Goal: Task Accomplishment & Management: Use online tool/utility

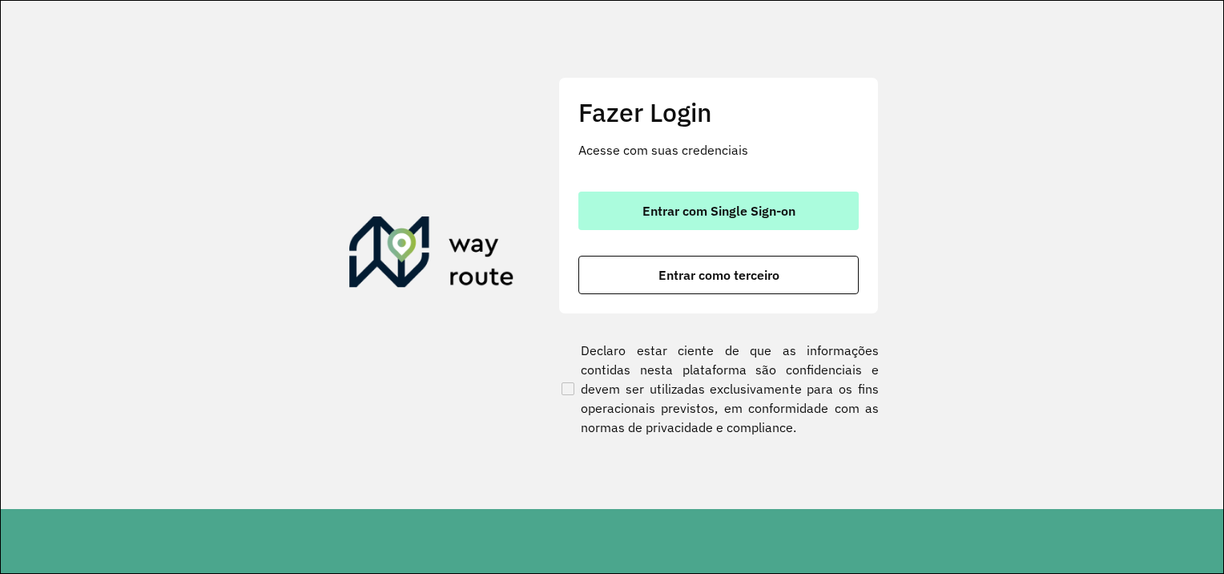
click at [690, 208] on font "Entrar com Single Sign-on" at bounding box center [719, 211] width 153 height 16
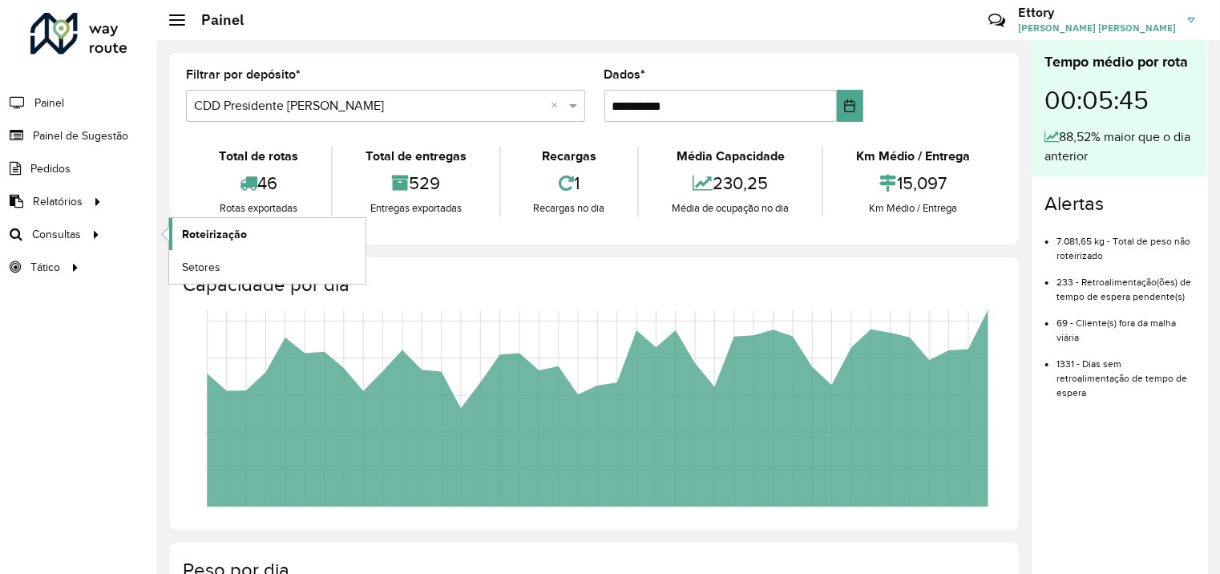
click at [195, 232] on span "Roteirização" at bounding box center [214, 234] width 65 height 17
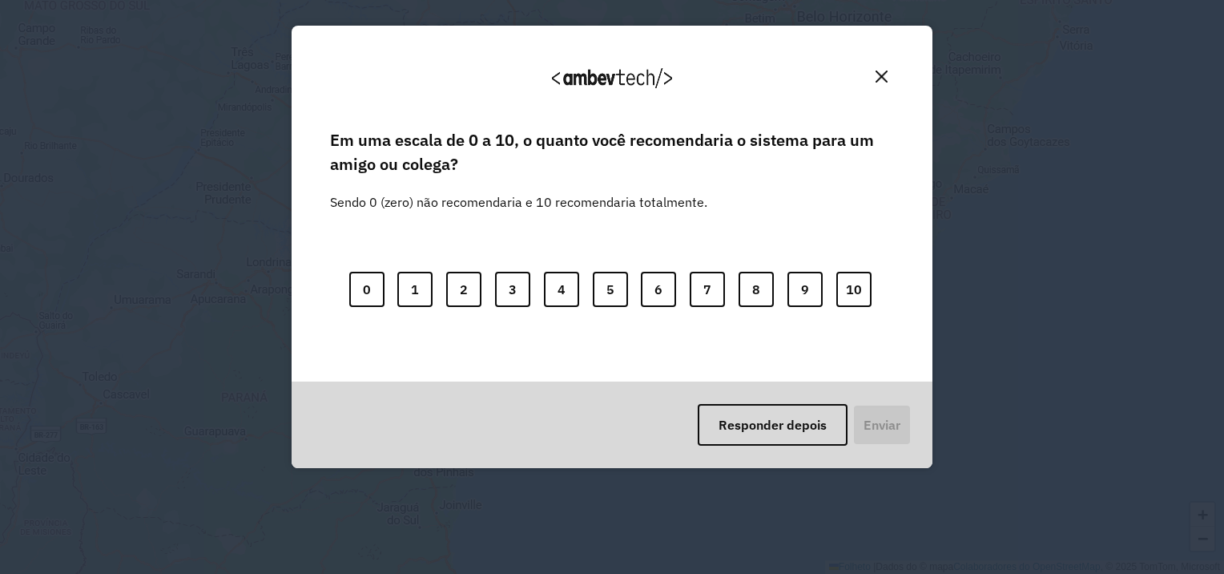
click at [891, 73] on button "Fechar" at bounding box center [881, 76] width 25 height 25
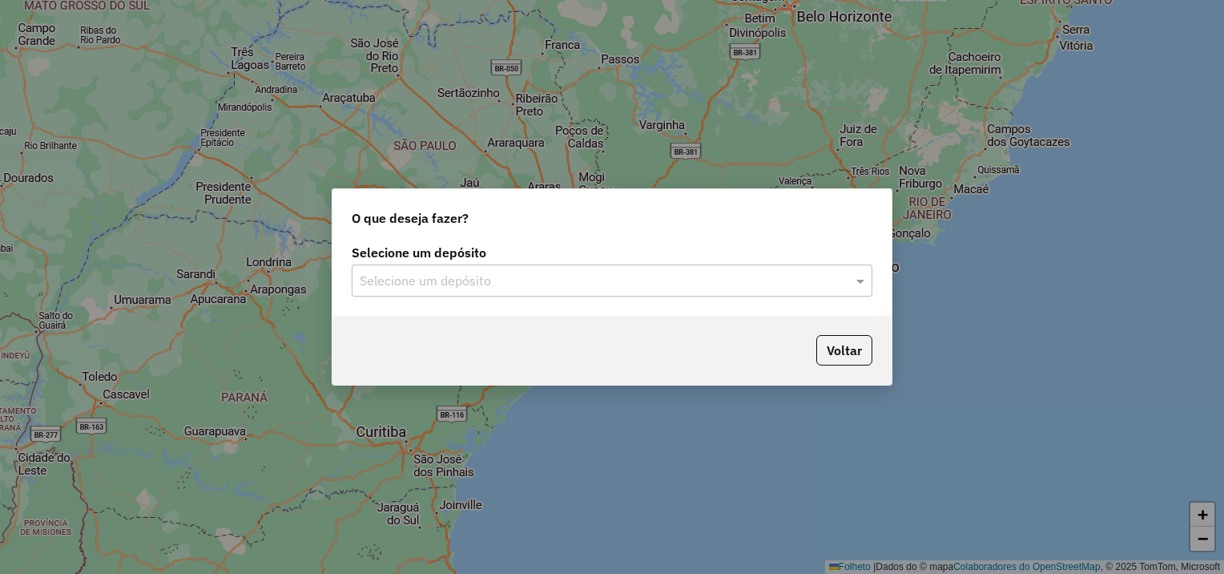
drag, startPoint x: 591, startPoint y: 282, endPoint x: 568, endPoint y: 291, distance: 24.9
click at [590, 282] on input "text" at bounding box center [596, 281] width 473 height 19
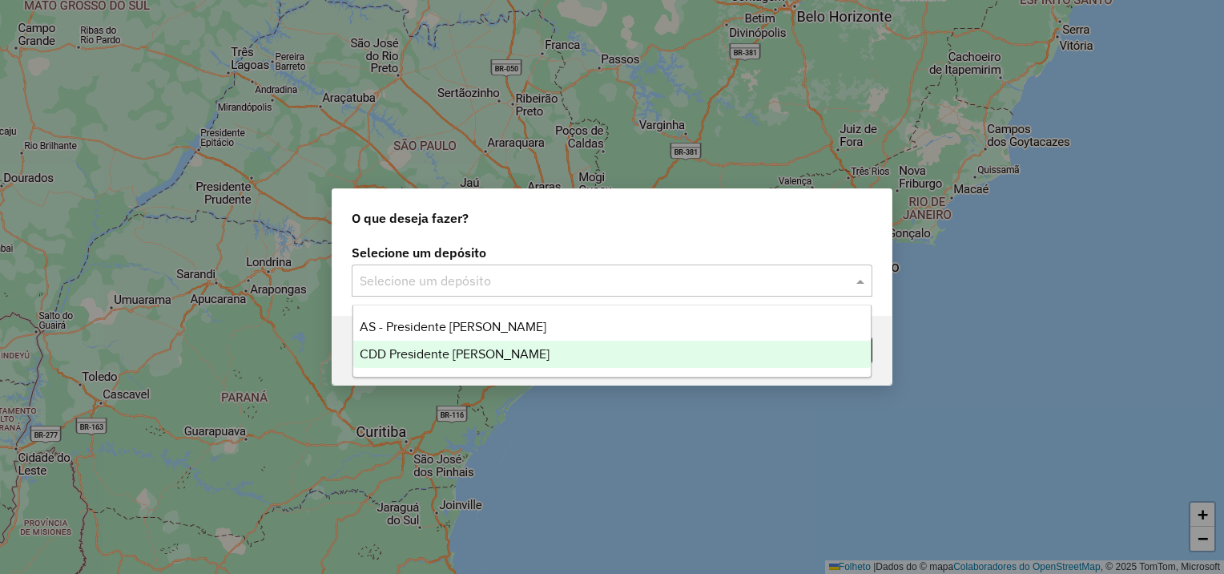
click at [462, 347] on span "CDD Presidente [PERSON_NAME]" at bounding box center [455, 354] width 190 height 14
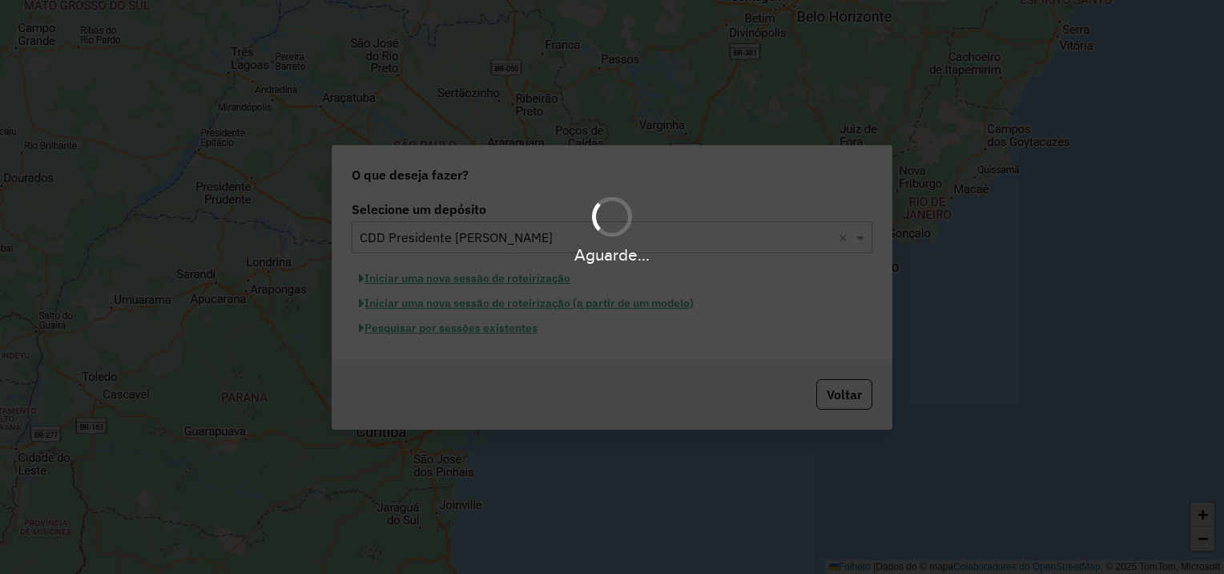
click at [485, 330] on div "Aguarde..." at bounding box center [612, 287] width 1224 height 574
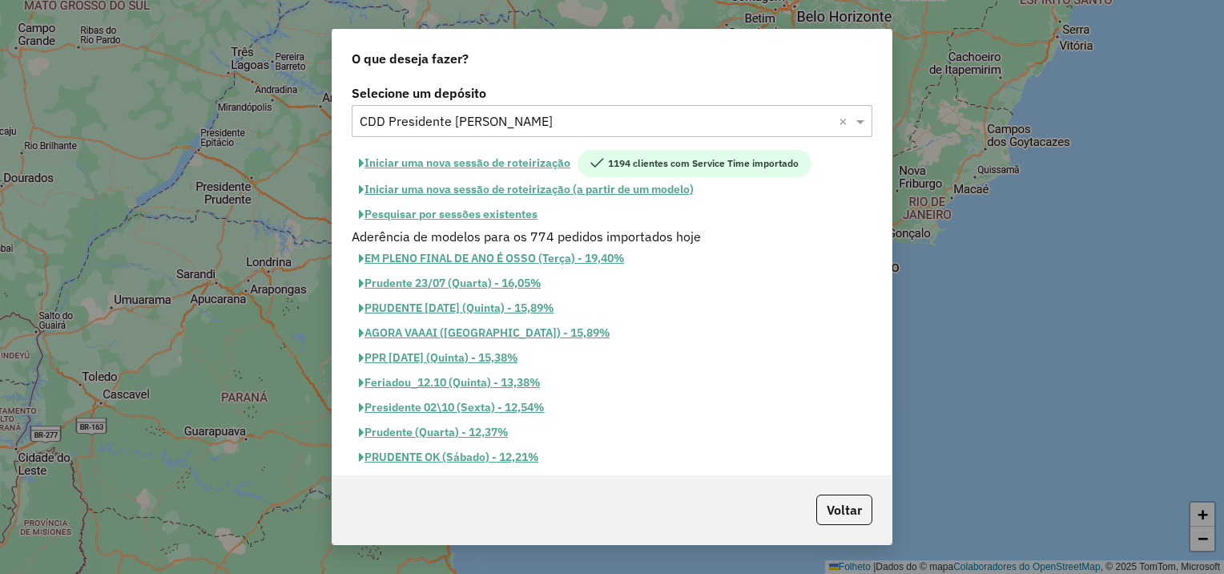
click at [456, 212] on font "Pesquisar por sessões existentes" at bounding box center [451, 214] width 173 height 14
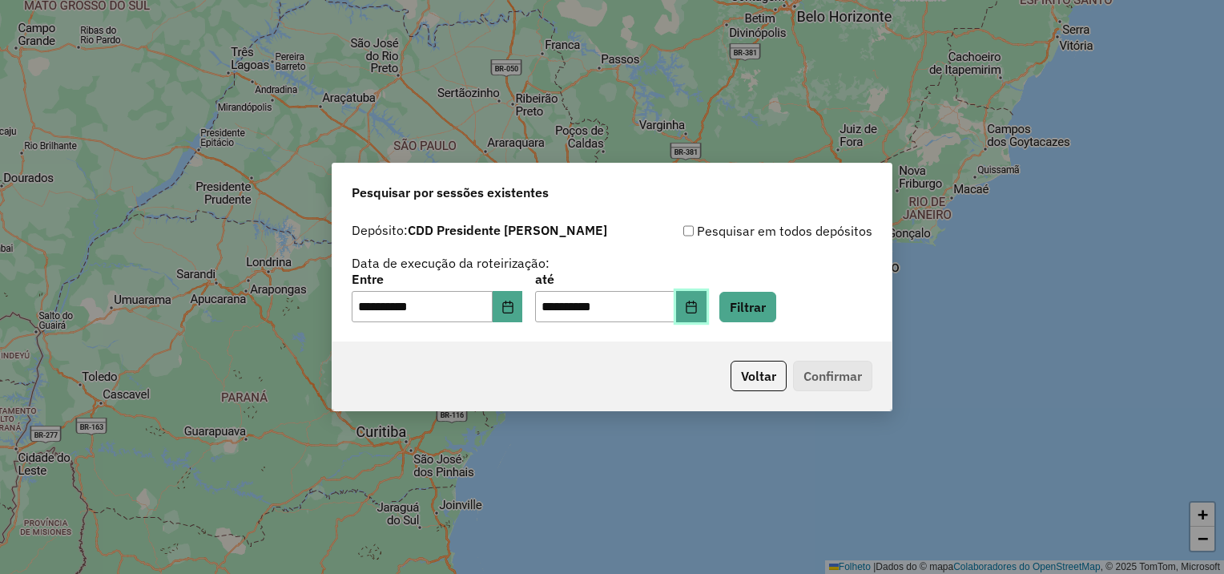
click at [707, 304] on button "Escolha a data" at bounding box center [691, 307] width 30 height 32
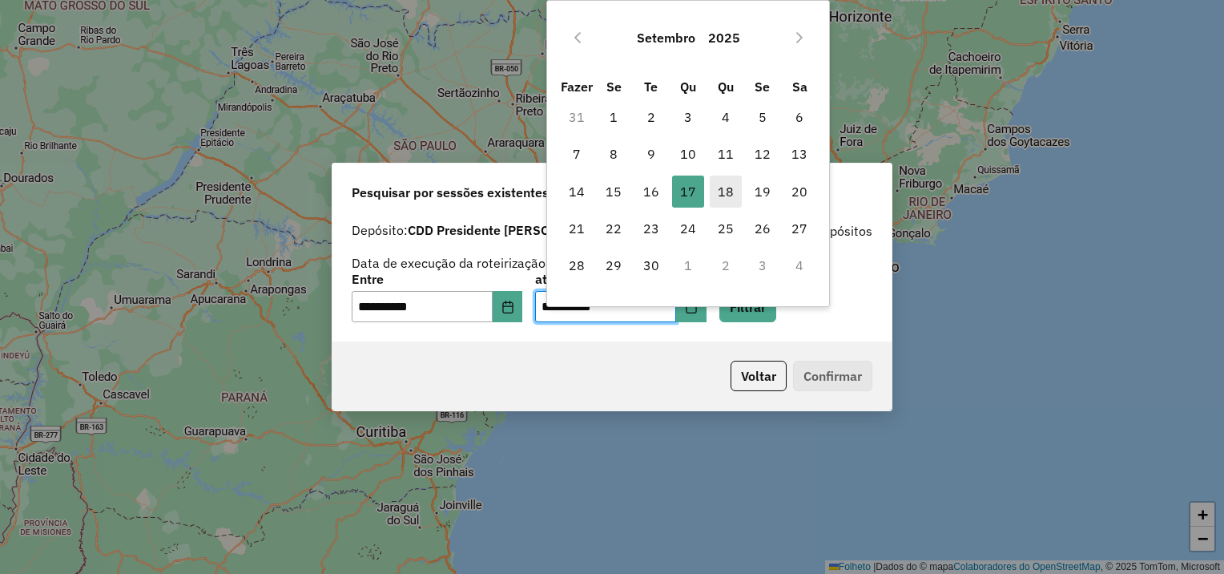
click at [732, 193] on font "18" at bounding box center [726, 191] width 16 height 19
type input "**********"
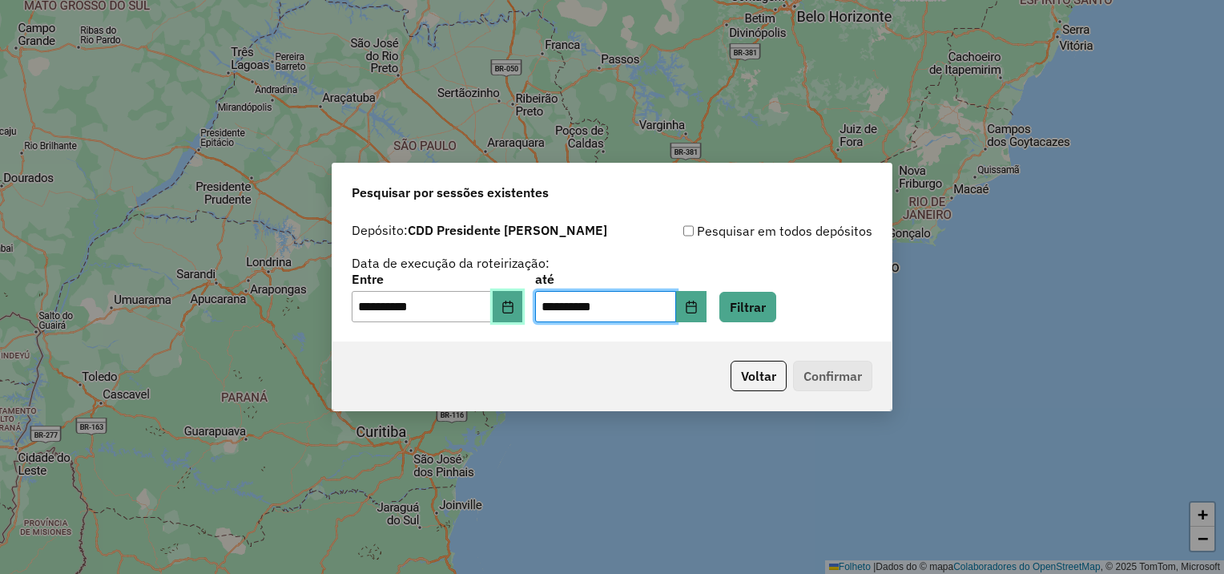
click at [511, 312] on button "Escolha a data" at bounding box center [508, 307] width 30 height 32
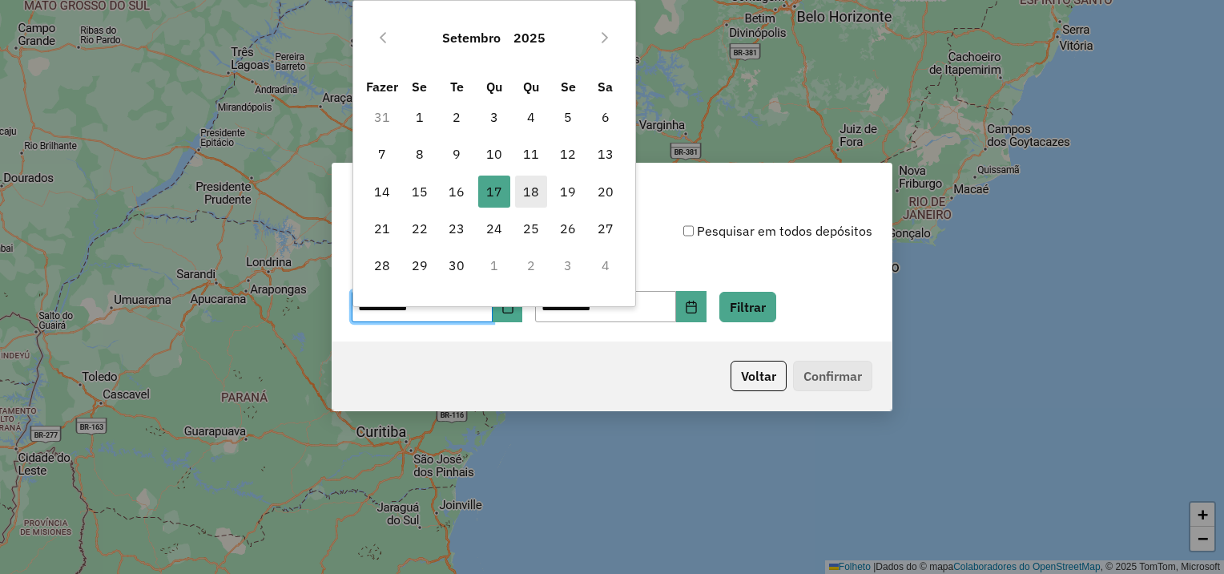
click at [532, 188] on font "18" at bounding box center [531, 191] width 16 height 19
type input "**********"
click at [776, 306] on button "Filtrar" at bounding box center [748, 307] width 57 height 30
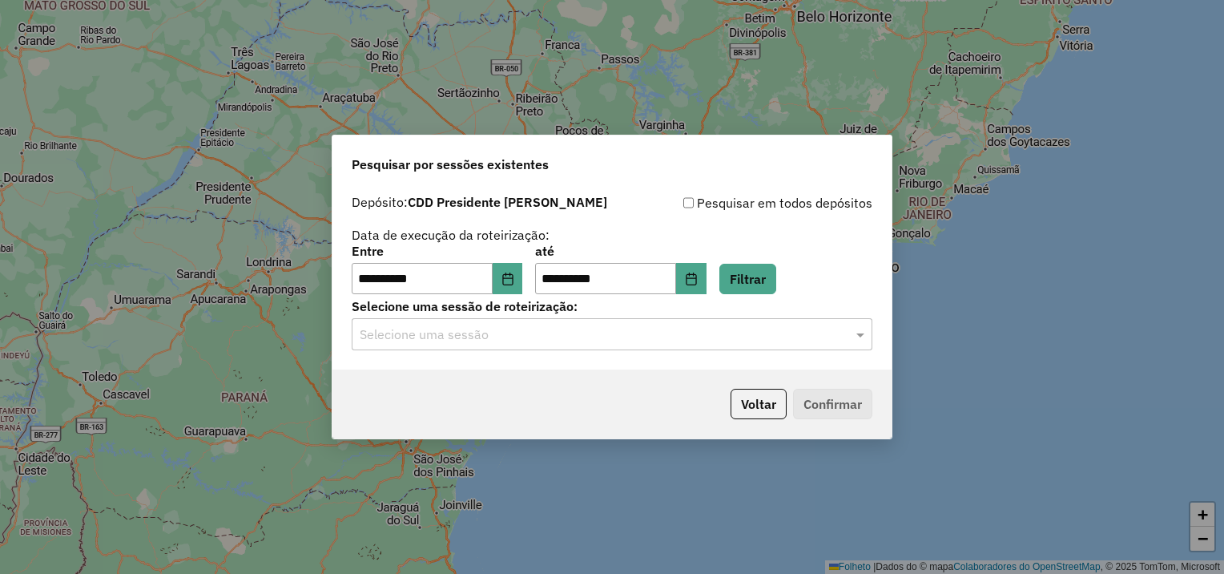
click at [511, 342] on input "text" at bounding box center [596, 334] width 473 height 19
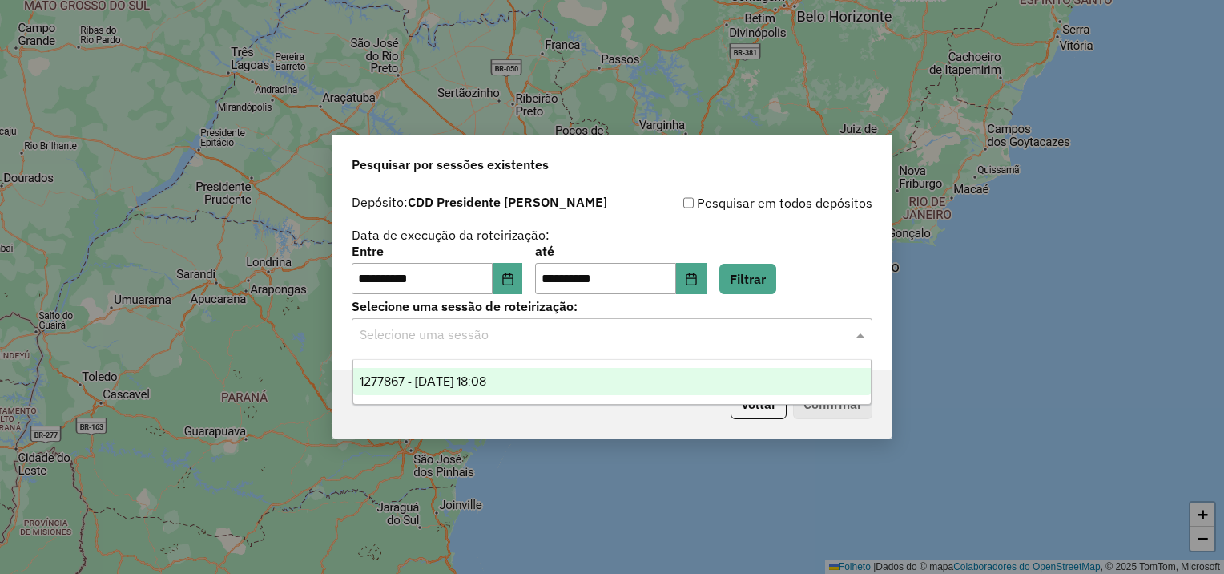
drag, startPoint x: 502, startPoint y: 378, endPoint x: 571, endPoint y: 389, distance: 70.5
click at [486, 379] on span "1277867 - 18/09/2025 18:08" at bounding box center [423, 381] width 127 height 14
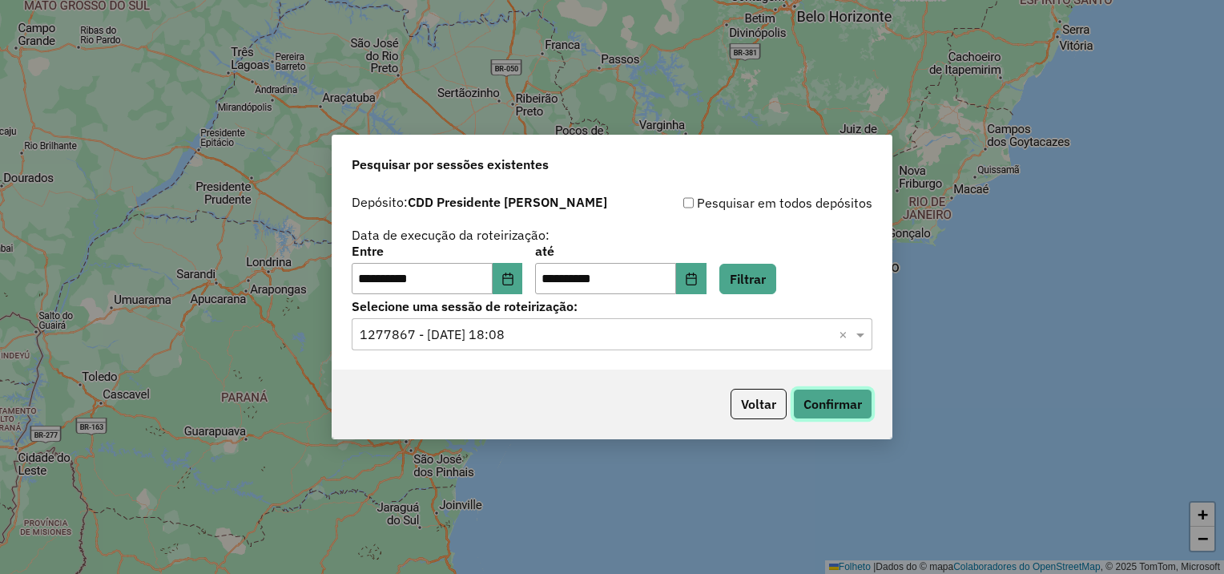
click at [846, 406] on button "Confirmar" at bounding box center [832, 404] width 79 height 30
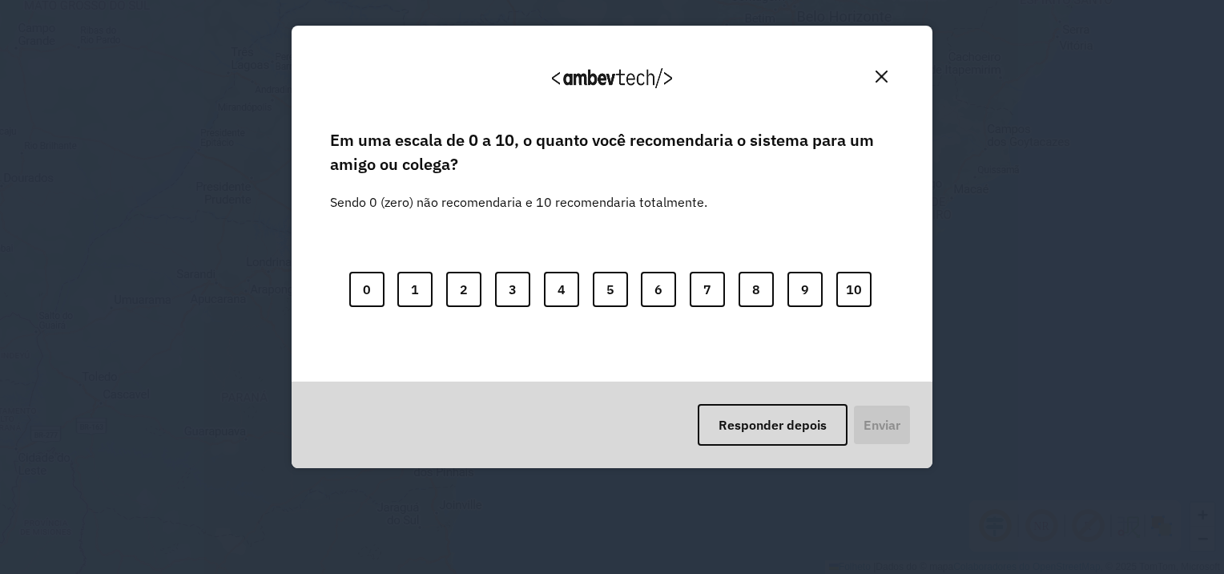
click at [884, 83] on button "Fechar" at bounding box center [881, 76] width 25 height 25
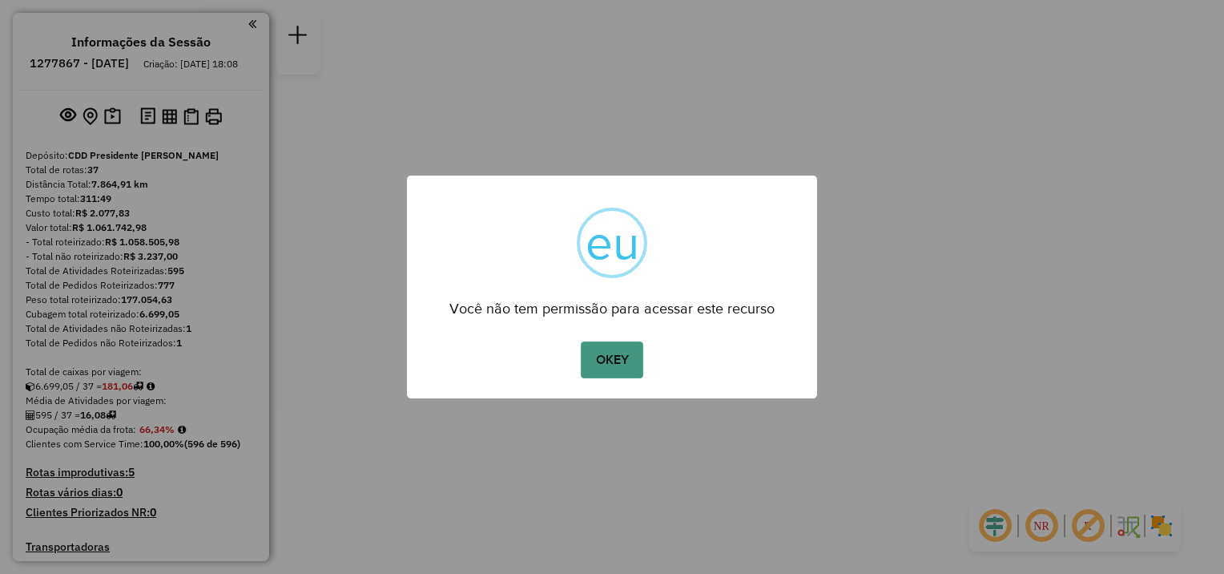
click at [586, 350] on button "OKEY" at bounding box center [612, 359] width 62 height 37
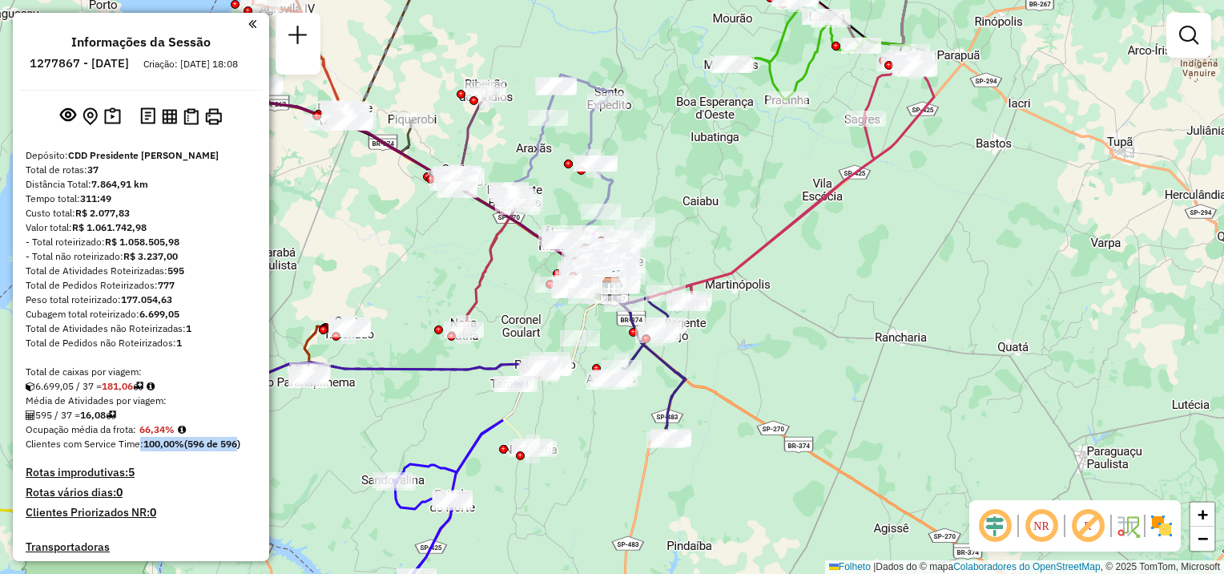
drag, startPoint x: 137, startPoint y: 458, endPoint x: 237, endPoint y: 455, distance: 100.2
click at [237, 450] on font "Clientes com Service Time: 100,00% (596 de 596)" at bounding box center [133, 443] width 215 height 12
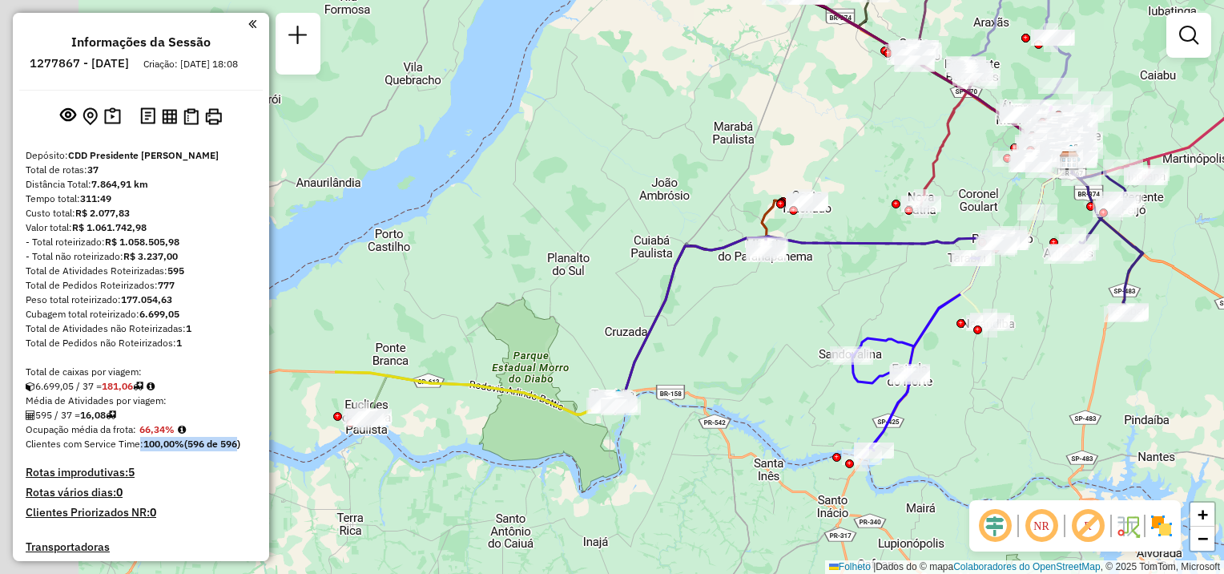
drag, startPoint x: 396, startPoint y: 424, endPoint x: 853, endPoint y: 298, distance: 473.7
click at [869, 292] on div "Janela de atendimento Grade de atendimento Capacidade Transportadoras Veículos …" at bounding box center [612, 287] width 1224 height 574
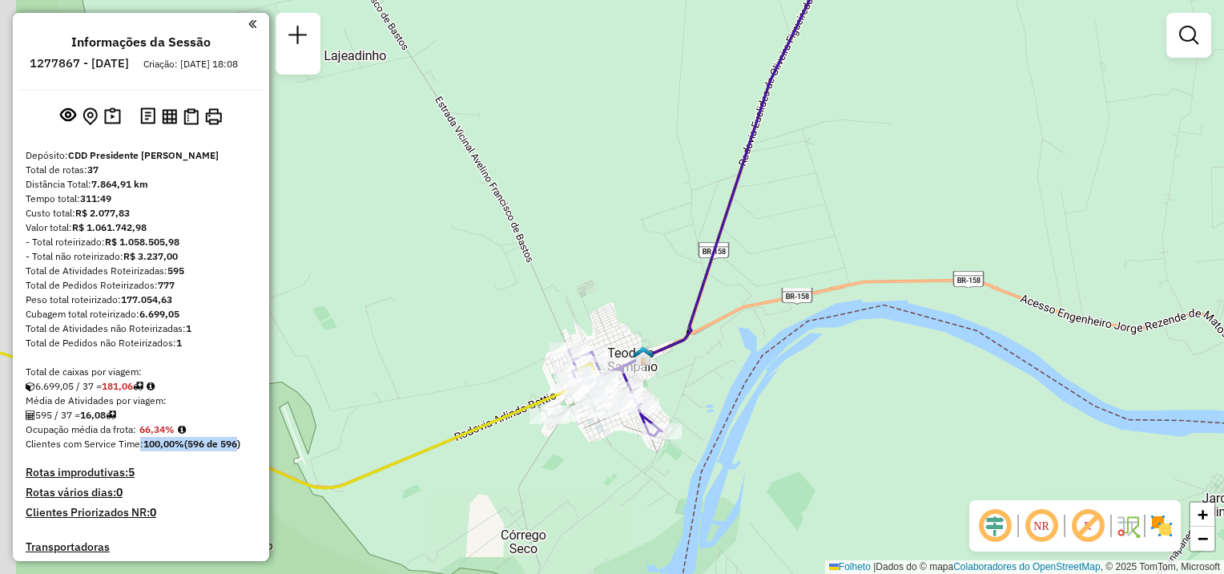
drag, startPoint x: 625, startPoint y: 416, endPoint x: 675, endPoint y: 391, distance: 55.5
click at [675, 391] on div "Janela de atendimento Grade de atendimento Capacidade Transportadoras Veículos …" at bounding box center [612, 287] width 1224 height 574
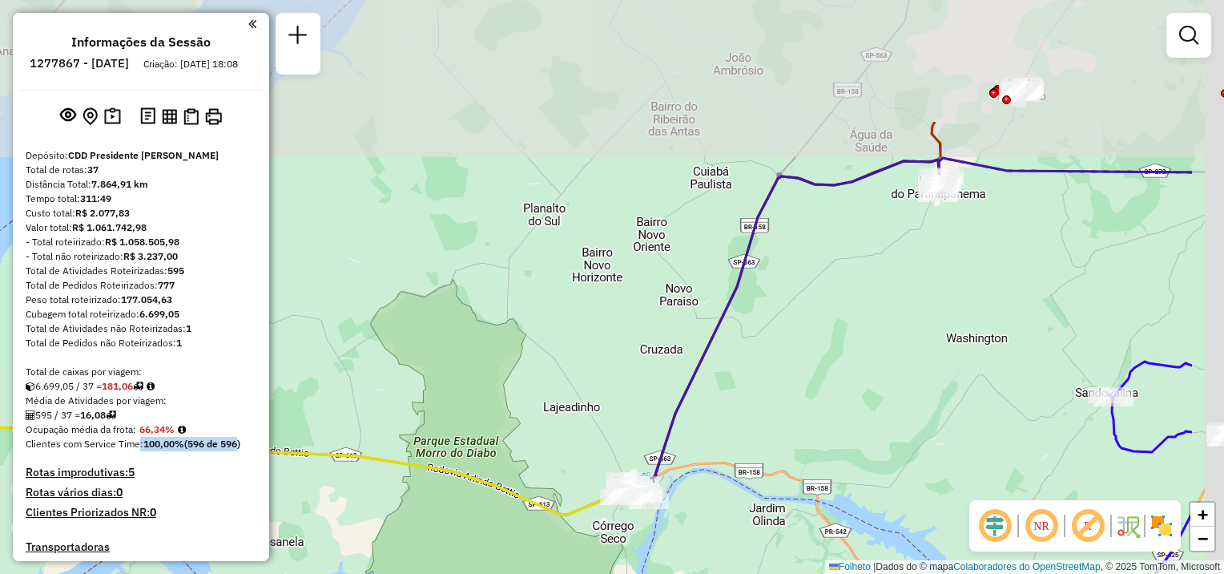
drag, startPoint x: 919, startPoint y: 230, endPoint x: 784, endPoint y: 359, distance: 187.0
click at [764, 410] on div "Janela de atendimento Grade de atendimento Capacidade Transportadoras Veículos …" at bounding box center [612, 287] width 1224 height 574
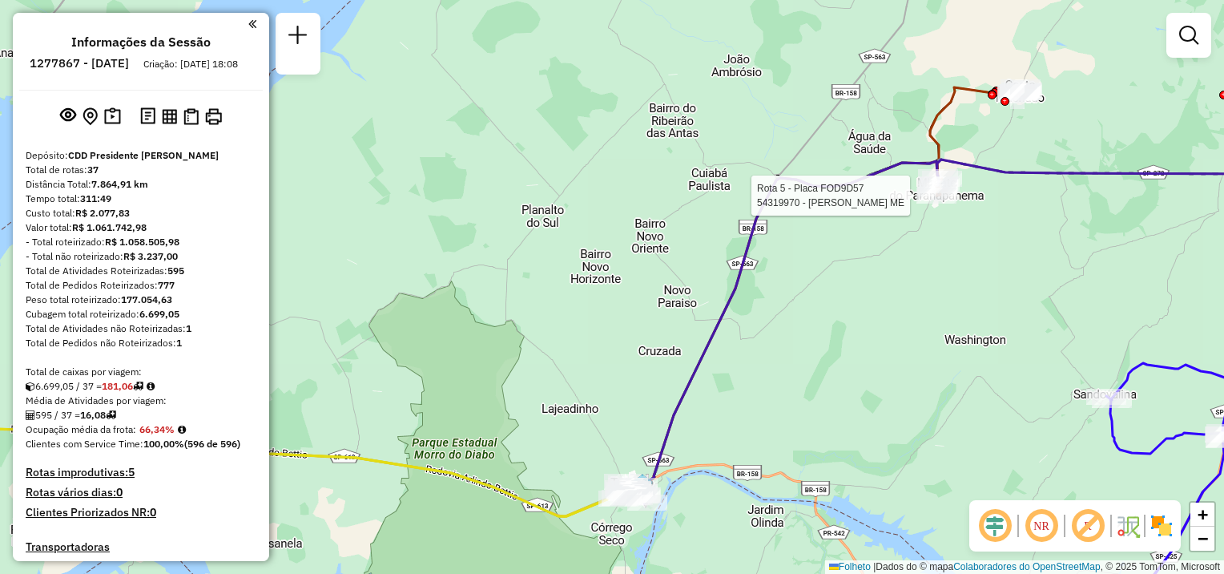
select select "**********"
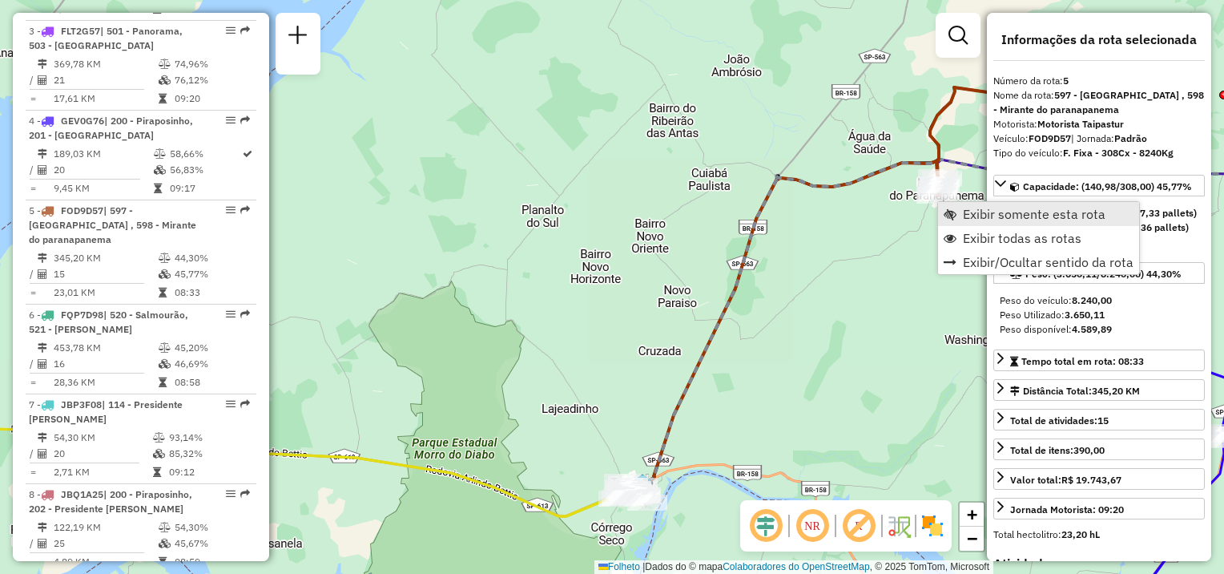
scroll to position [1000, 0]
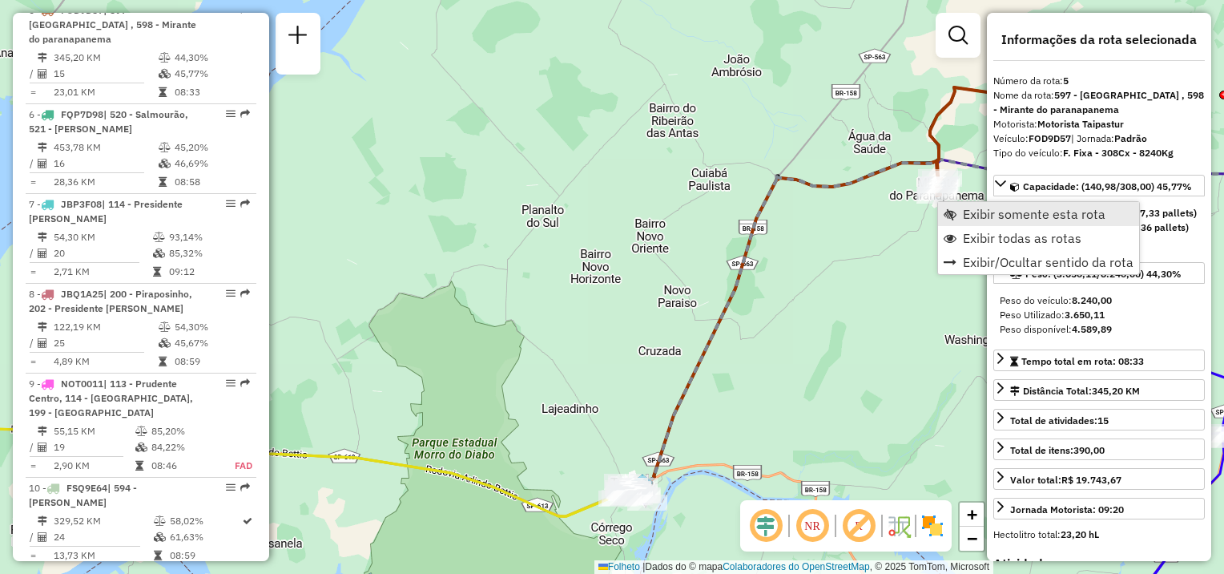
click at [1000, 210] on span "Exibir somente esta rota" at bounding box center [1034, 214] width 143 height 13
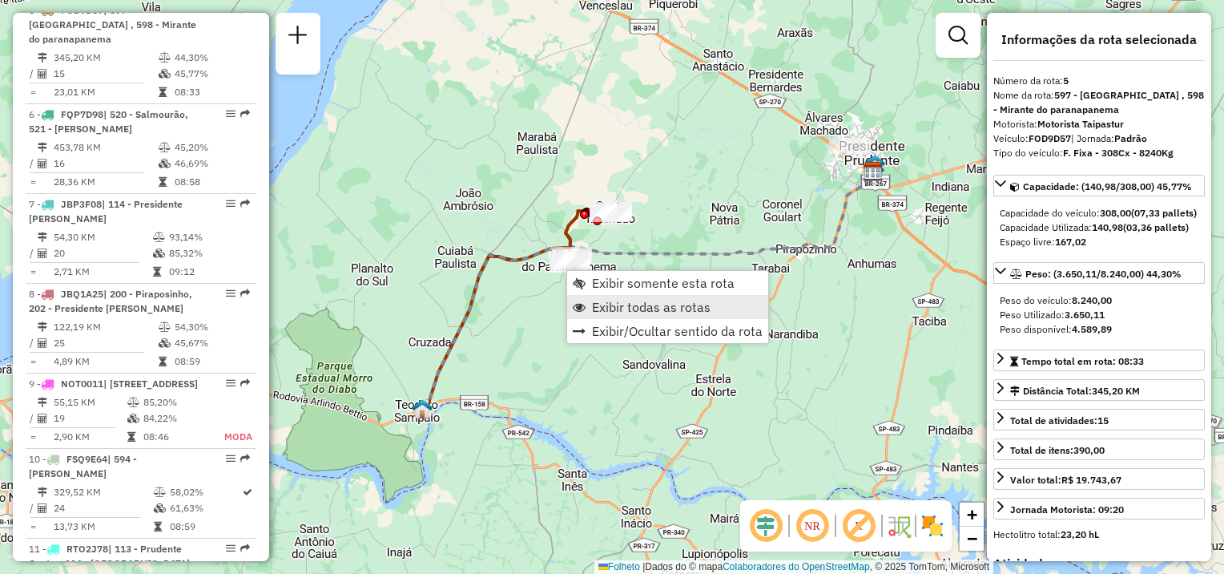
click at [599, 301] on span "Exibir todas as rotas" at bounding box center [651, 306] width 119 height 13
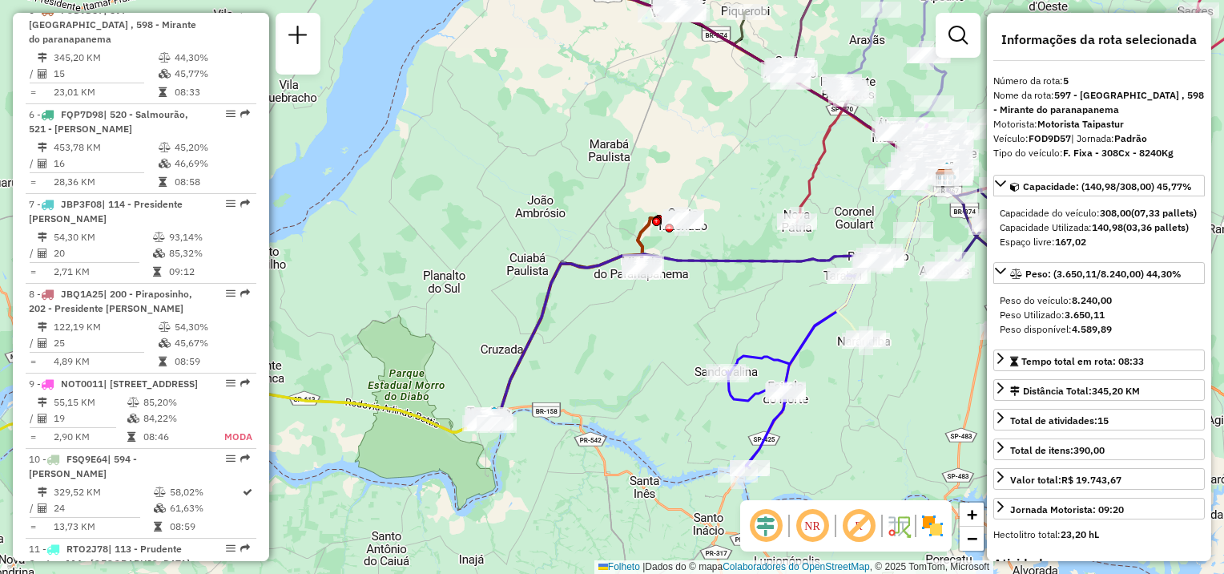
drag, startPoint x: 535, startPoint y: 455, endPoint x: 580, endPoint y: 431, distance: 50.9
click at [579, 432] on div "Janela de atendimento Grade de atendimento Capacidade Transportadoras Veículos …" at bounding box center [612, 287] width 1224 height 574
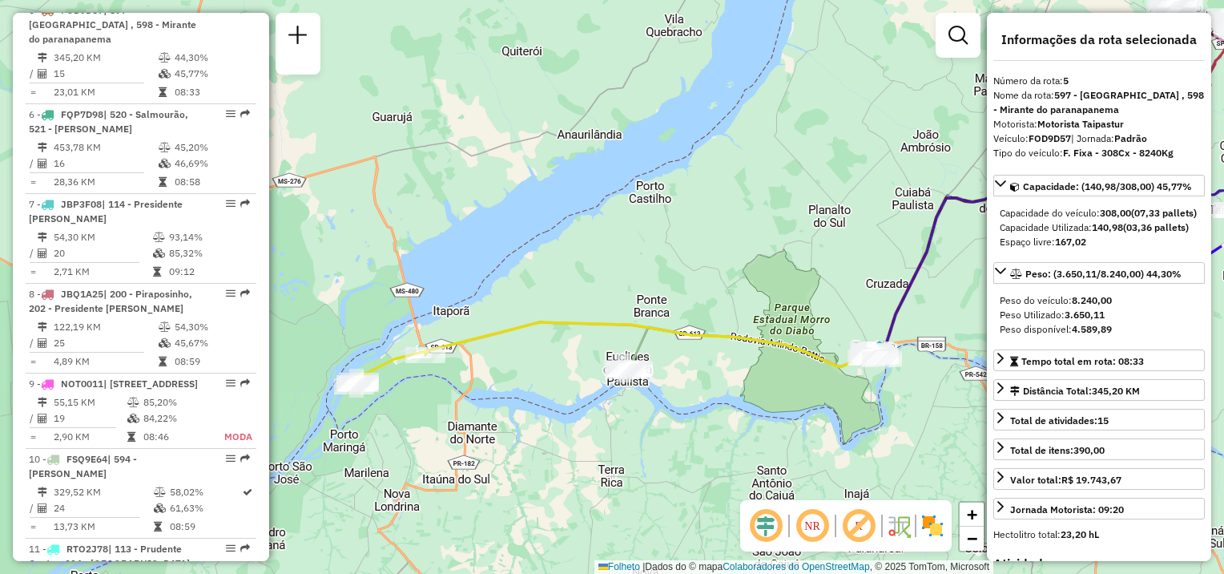
drag, startPoint x: 462, startPoint y: 445, endPoint x: 801, endPoint y: 404, distance: 342.2
click at [801, 404] on div "Janela de atendimento Grade de atendimento Capacidade Transportadoras Veículos …" at bounding box center [612, 287] width 1224 height 574
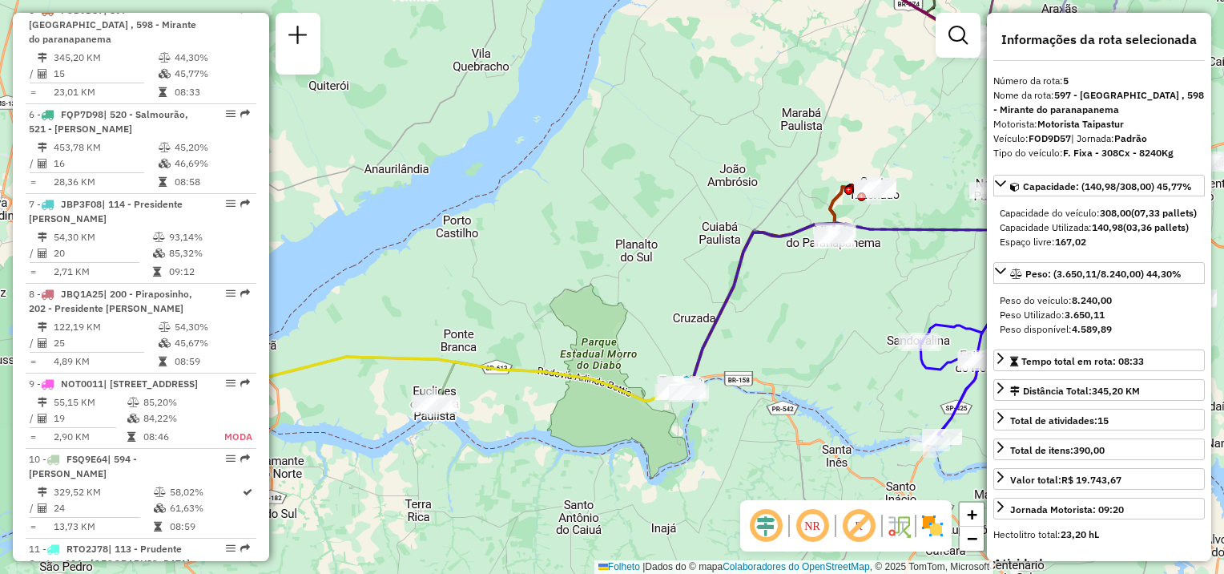
drag, startPoint x: 768, startPoint y: 381, endPoint x: 657, endPoint y: 401, distance: 113.0
click at [572, 417] on div "Janela de atendimento Grade de atendimento Capacidade Transportadoras Veículos …" at bounding box center [612, 287] width 1224 height 574
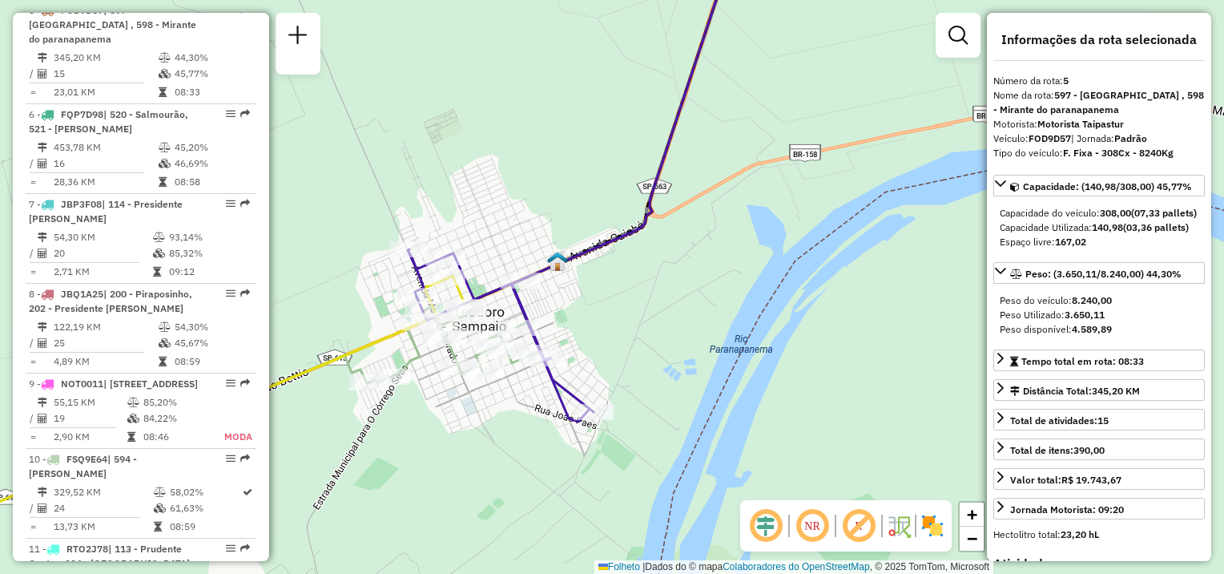
drag, startPoint x: 577, startPoint y: 378, endPoint x: 705, endPoint y: 346, distance: 132.1
click at [705, 346] on div "Janela de atendimento Grade de atendimento Capacidade Transportadoras Veículos …" at bounding box center [612, 287] width 1224 height 574
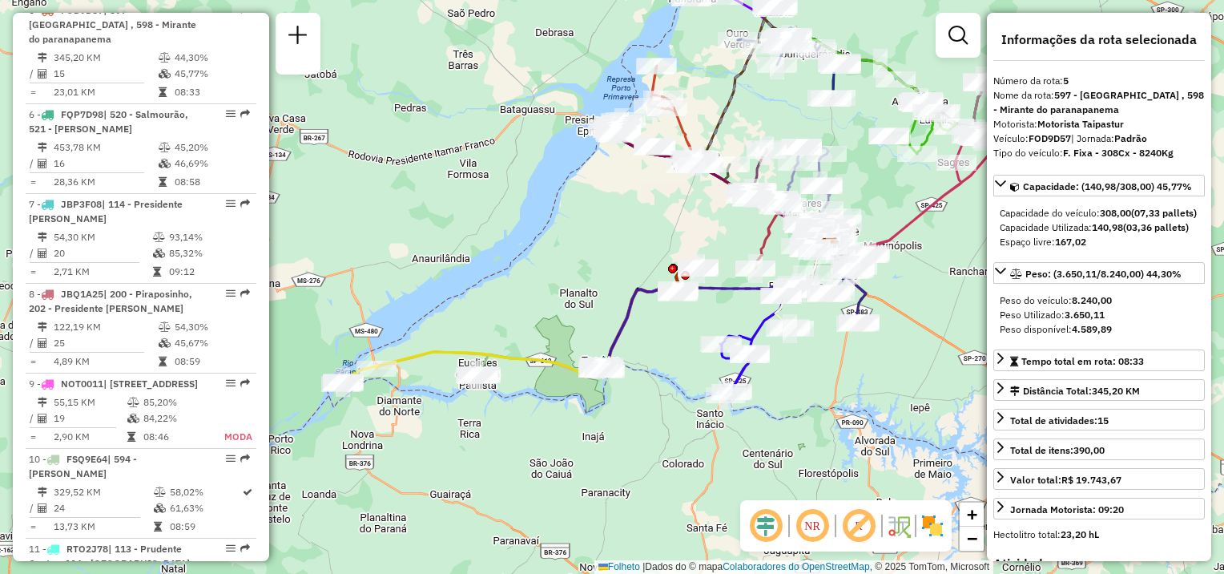
drag, startPoint x: 828, startPoint y: 298, endPoint x: 743, endPoint y: 315, distance: 86.6
click at [743, 315] on div "Janela de atendimento Grade de atendimento Capacidade Transportadoras Veículos …" at bounding box center [612, 287] width 1224 height 574
drag, startPoint x: 667, startPoint y: 337, endPoint x: 772, endPoint y: 306, distance: 108.5
click at [772, 306] on div "Janela de atendimento Grade de atendimento Capacidade Transportadoras Veículos …" at bounding box center [612, 287] width 1224 height 574
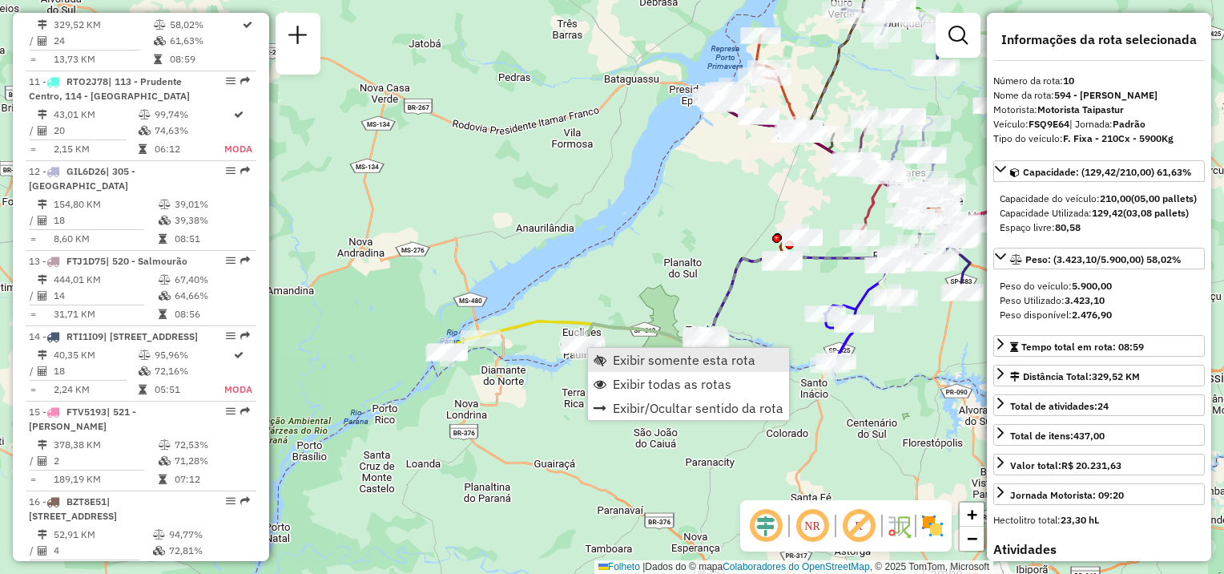
scroll to position [1492, 0]
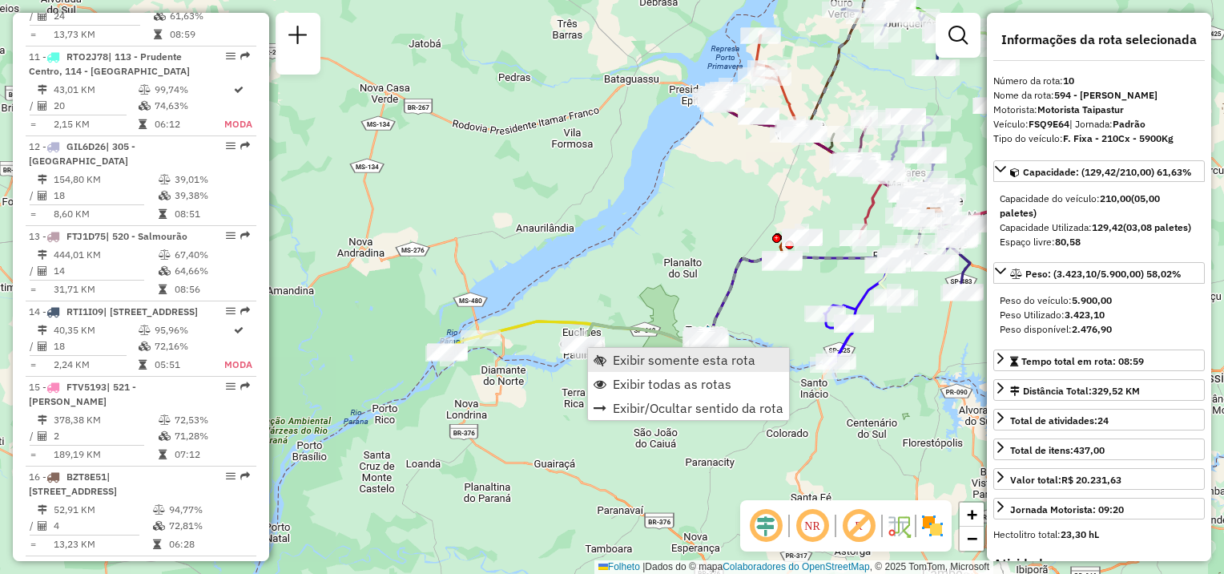
click at [623, 359] on span "Exibir somente esta rota" at bounding box center [684, 359] width 143 height 13
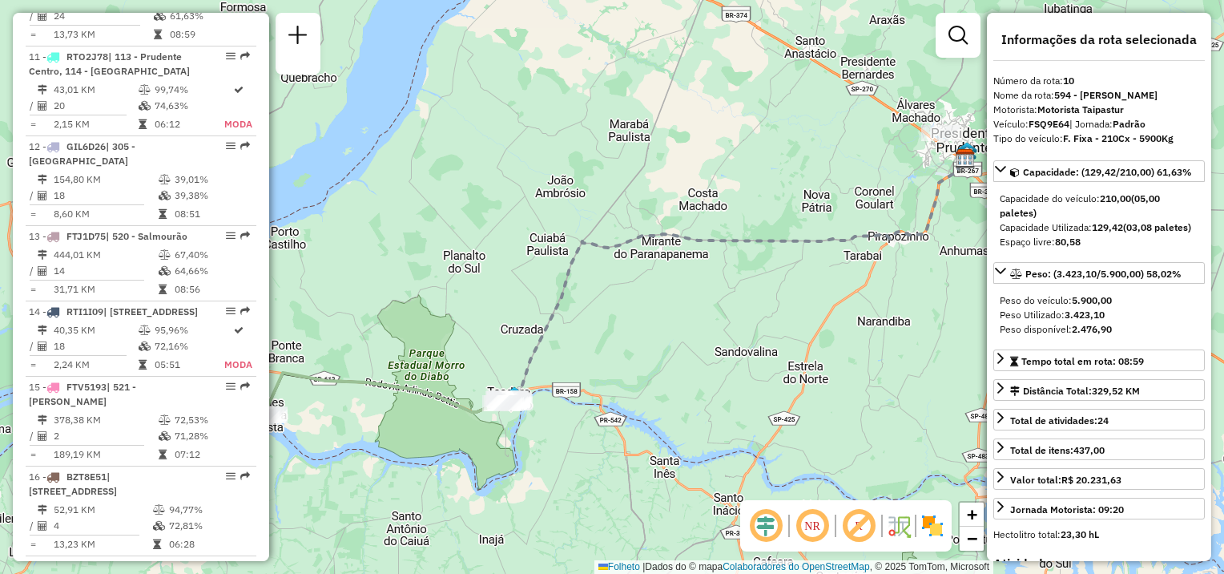
drag, startPoint x: 413, startPoint y: 431, endPoint x: 724, endPoint y: 363, distance: 318.3
click at [745, 366] on div "Janela de atendimento Grade de atendimento Capacidade Transportadoras Veículos …" at bounding box center [612, 287] width 1224 height 574
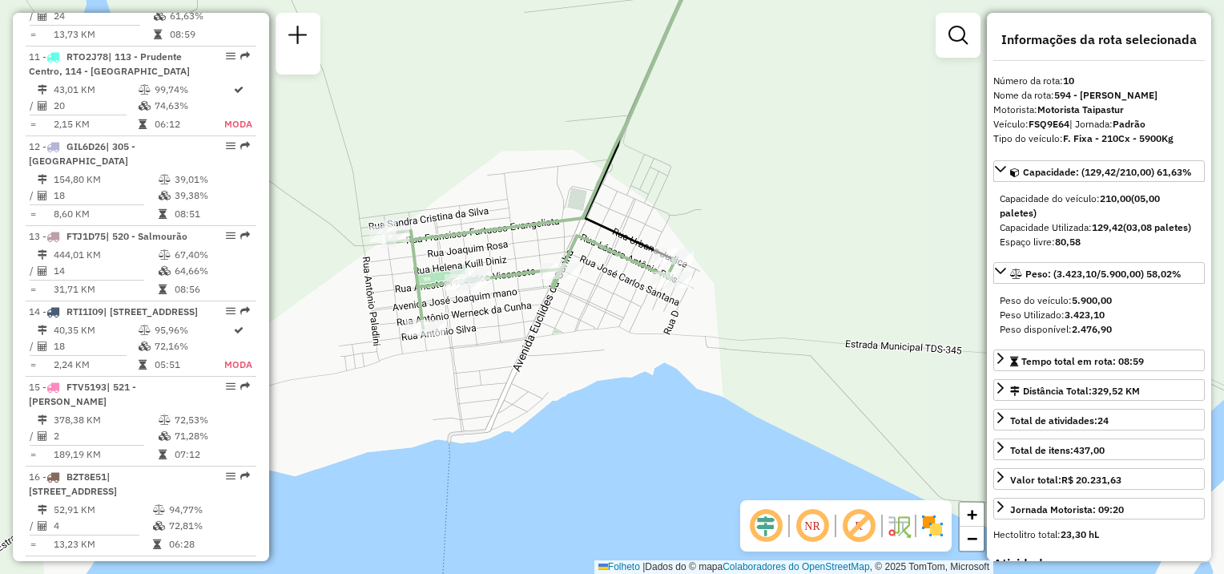
drag, startPoint x: 516, startPoint y: 325, endPoint x: 593, endPoint y: 383, distance: 96.2
click at [593, 383] on div "Rota 10 - Placa FSQ9E64 54322271 - DERLI LADISLAU DE CA Janela de atendimento G…" at bounding box center [612, 287] width 1224 height 574
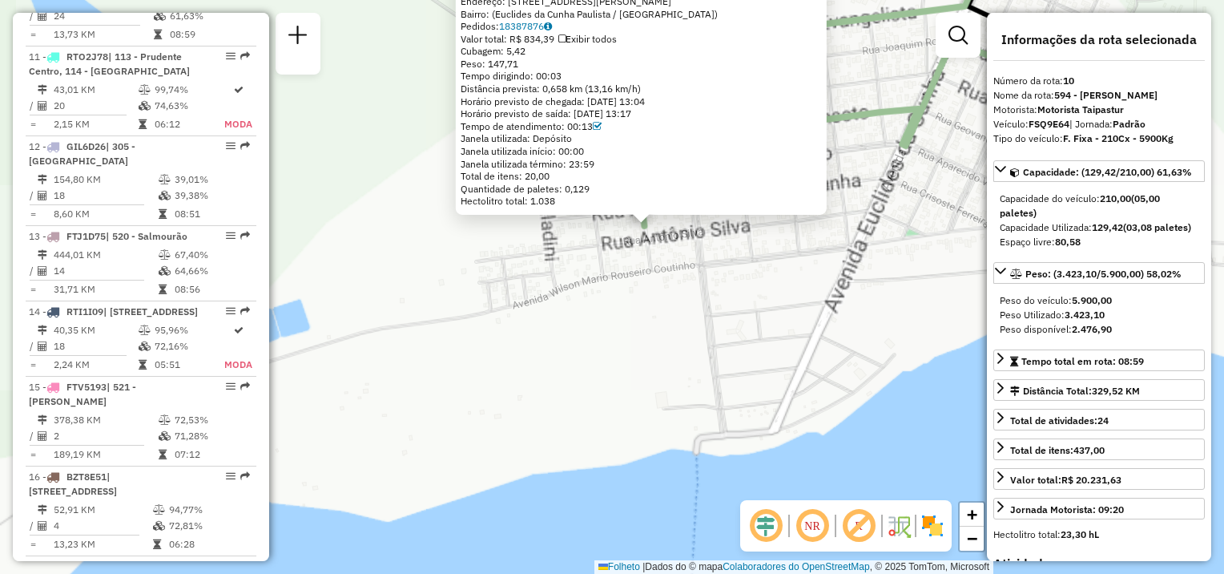
click at [590, 349] on div "54330333 - SUERLÃO SOUZA Dia de atendimento do cliente violado Endereço: Rua Ju…" at bounding box center [612, 287] width 1224 height 574
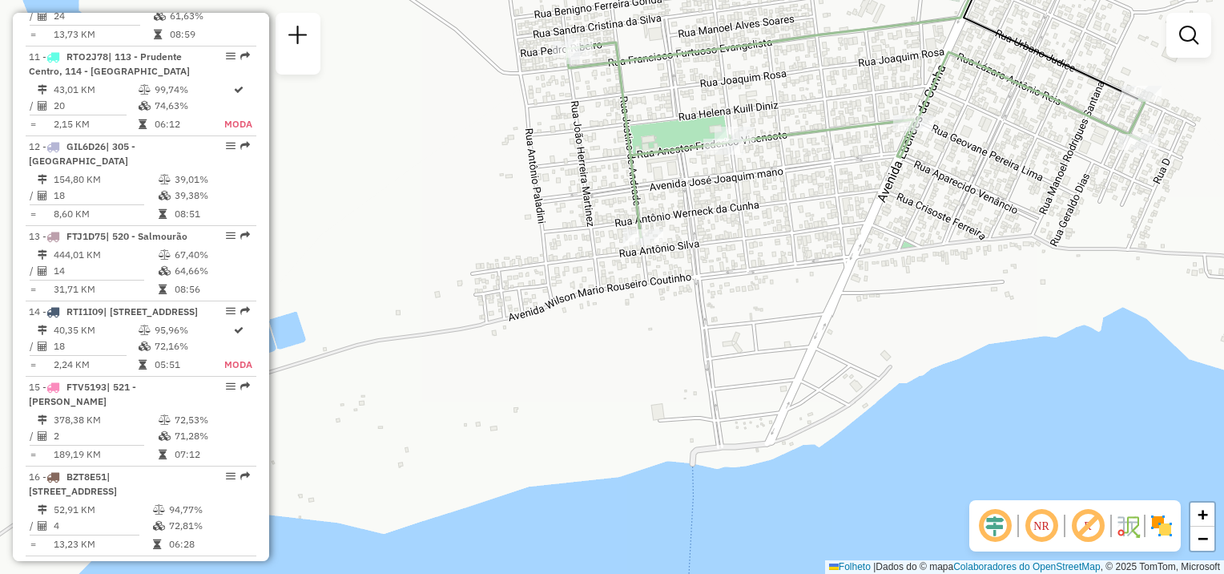
drag, startPoint x: 634, startPoint y: 321, endPoint x: 628, endPoint y: 394, distance: 73.9
click at [597, 430] on div "Janela de atendimento Grade de atendimento Capacidade Transportadoras Veículos …" at bounding box center [612, 287] width 1224 height 574
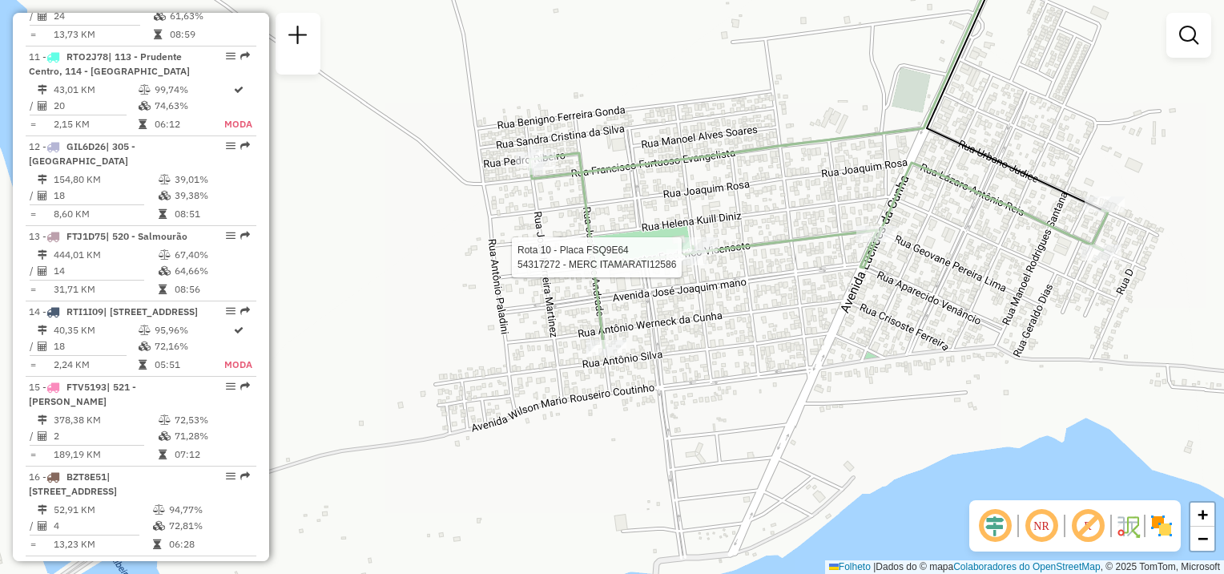
click at [686, 265] on div at bounding box center [687, 257] width 40 height 16
select select "**********"
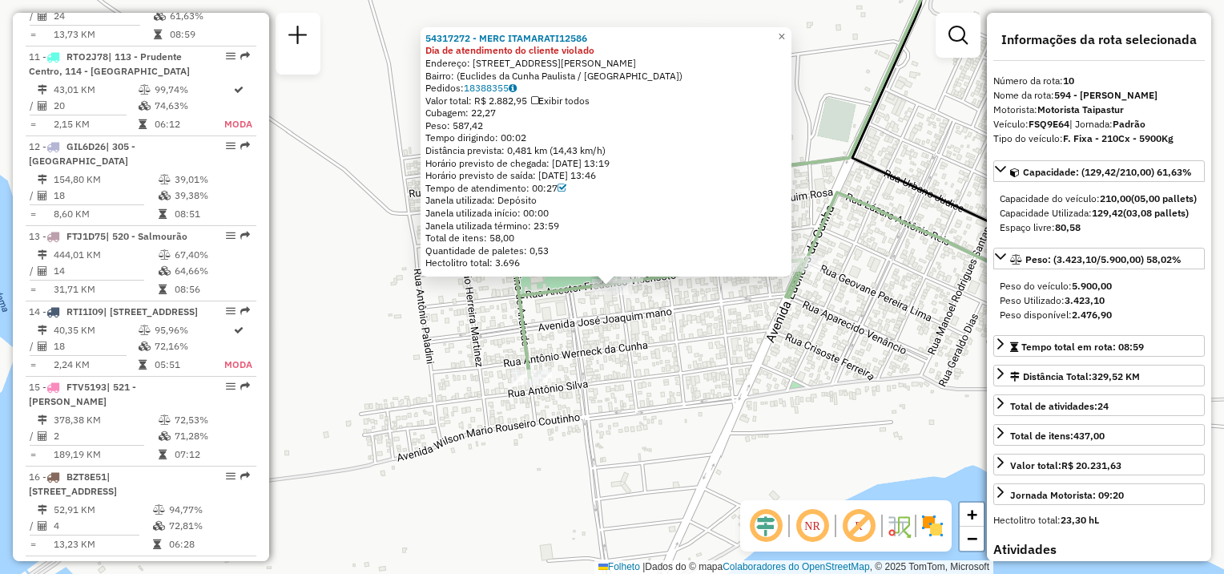
click at [628, 355] on div "54317272 - MERC ITAMARATI12586 Dia de atendimento do cliente violado Endereço: …" at bounding box center [612, 287] width 1224 height 574
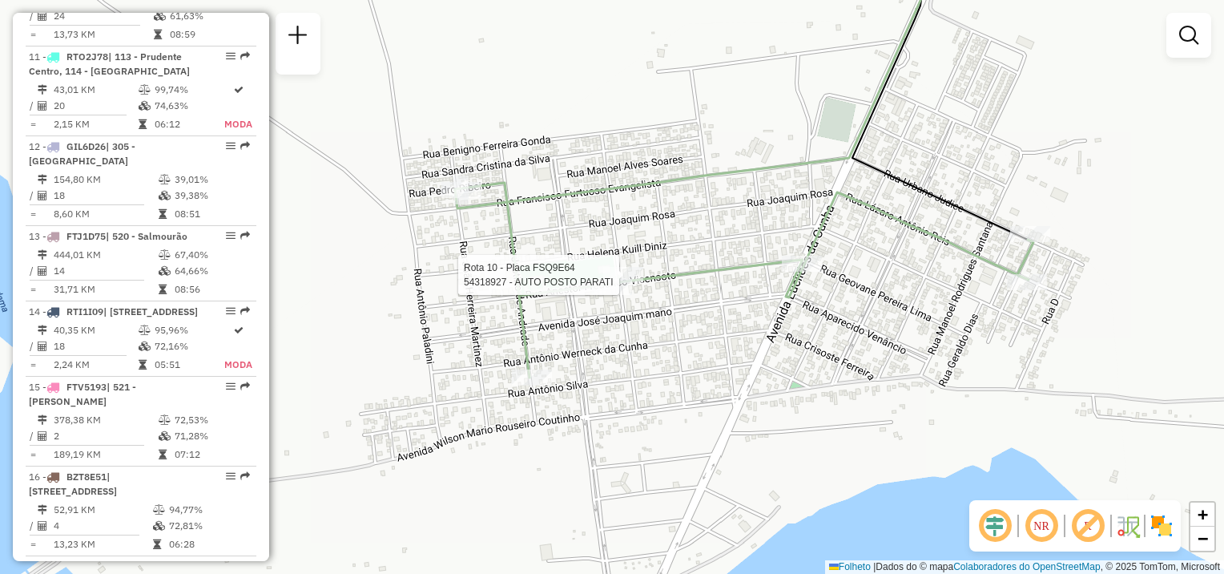
select select "**********"
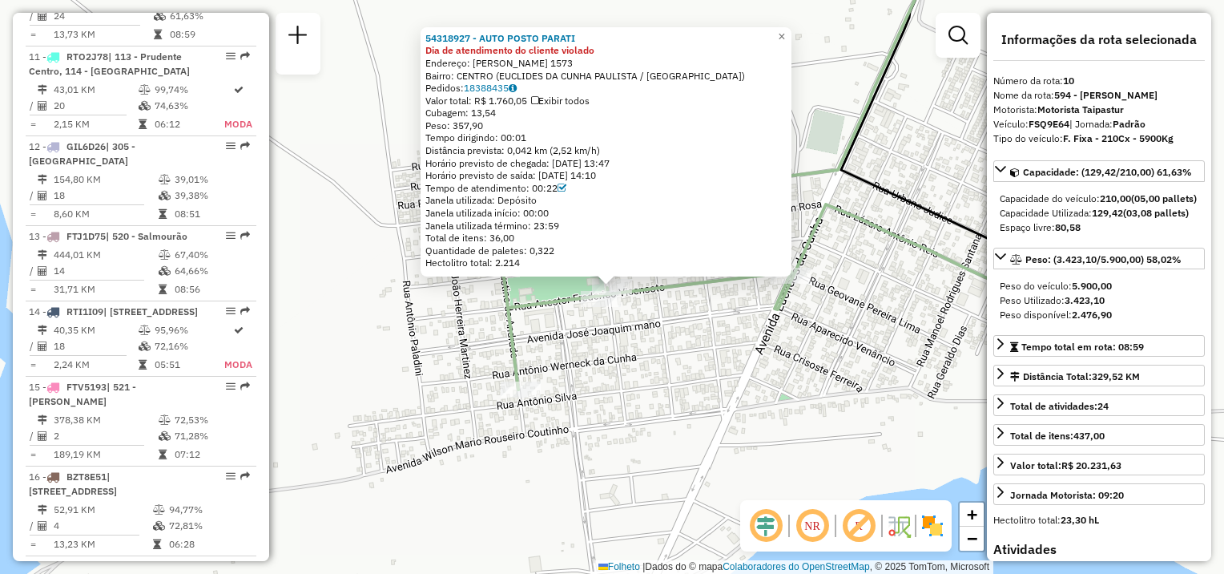
click at [691, 342] on div "54318927 - AUTO POSTO PARATI Dia de atendimento do cliente violado Endereço: AN…" at bounding box center [612, 287] width 1224 height 574
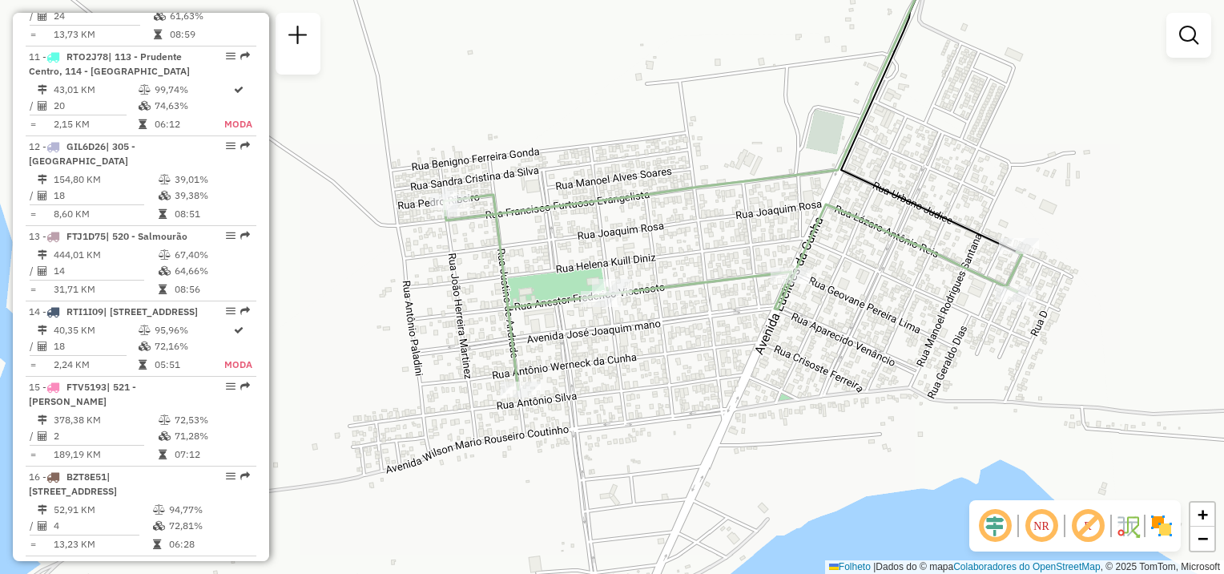
drag, startPoint x: 708, startPoint y: 349, endPoint x: 532, endPoint y: 378, distance: 178.6
click at [532, 378] on div "Janela de atendimento Grade de atendimento Capacidade Transportadoras Veículos …" at bounding box center [612, 287] width 1224 height 574
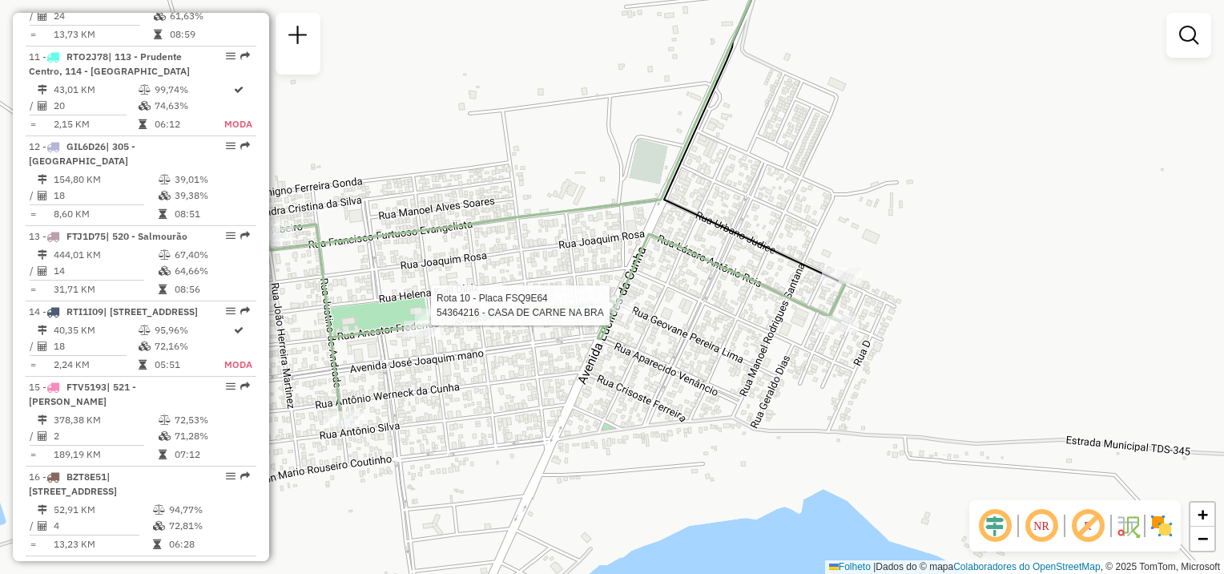
select select "**********"
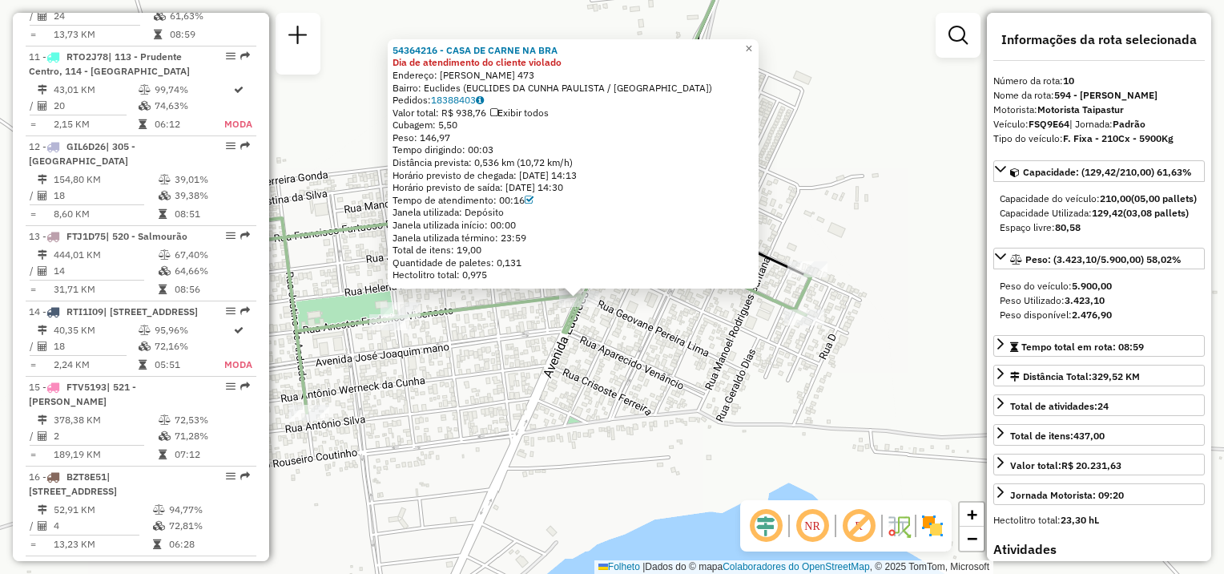
drag, startPoint x: 739, startPoint y: 334, endPoint x: 620, endPoint y: 363, distance: 122.0
click at [620, 363] on div "54364216 - CASA DE CARNE NA BRA Dia de atendimento do cliente violado Endereço:…" at bounding box center [612, 287] width 1224 height 574
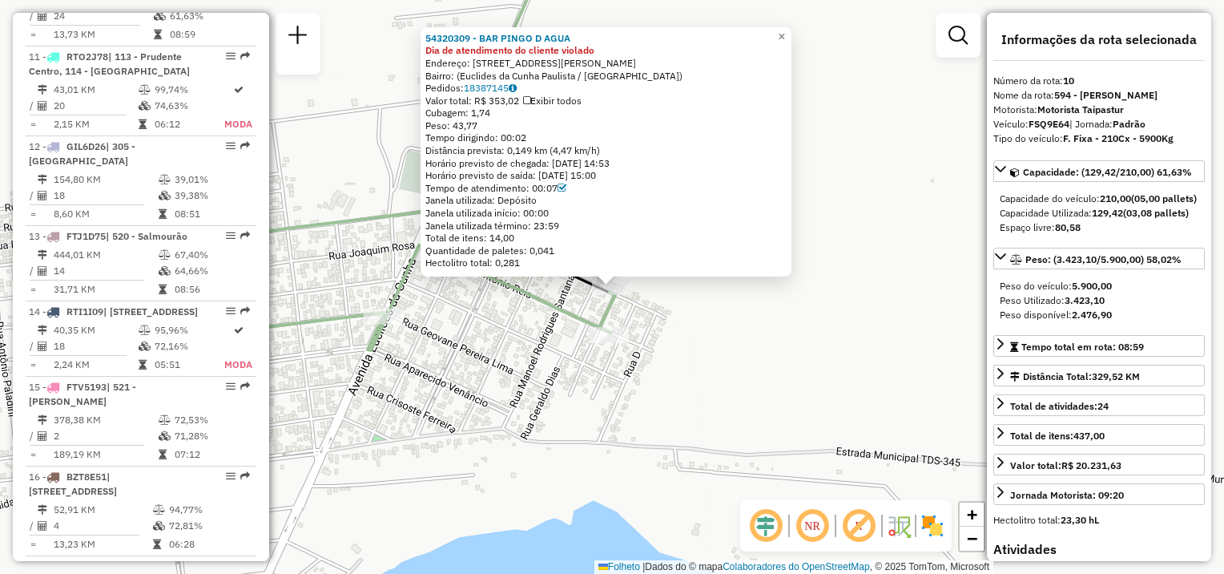
click at [671, 333] on div "54320309 - BAR PINGO D AGUA Dia de atendimento do cliente violado Endereço: Rua…" at bounding box center [612, 287] width 1224 height 574
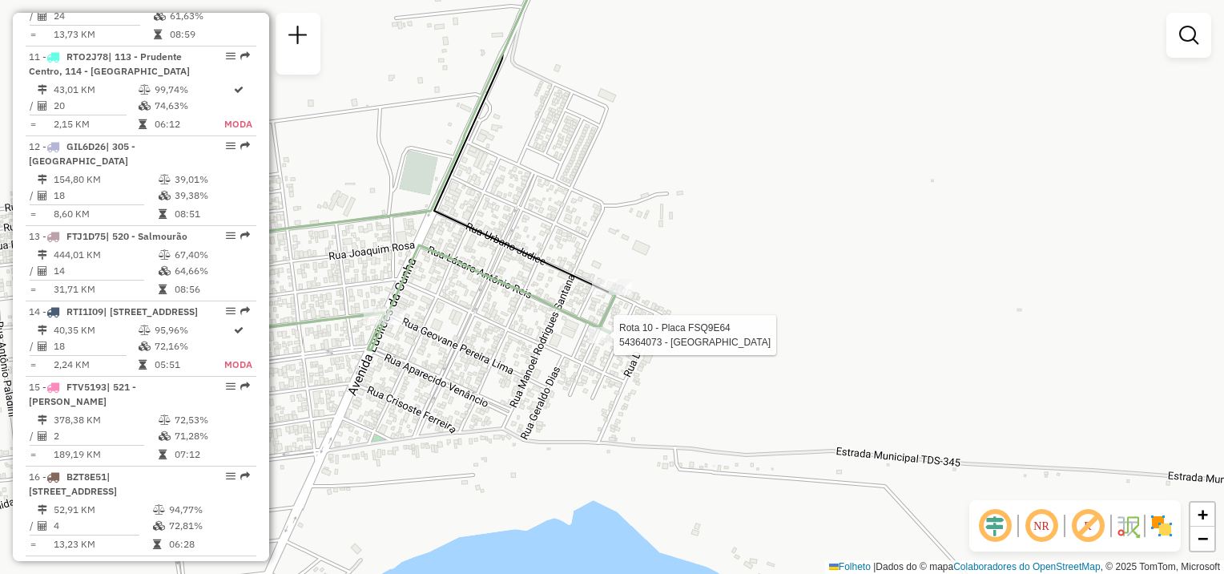
select select "**********"
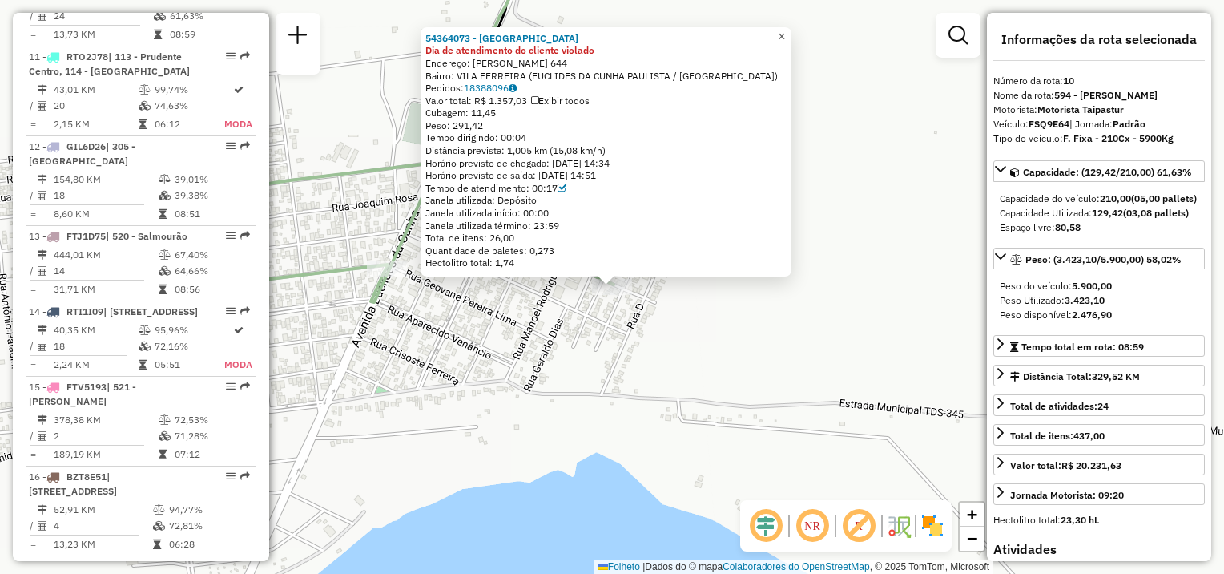
click at [792, 35] on link "×" at bounding box center [781, 36] width 19 height 19
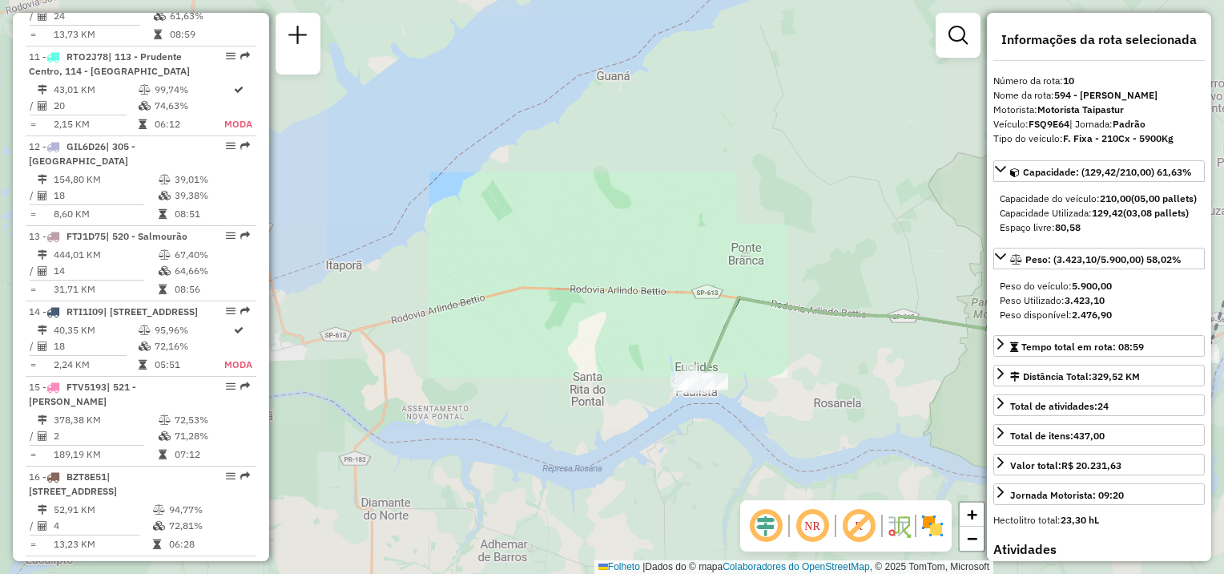
drag, startPoint x: 824, startPoint y: 375, endPoint x: 334, endPoint y: 385, distance: 489.7
click at [321, 387] on div "Janela de atendimento Grade de atendimento Capacidade Transportadoras Veículos …" at bounding box center [612, 287] width 1224 height 574
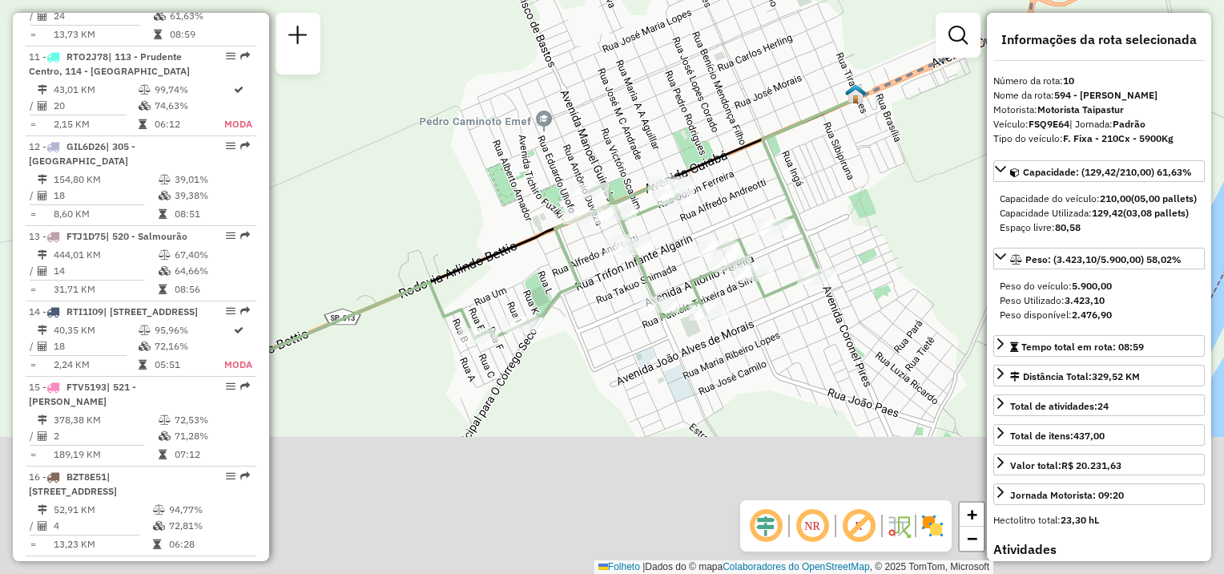
drag, startPoint x: 615, startPoint y: 462, endPoint x: 769, endPoint y: 200, distance: 304.2
click at [781, 194] on icon at bounding box center [810, 159] width 95 height 131
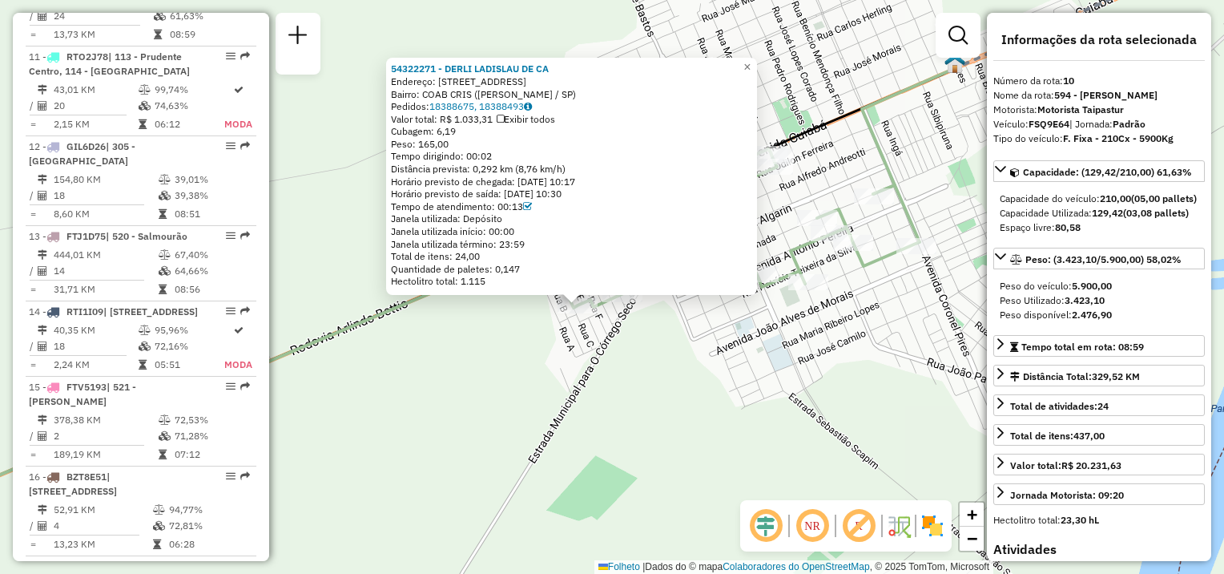
drag, startPoint x: 575, startPoint y: 312, endPoint x: 514, endPoint y: 345, distance: 69.6
click at [514, 345] on div "54322271 - DERLI LADISLAU DE CA Endereço: 081 RUA C 163 Bairro: COAB CRIS (TEOD…" at bounding box center [612, 287] width 1224 height 574
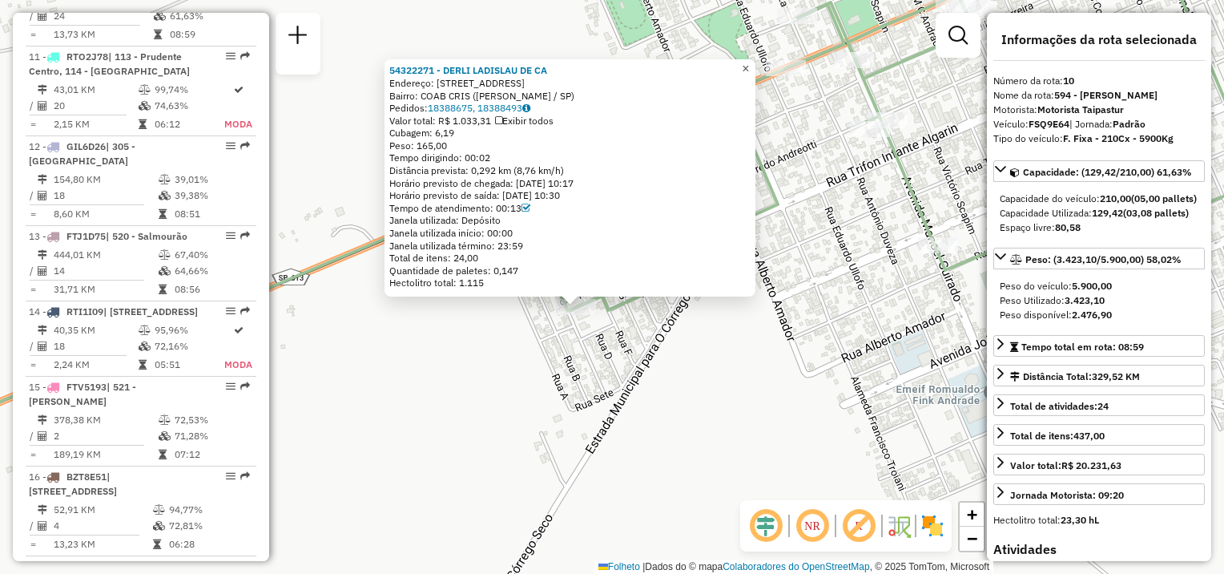
click at [749, 63] on span "×" at bounding box center [745, 69] width 7 height 14
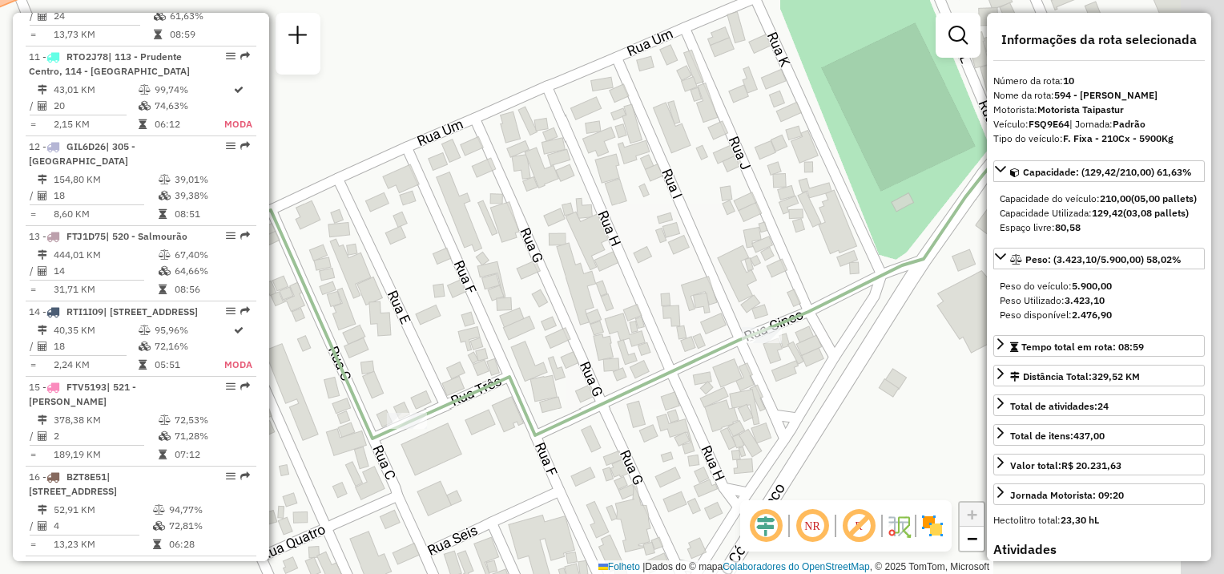
drag, startPoint x: 517, startPoint y: 435, endPoint x: 495, endPoint y: 445, distance: 24.0
click at [484, 451] on div "Janela de atendimento Grade de atendimento Capacidade Transportadoras Veículos …" at bounding box center [612, 287] width 1224 height 574
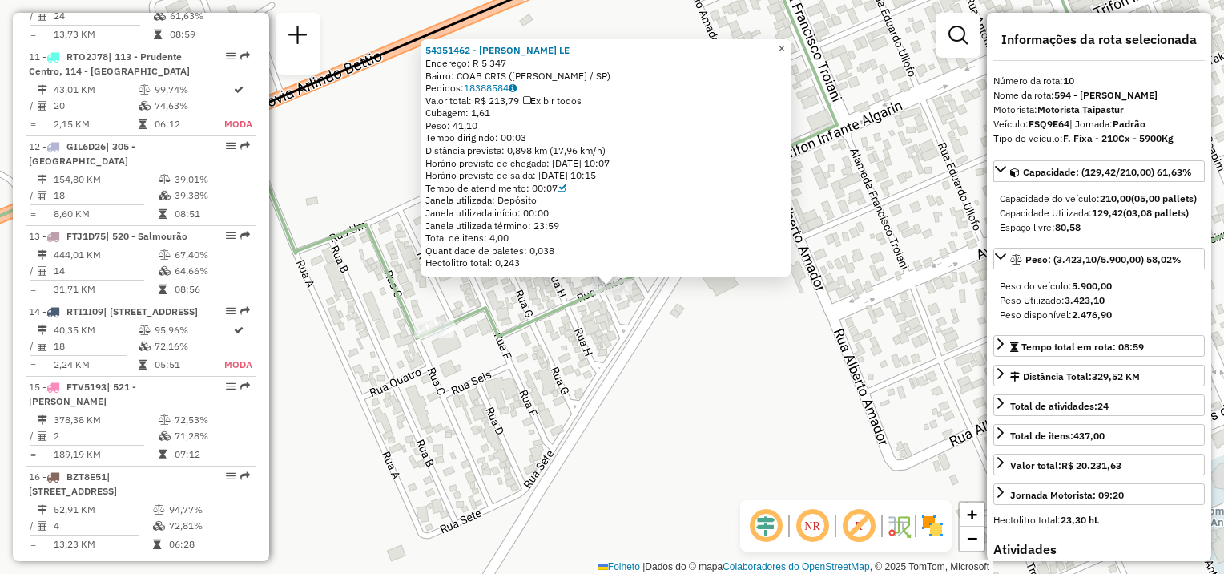
click at [785, 46] on span "×" at bounding box center [781, 49] width 7 height 14
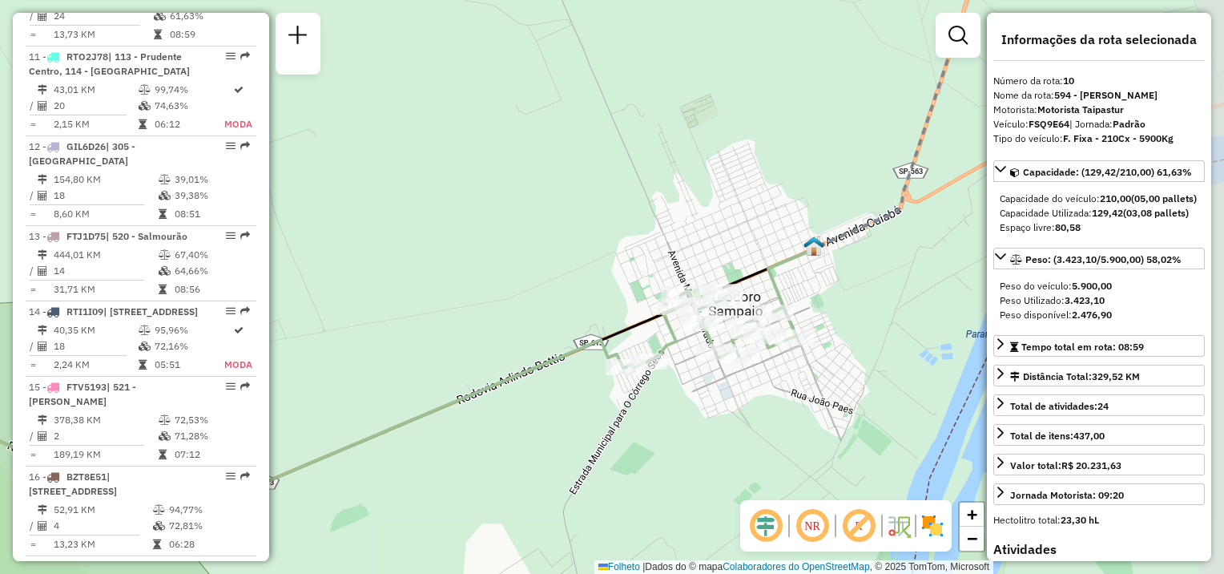
drag, startPoint x: 774, startPoint y: 316, endPoint x: 661, endPoint y: 388, distance: 133.6
click at [662, 401] on div "Janela de atendimento Grade de atendimento Capacidade Transportadoras Veículos …" at bounding box center [612, 287] width 1224 height 574
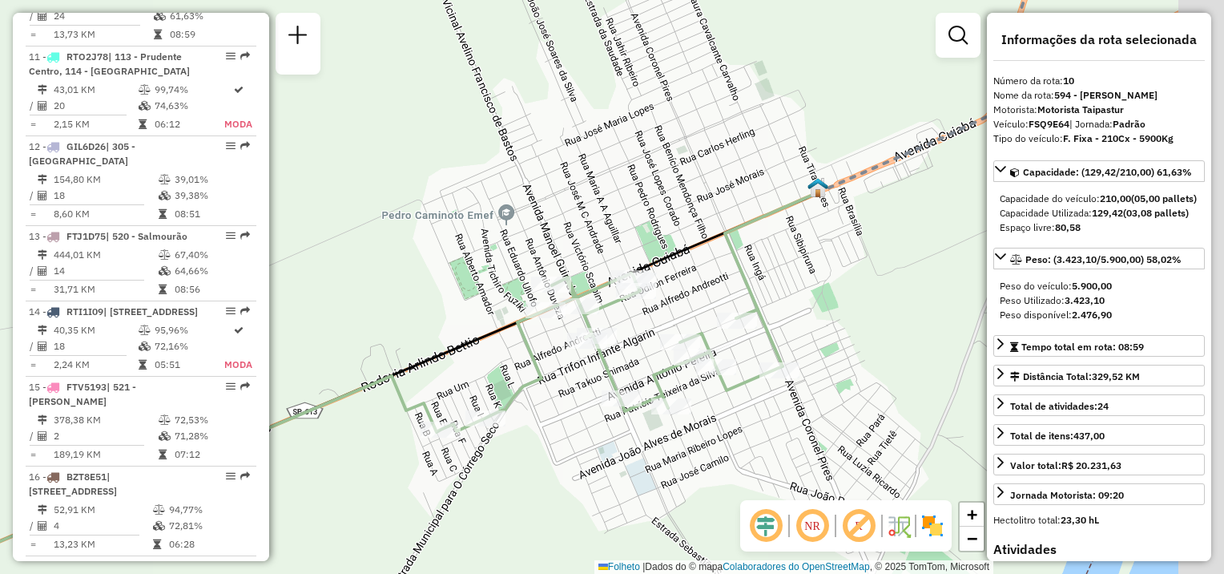
click at [567, 363] on div "Janela de atendimento Grade de atendimento Capacidade Transportadoras Veículos …" at bounding box center [612, 287] width 1224 height 574
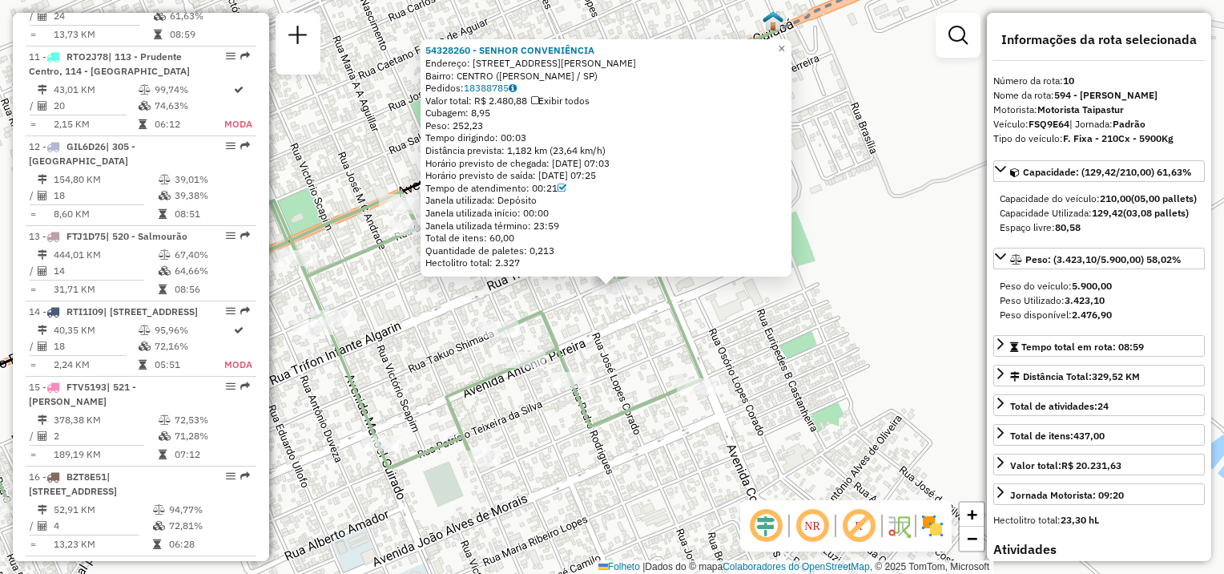
click at [683, 328] on icon at bounding box center [289, 350] width 825 height 317
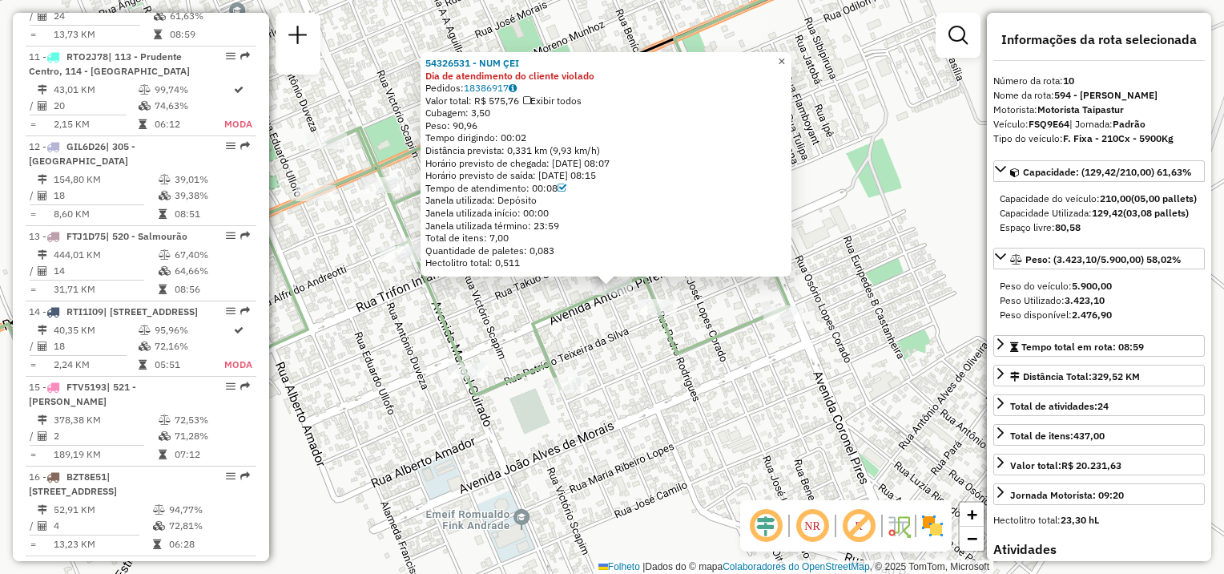
click at [785, 55] on span "×" at bounding box center [781, 61] width 7 height 14
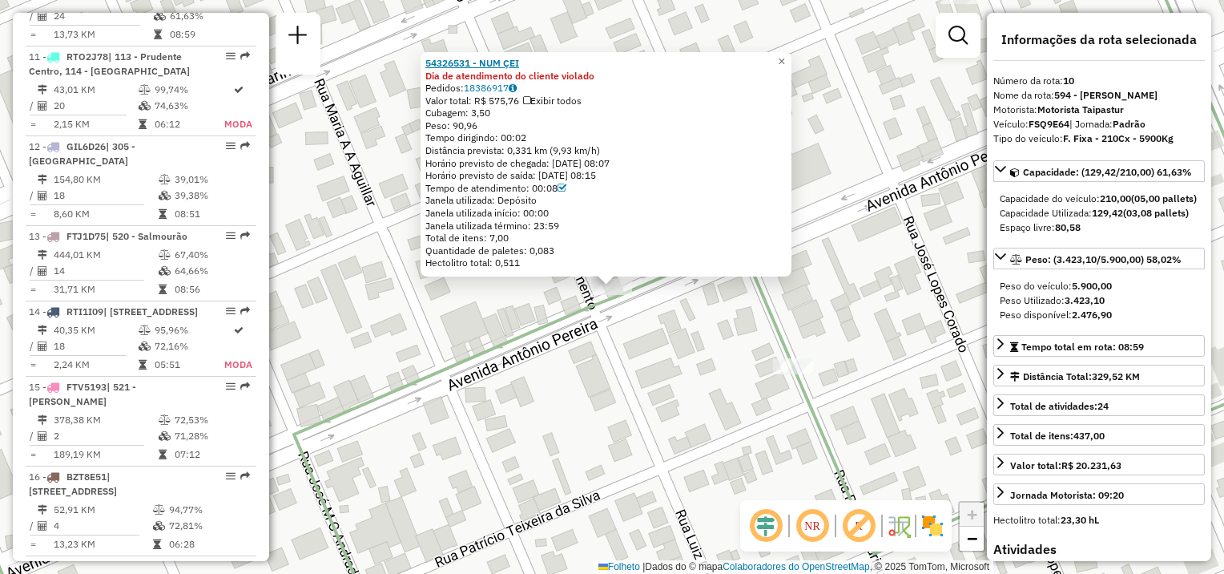
click at [519, 67] on strong "54326531 - NUM ÇEI" at bounding box center [472, 63] width 94 height 12
click at [785, 58] on span "×" at bounding box center [781, 61] width 7 height 14
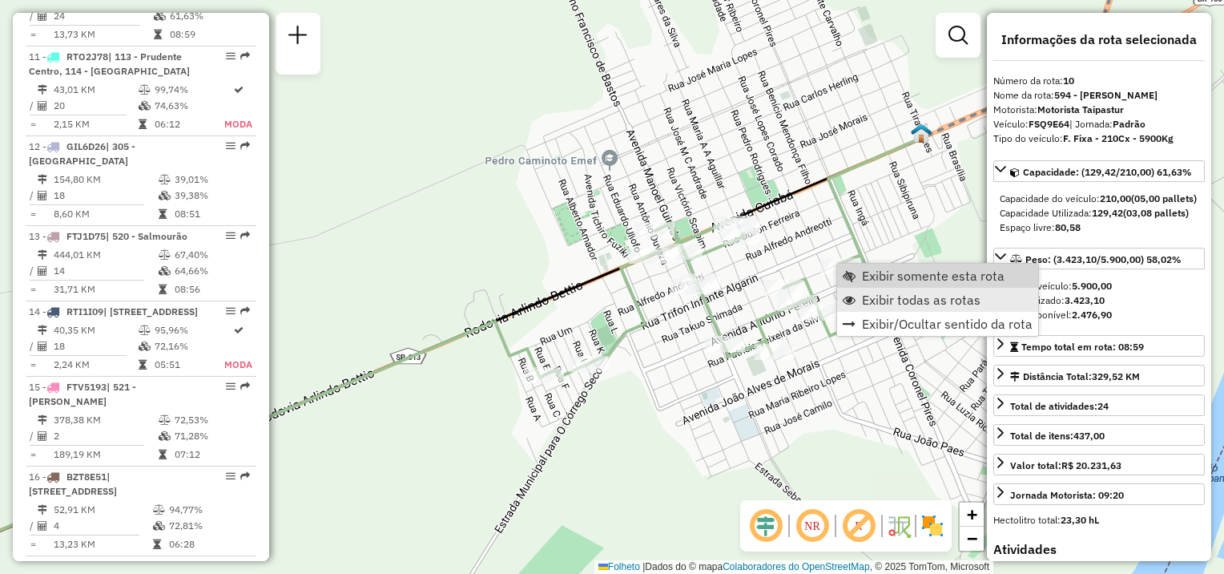
click at [871, 288] on link "Exibir todas as rotas" at bounding box center [937, 300] width 201 height 24
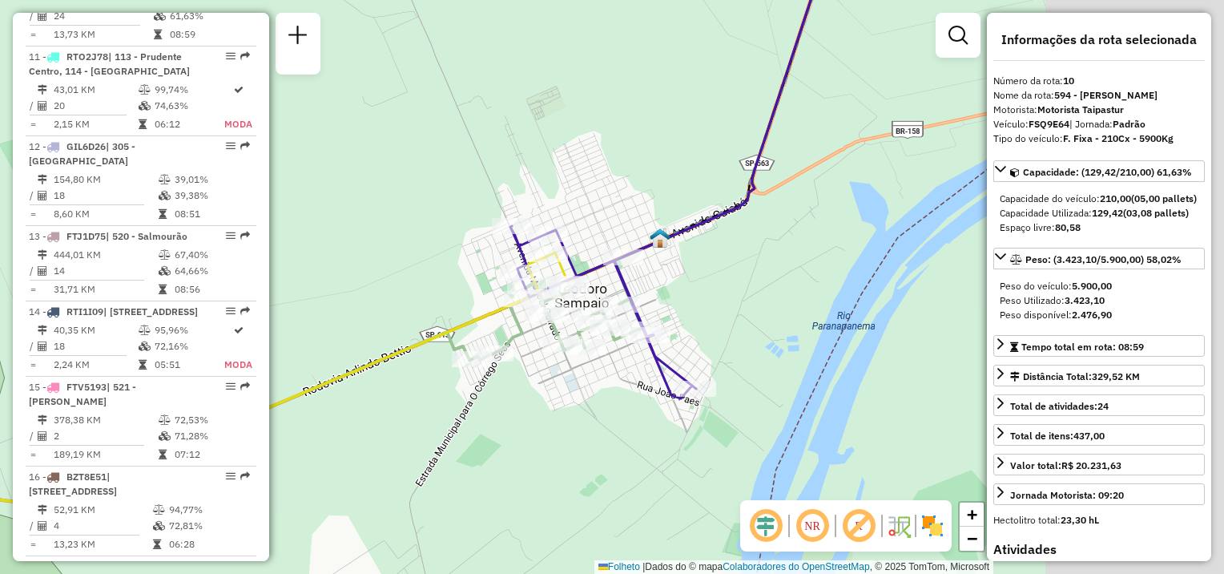
drag, startPoint x: 697, startPoint y: 410, endPoint x: 612, endPoint y: 413, distance: 85.0
click at [612, 413] on div "Janela de atendimento Grade de atendimento Capacidade Transportadoras Veículos …" at bounding box center [612, 287] width 1224 height 574
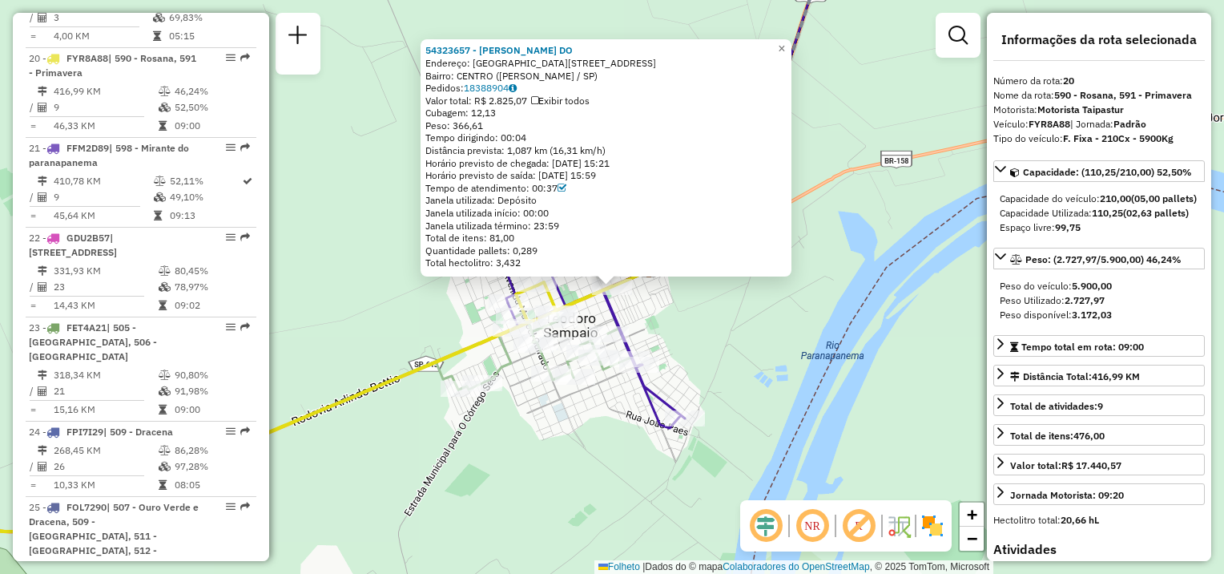
scroll to position [2388, 0]
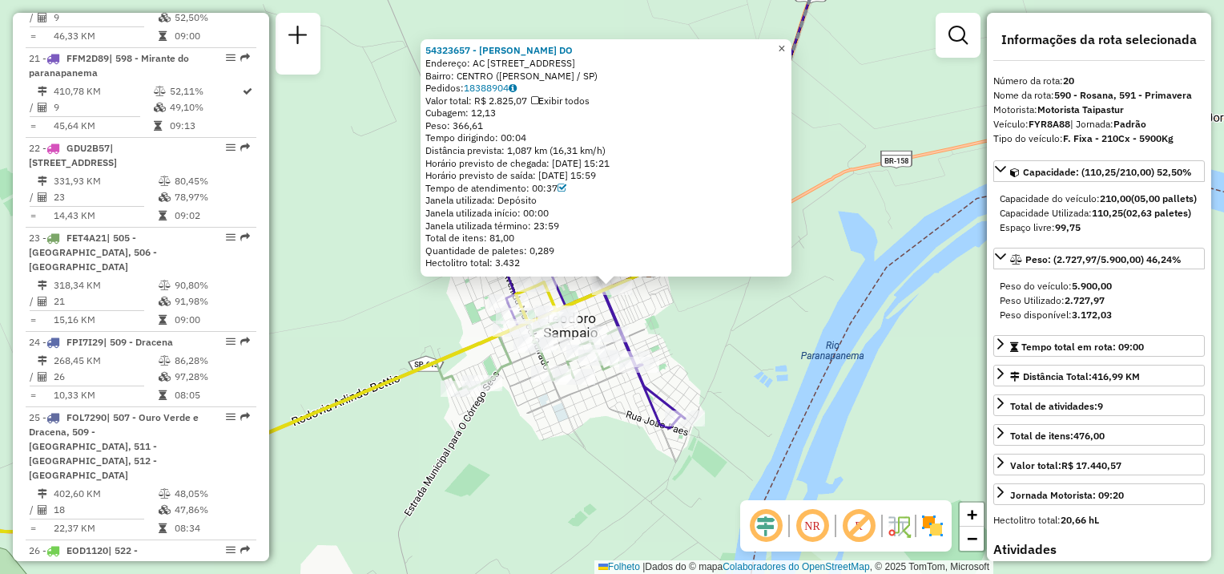
click at [785, 45] on span "×" at bounding box center [781, 49] width 7 height 14
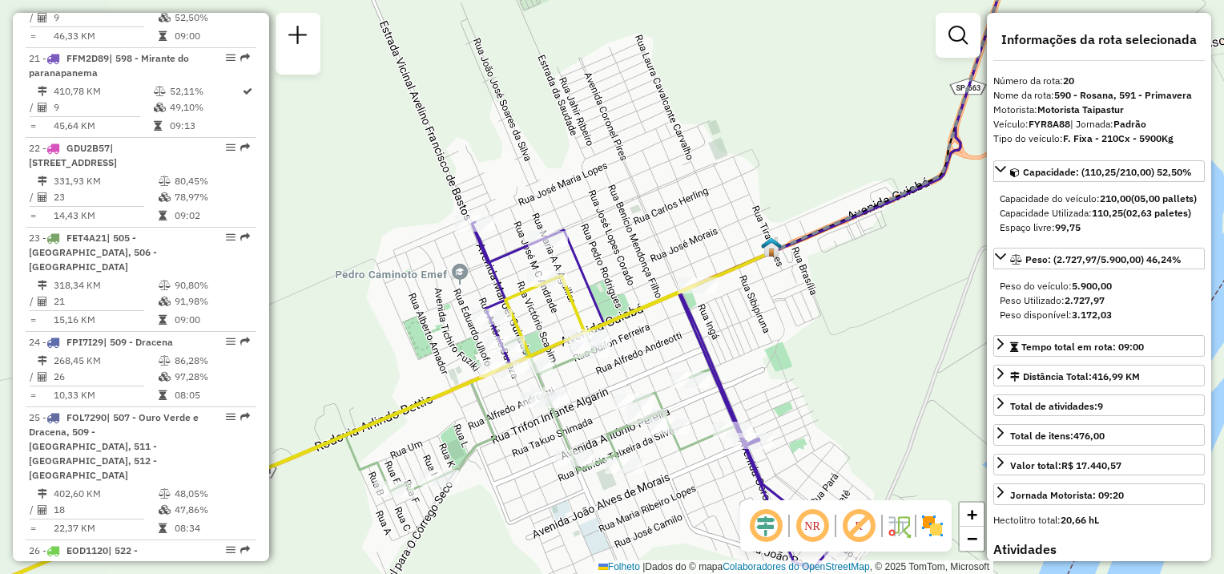
drag, startPoint x: 409, startPoint y: 449, endPoint x: 532, endPoint y: 347, distance: 159.3
click at [531, 349] on div "Janela de atendimento Grade de atendimento Capacidade Transportadoras Veículos …" at bounding box center [612, 287] width 1224 height 574
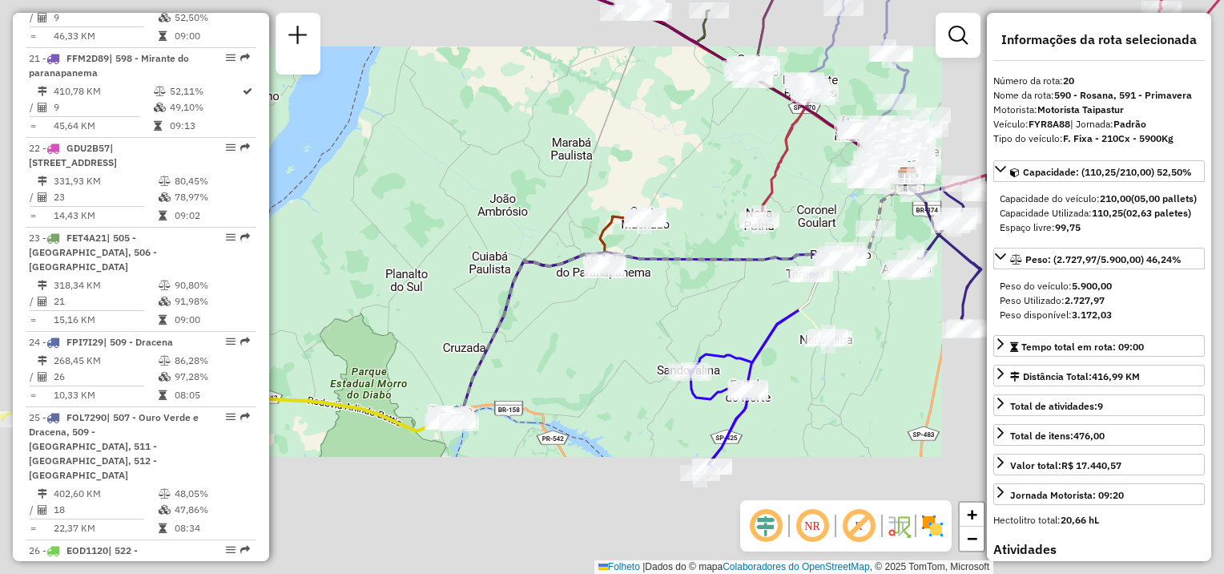
drag, startPoint x: 393, startPoint y: 478, endPoint x: 651, endPoint y: 420, distance: 264.6
click at [796, 409] on div "Janela de atendimento Grade de atendimento Capacidade Transportadoras Veículos …" at bounding box center [612, 287] width 1224 height 574
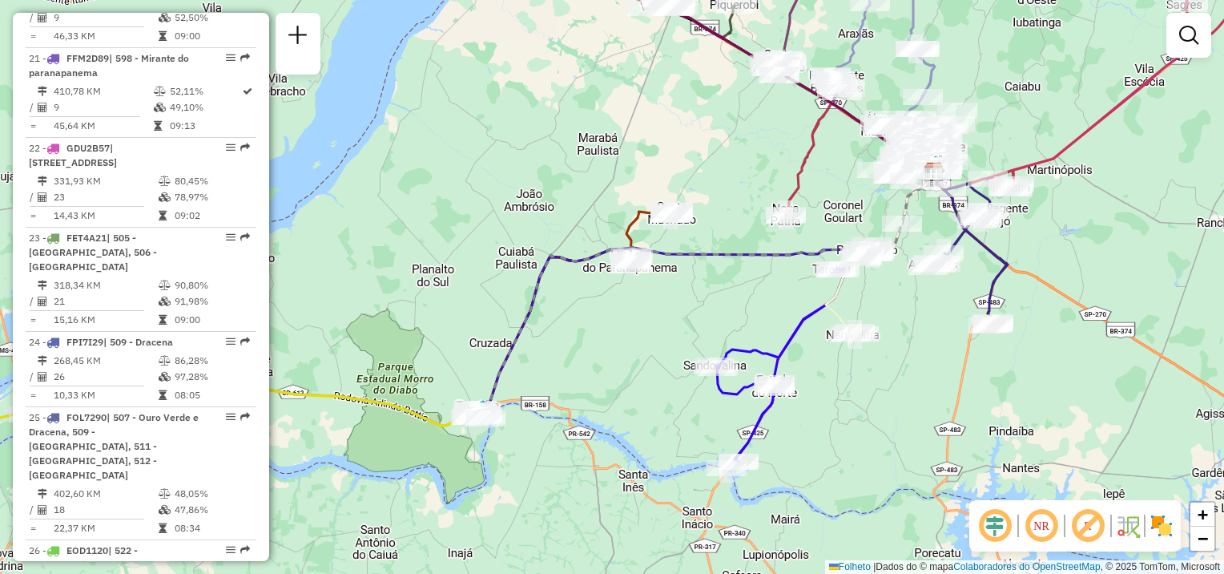
drag, startPoint x: 485, startPoint y: 449, endPoint x: 921, endPoint y: 337, distance: 450.9
click at [923, 337] on div "Janela de atendimento Grade de atendimento Capacidade Transportadoras Veículos …" at bounding box center [612, 287] width 1224 height 574
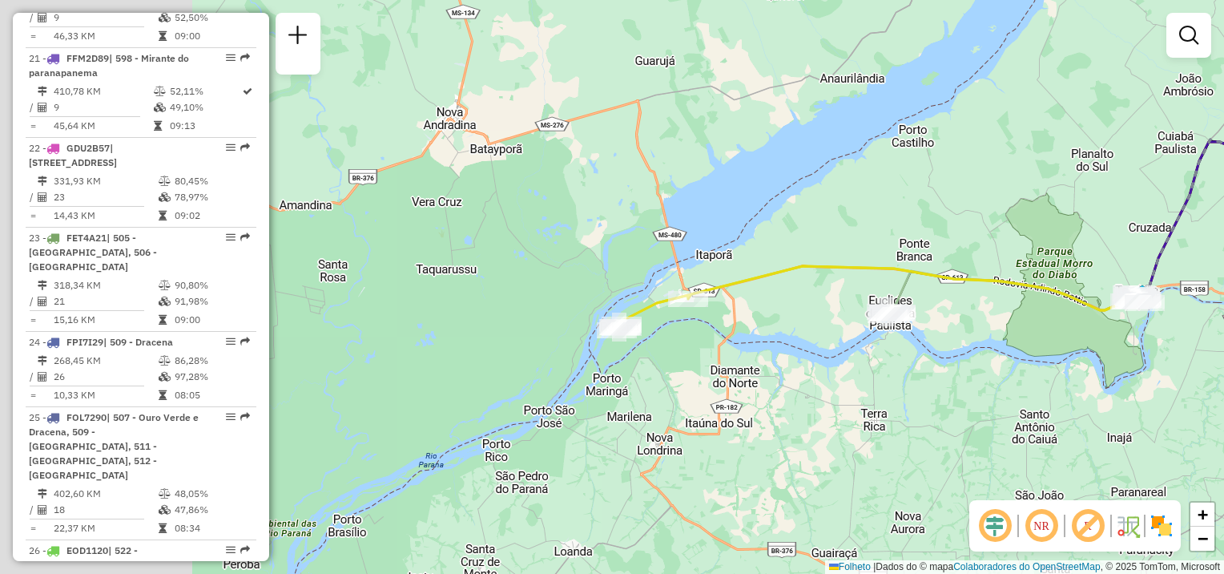
drag, startPoint x: 752, startPoint y: 372, endPoint x: 684, endPoint y: 354, distance: 69.6
click at [768, 373] on div "Janela de atendimento Grade de atendimento Capacidade Transportadoras Veículos …" at bounding box center [612, 287] width 1224 height 574
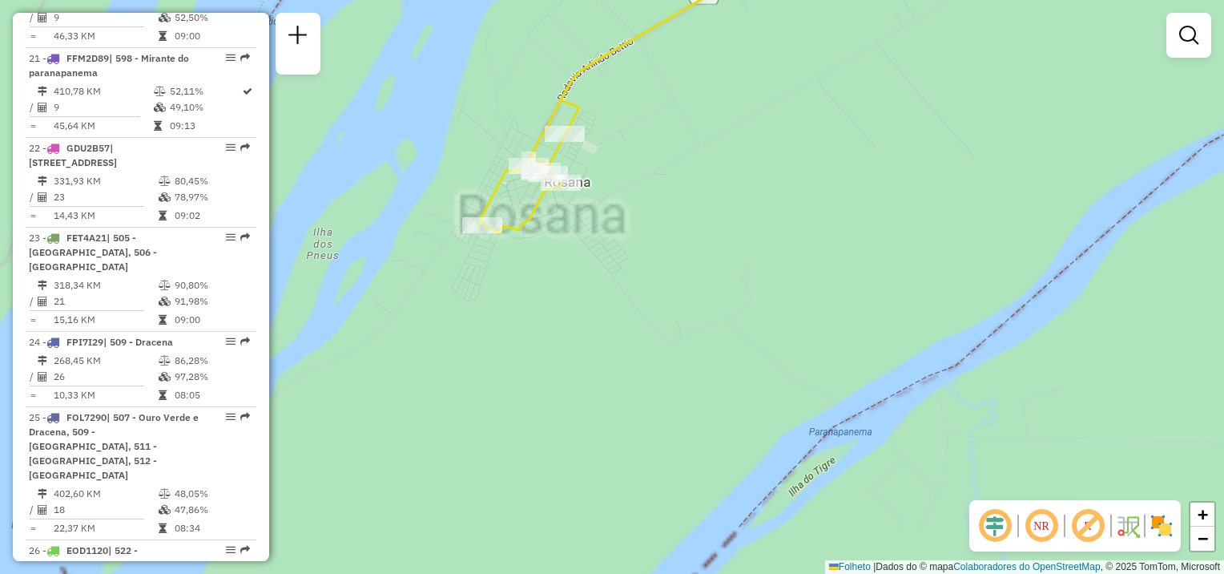
drag, startPoint x: 607, startPoint y: 319, endPoint x: 603, endPoint y: 429, distance: 110.6
click at [603, 429] on div "Janela de atendimento Grade de atendimento Capacidade Transportadoras Veículos …" at bounding box center [612, 287] width 1224 height 574
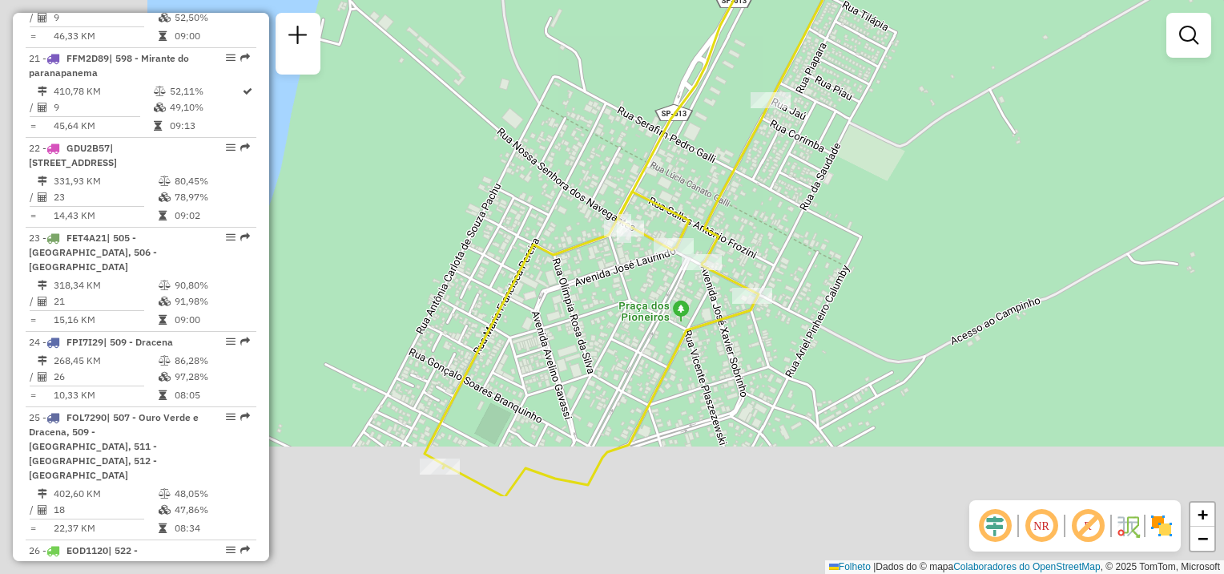
drag, startPoint x: 528, startPoint y: 490, endPoint x: 644, endPoint y: 330, distance: 197.9
click at [767, 278] on div "Janela de atendimento Grade de atendimento Capacidade Transportadoras Veículos …" at bounding box center [612, 287] width 1224 height 574
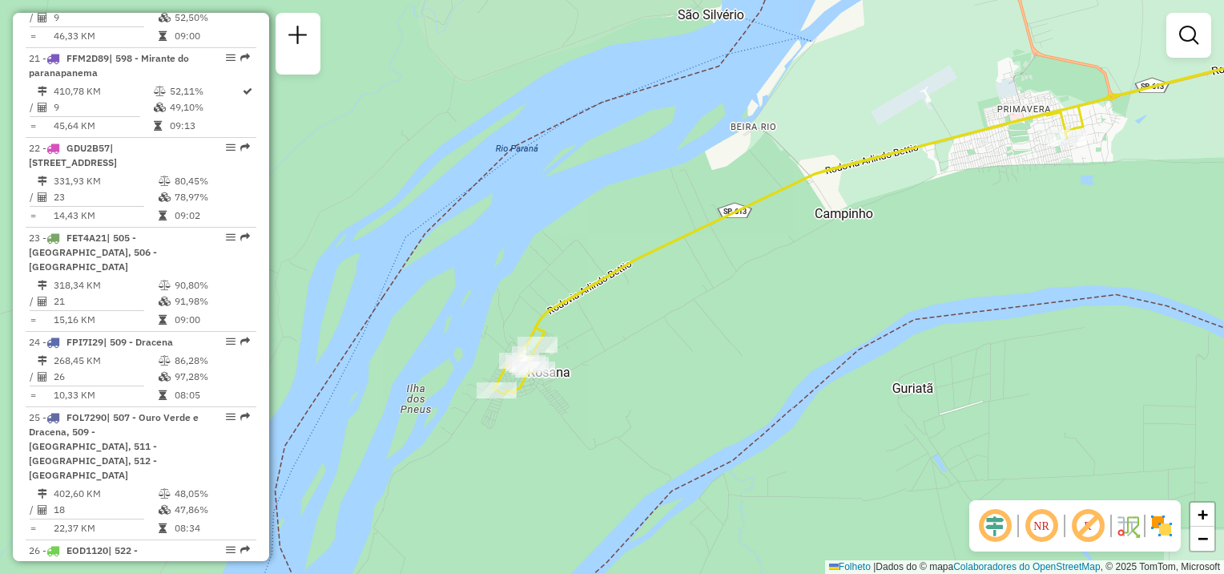
drag, startPoint x: 710, startPoint y: 341, endPoint x: 455, endPoint y: 413, distance: 265.0
click at [455, 413] on div "Rota 20 - Plaça FYR8A88 54330463 - MERCEARIA E CONVENIÊNCIA DO PERERECA LTDA Ro…" at bounding box center [612, 287] width 1224 height 574
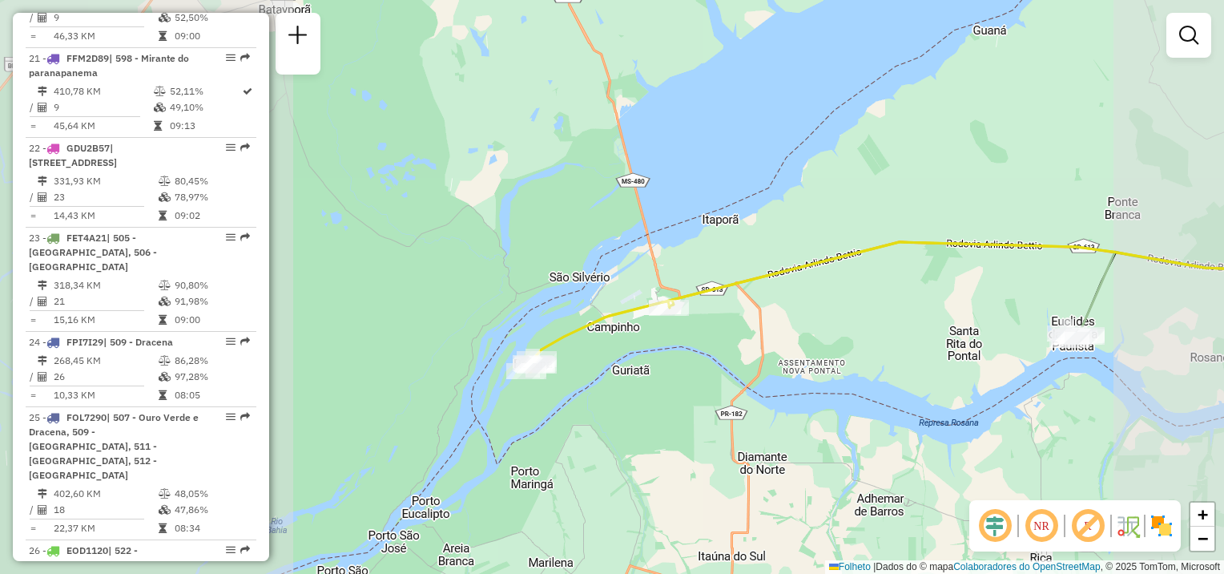
drag, startPoint x: 799, startPoint y: 329, endPoint x: 460, endPoint y: 346, distance: 339.3
click at [460, 346] on div "Janela de atendimento Grade de atendimento Capacidade Transportadoras Veículos …" at bounding box center [612, 287] width 1224 height 574
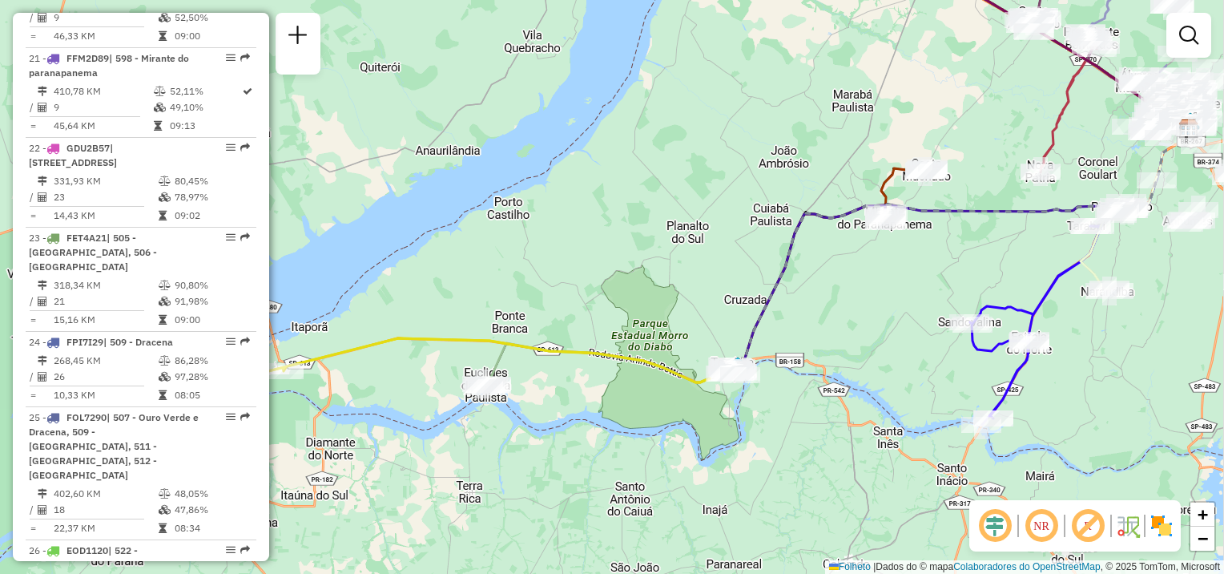
drag, startPoint x: 760, startPoint y: 365, endPoint x: 466, endPoint y: 426, distance: 300.3
click at [466, 426] on div "Janela de atendimento Grade de atendimento Capacidade Transportadoras Veículos …" at bounding box center [612, 287] width 1224 height 574
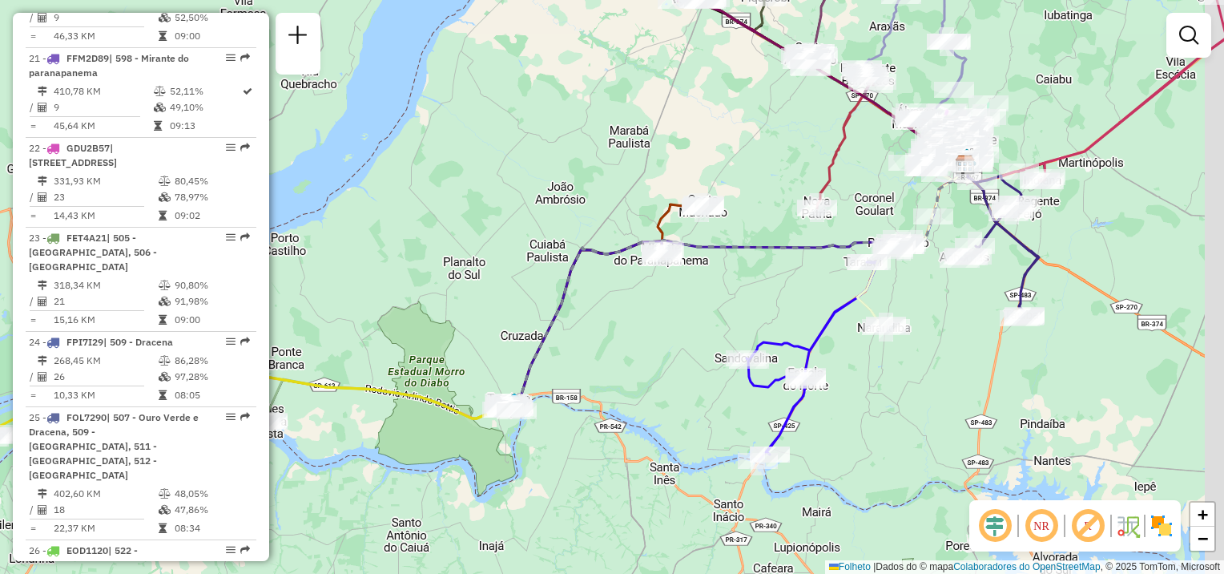
drag, startPoint x: 849, startPoint y: 296, endPoint x: 741, endPoint y: 308, distance: 108.7
click at [741, 308] on div "Janela de atendimento Grade de atendimento Capacidade Transportadoras Veículos …" at bounding box center [612, 287] width 1224 height 574
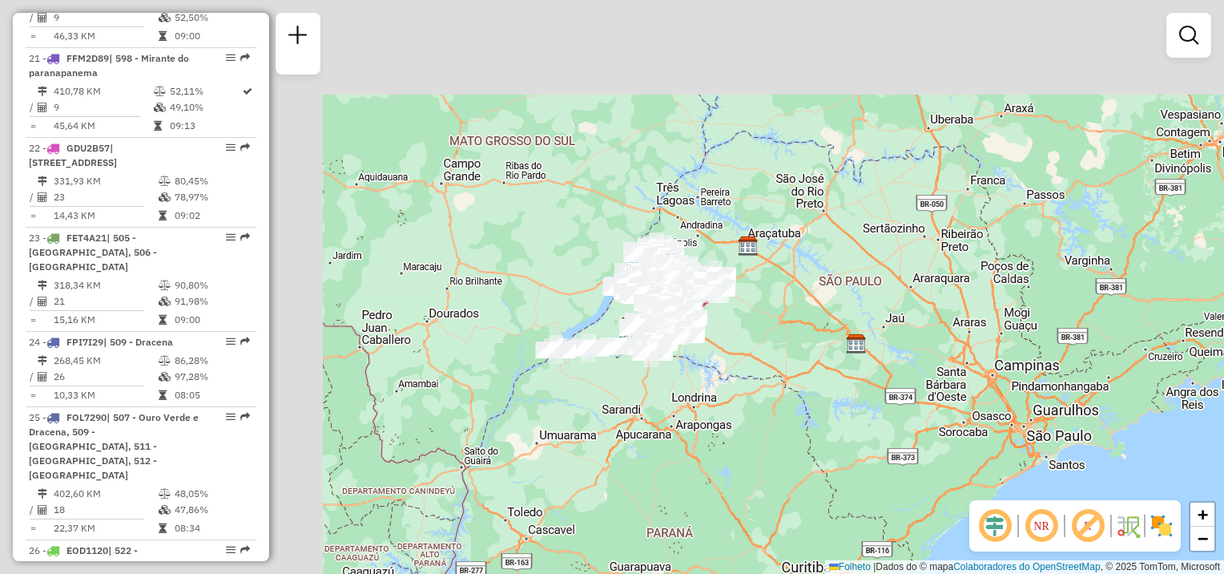
drag, startPoint x: 707, startPoint y: 325, endPoint x: 750, endPoint y: 408, distance: 93.2
click at [749, 411] on div "Janela de atendimento Grade de atendimento Capacidade Transportadoras Veículos …" at bounding box center [612, 287] width 1224 height 574
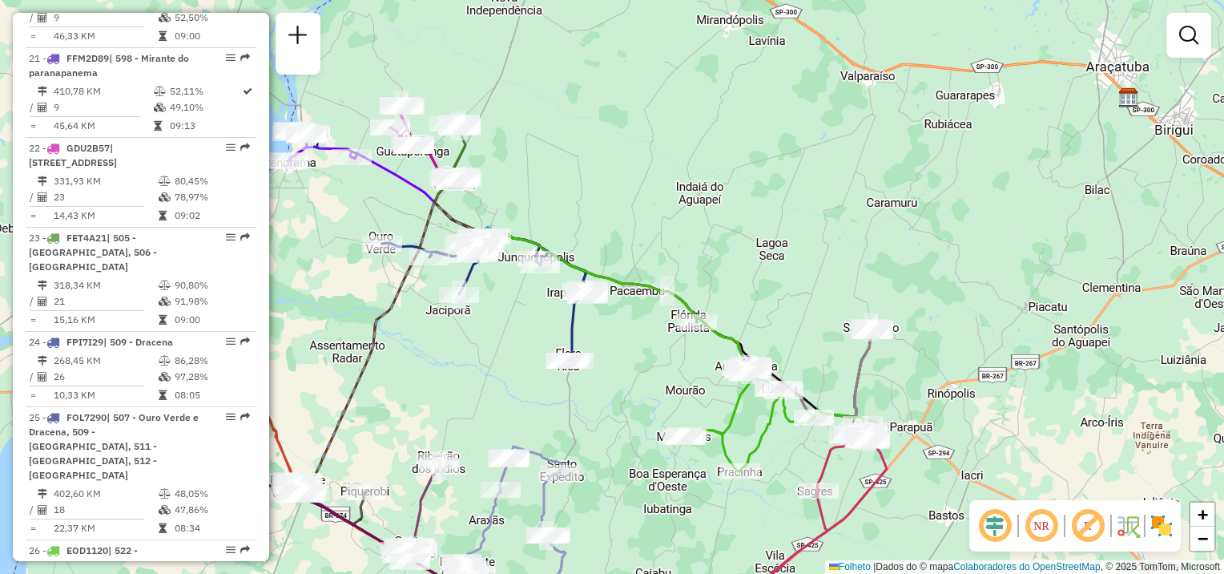
drag, startPoint x: 705, startPoint y: 282, endPoint x: 729, endPoint y: 159, distance: 125.7
click at [732, 160] on div "Janela de atendimento Grade de atendimento Capacidade Transportadoras Veículos …" at bounding box center [612, 287] width 1224 height 574
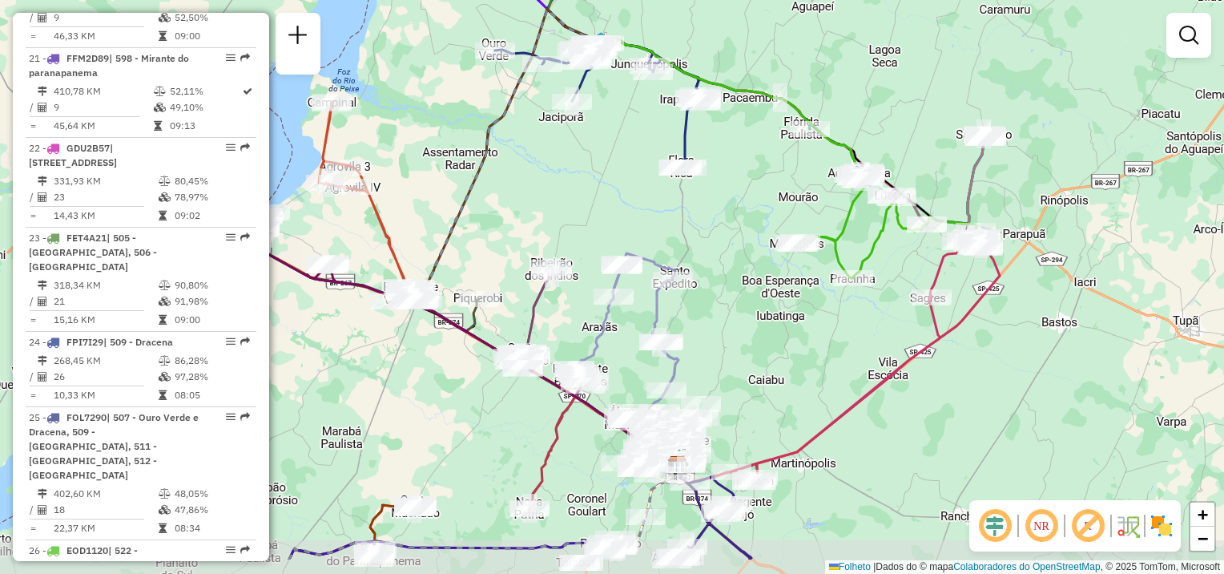
drag, startPoint x: 651, startPoint y: 244, endPoint x: 737, endPoint y: 173, distance: 112.1
click at [737, 173] on div "Janela de atendimento Grade de atendimento Capacidade Transportadoras Veículos …" at bounding box center [612, 287] width 1224 height 574
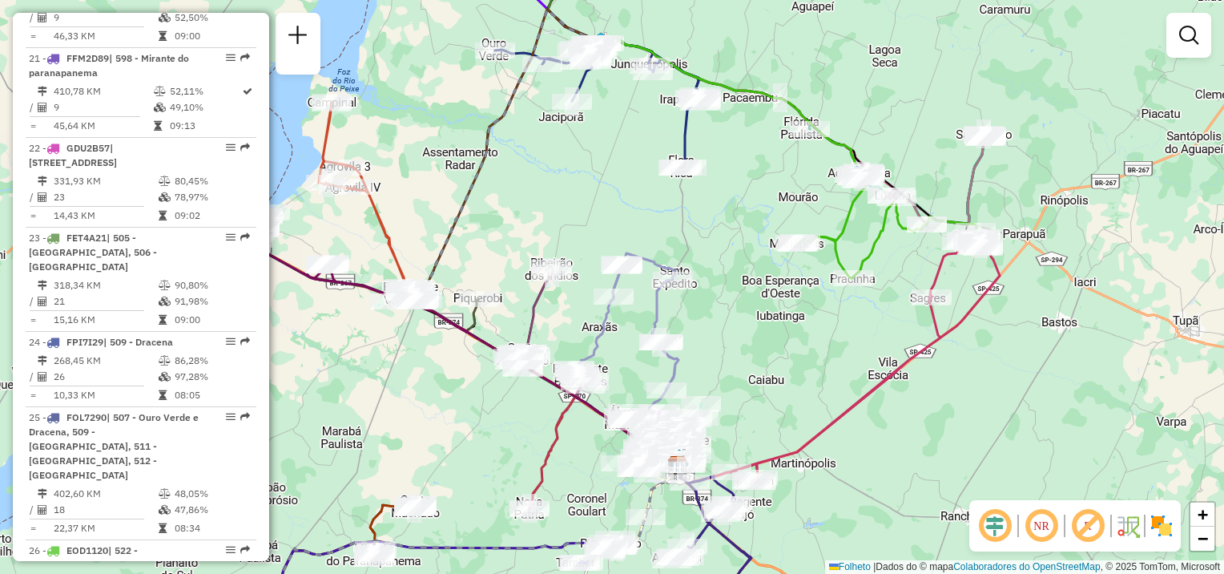
drag, startPoint x: 749, startPoint y: 163, endPoint x: 603, endPoint y: 196, distance: 150.1
click at [751, 163] on div "Janela de atendimento Grade de atendimento Capacidade Transportadoras Veículos …" at bounding box center [612, 287] width 1224 height 574
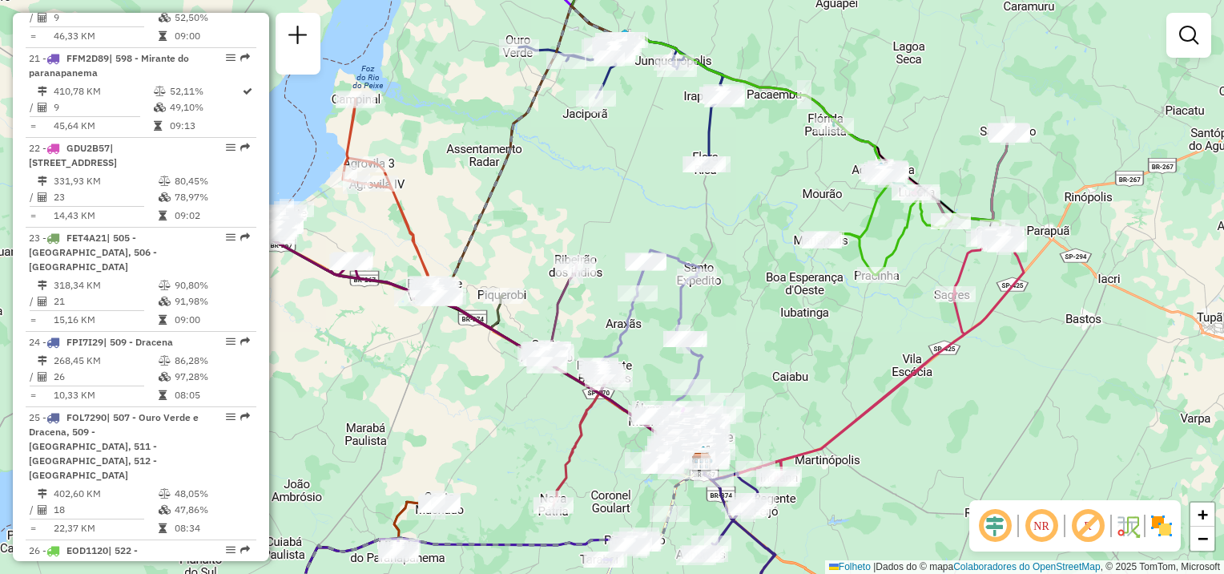
drag, startPoint x: 498, startPoint y: 204, endPoint x: 550, endPoint y: 204, distance: 52.1
click at [550, 204] on div "Janela de atendimento Grade de atendimento Capacidade Transportadoras Veículos …" at bounding box center [612, 287] width 1224 height 574
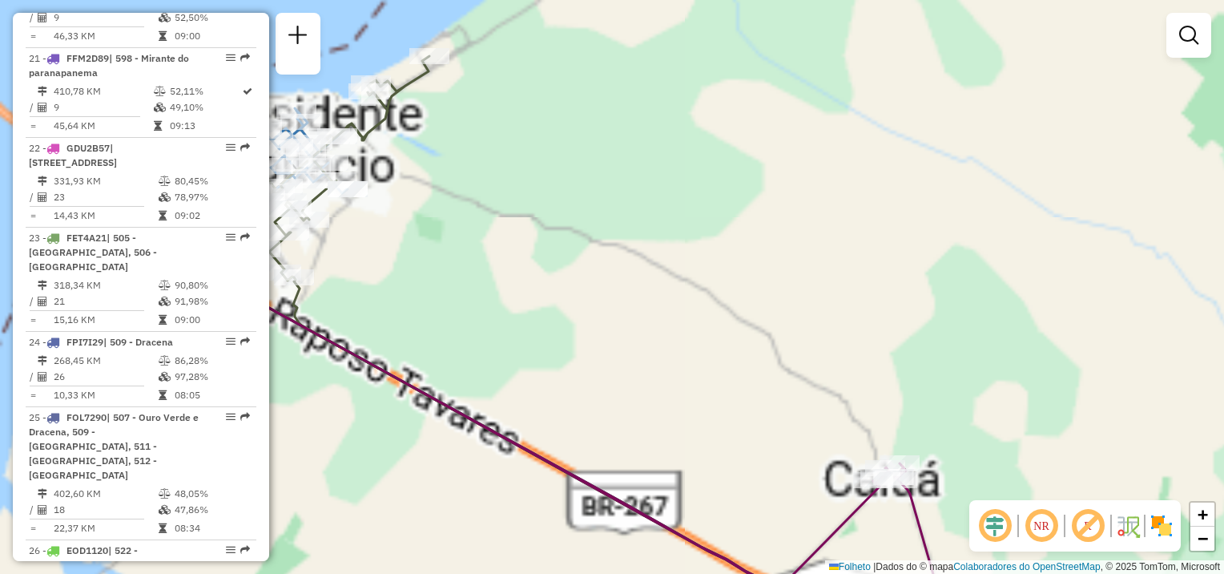
drag, startPoint x: 385, startPoint y: 256, endPoint x: 718, endPoint y: 317, distance: 338.8
click at [722, 325] on div "Janela de atendimento Grade de atendimento Capacidade Transportadoras Veículos …" at bounding box center [612, 287] width 1224 height 574
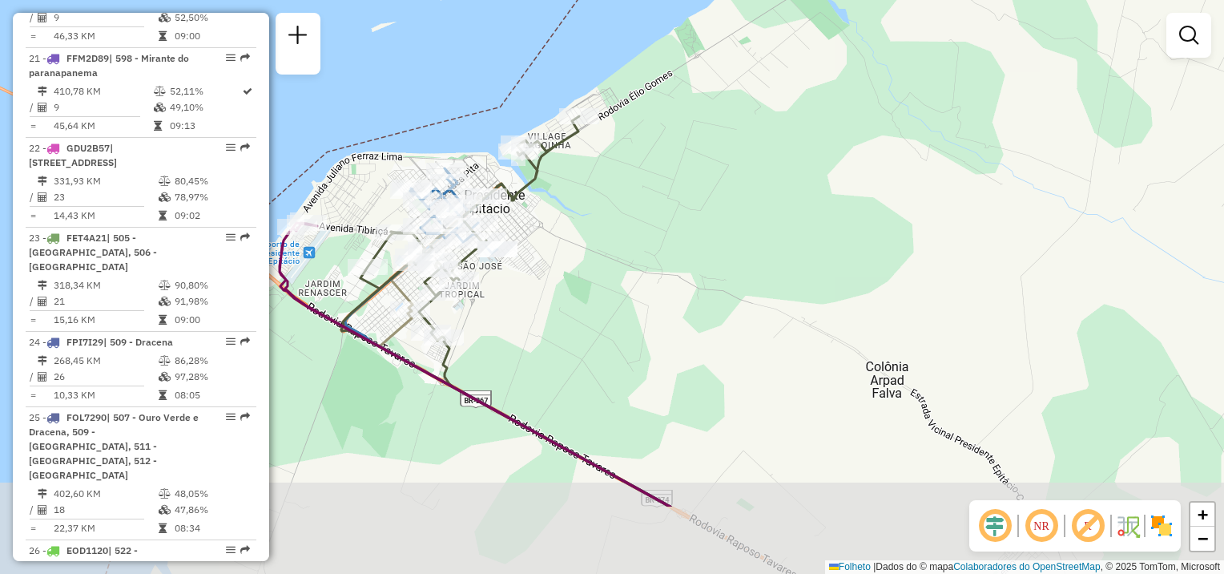
drag, startPoint x: 594, startPoint y: 409, endPoint x: 559, endPoint y: 302, distance: 112.8
click at [561, 304] on div "Janela de atendimento Grade de atendimento Capacidade Transportadoras Veículos …" at bounding box center [612, 287] width 1224 height 574
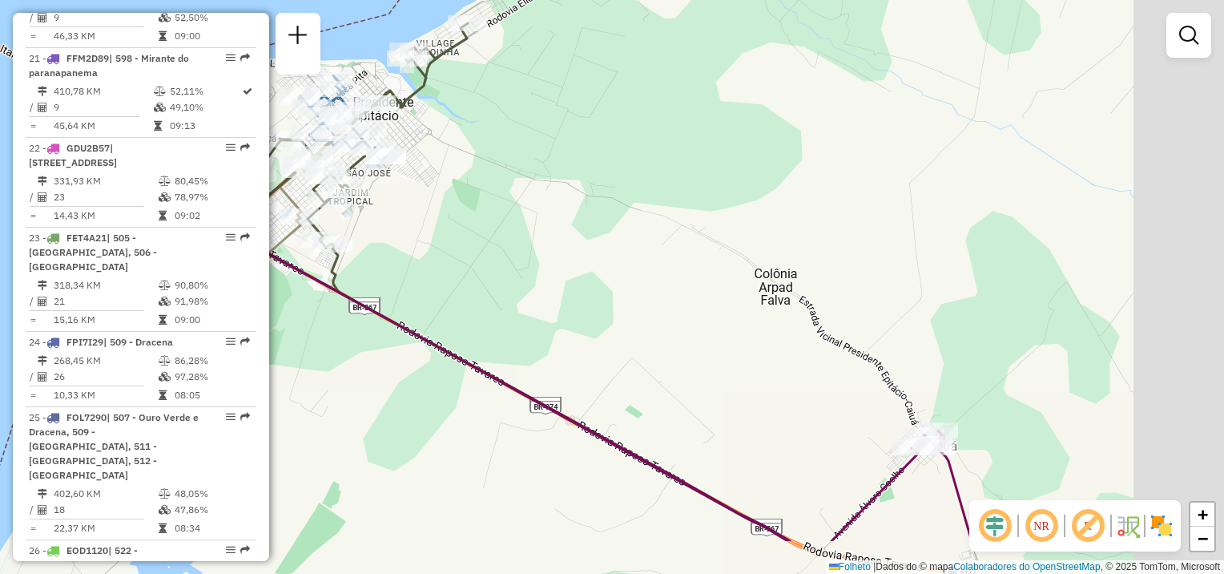
drag, startPoint x: 721, startPoint y: 378, endPoint x: 263, endPoint y: 105, distance: 533.6
click at [263, 106] on hb-router-mapa "Informações da Sessão 1277867 - 18/09/2025 Criação: 17/09/2025 18:08 Depósito: …" at bounding box center [612, 287] width 1224 height 574
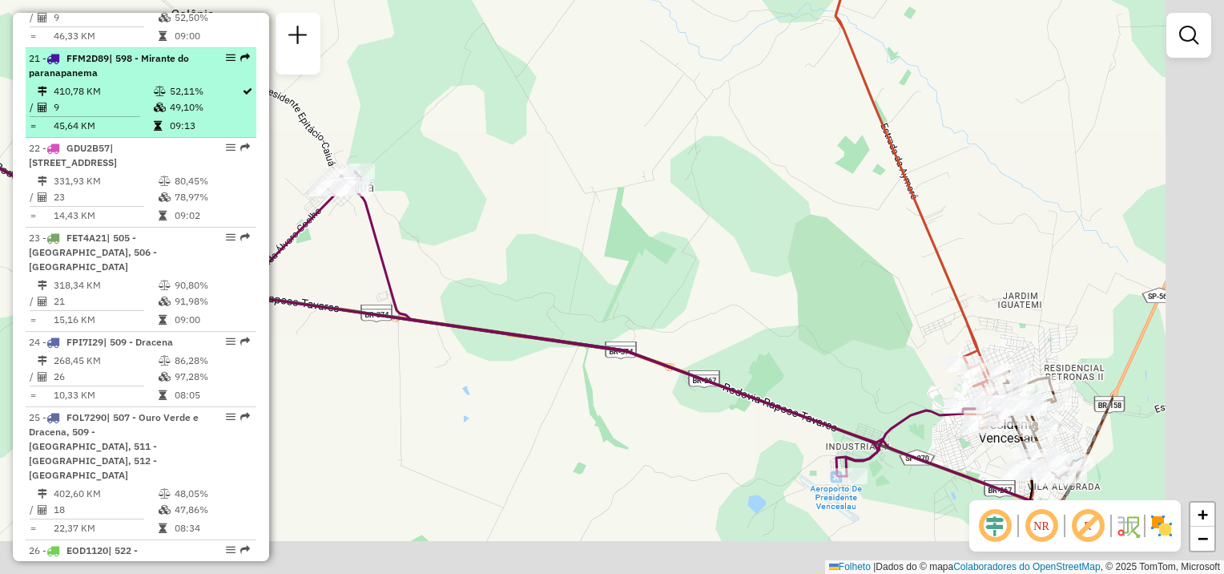
drag, startPoint x: 615, startPoint y: 248, endPoint x: 120, endPoint y: 143, distance: 506.2
click at [120, 143] on hb-router-mapa "Informações da Sessão 1277867 - 18/09/2025 Criação: 17/09/2025 18:08 Depósito: …" at bounding box center [612, 287] width 1224 height 574
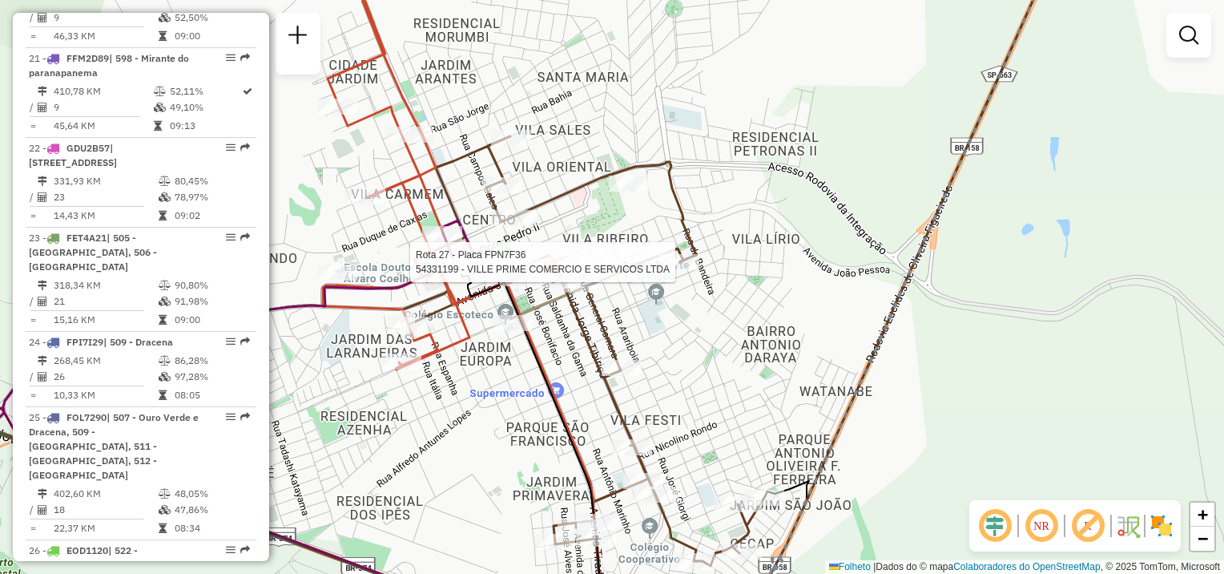
select select "**********"
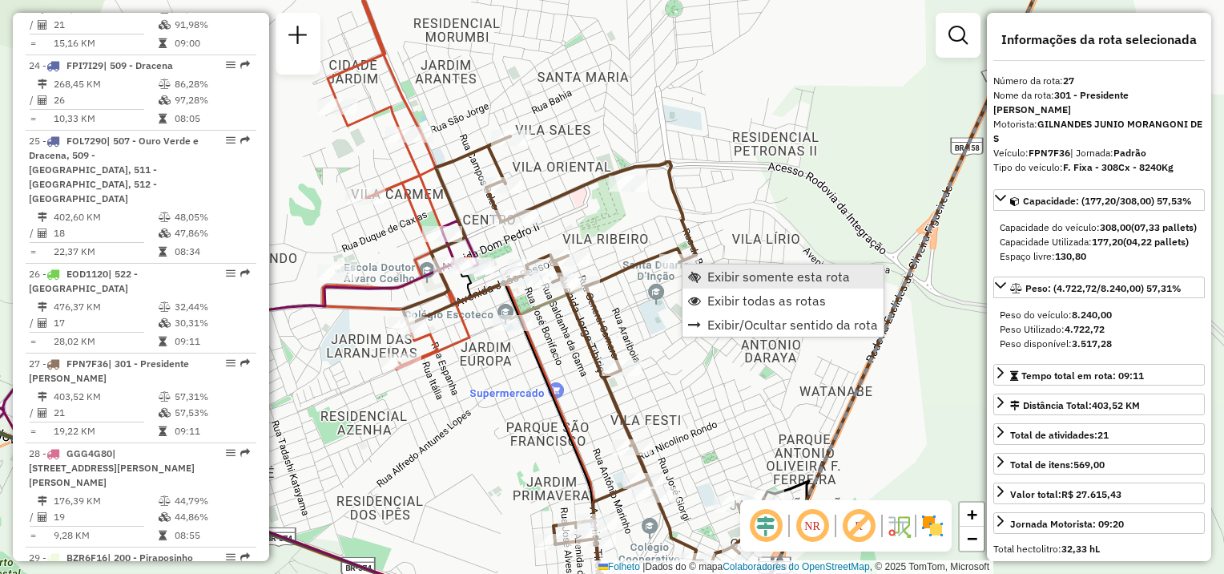
scroll to position [3000, 0]
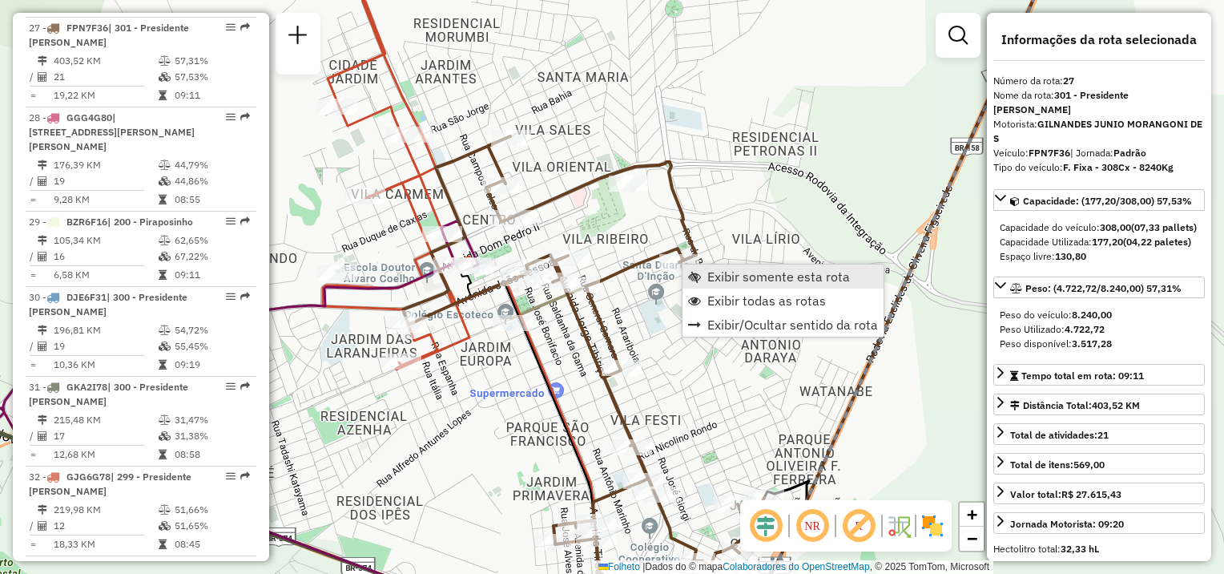
click at [708, 272] on span "Exibir somente esta rota" at bounding box center [779, 276] width 143 height 13
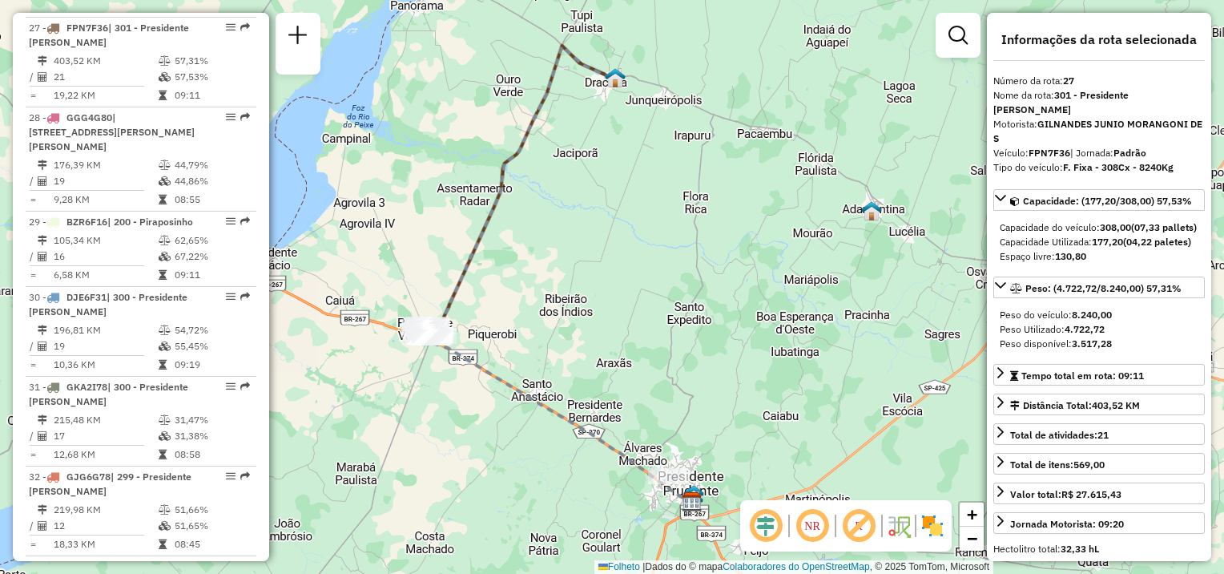
drag, startPoint x: 712, startPoint y: 317, endPoint x: 657, endPoint y: 304, distance: 56.2
click at [657, 304] on div "Janela de atendimento Grade de atendimento Capacidade Transportadoras Veículos …" at bounding box center [612, 287] width 1224 height 574
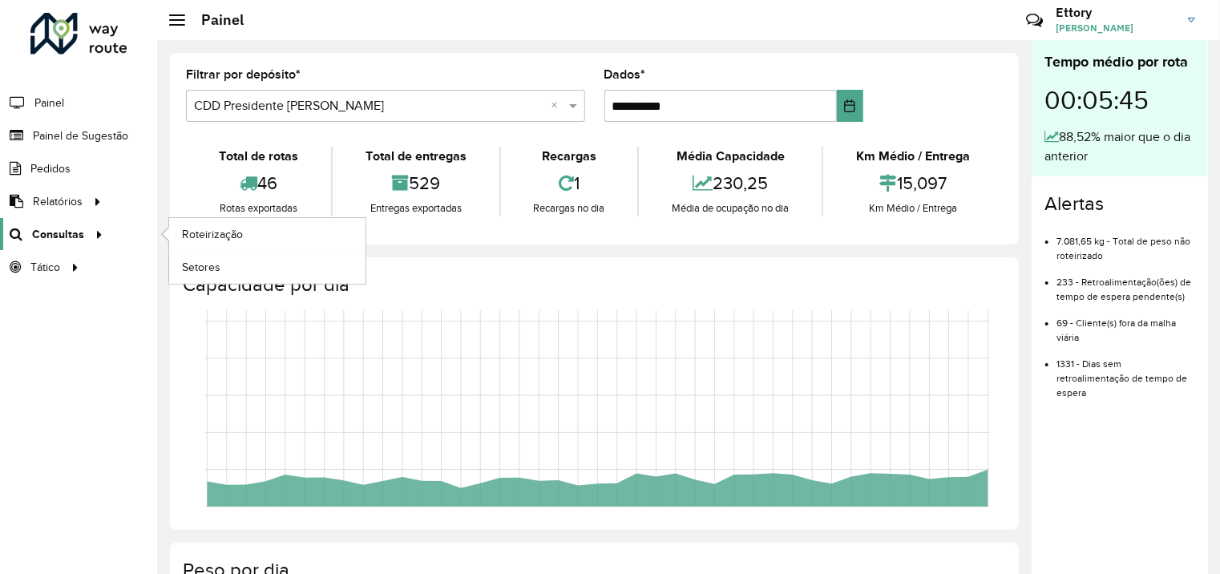
click at [99, 232] on body "**********" at bounding box center [610, 287] width 1220 height 574
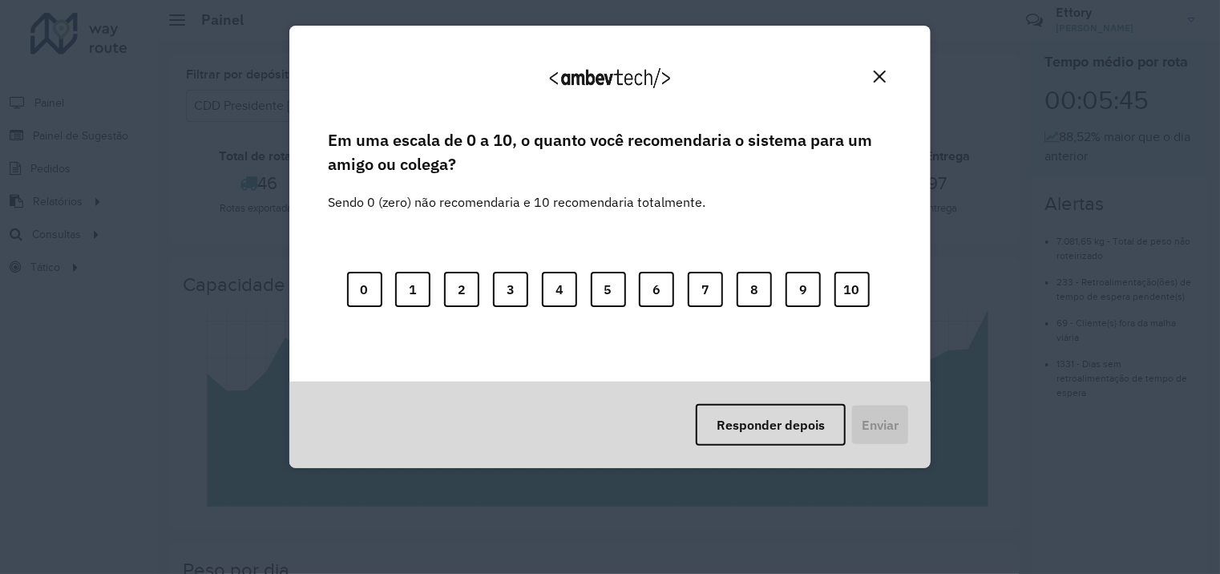
drag, startPoint x: 756, startPoint y: 431, endPoint x: 670, endPoint y: 418, distance: 87.5
click at [756, 431] on button "Responder depois" at bounding box center [770, 425] width 150 height 42
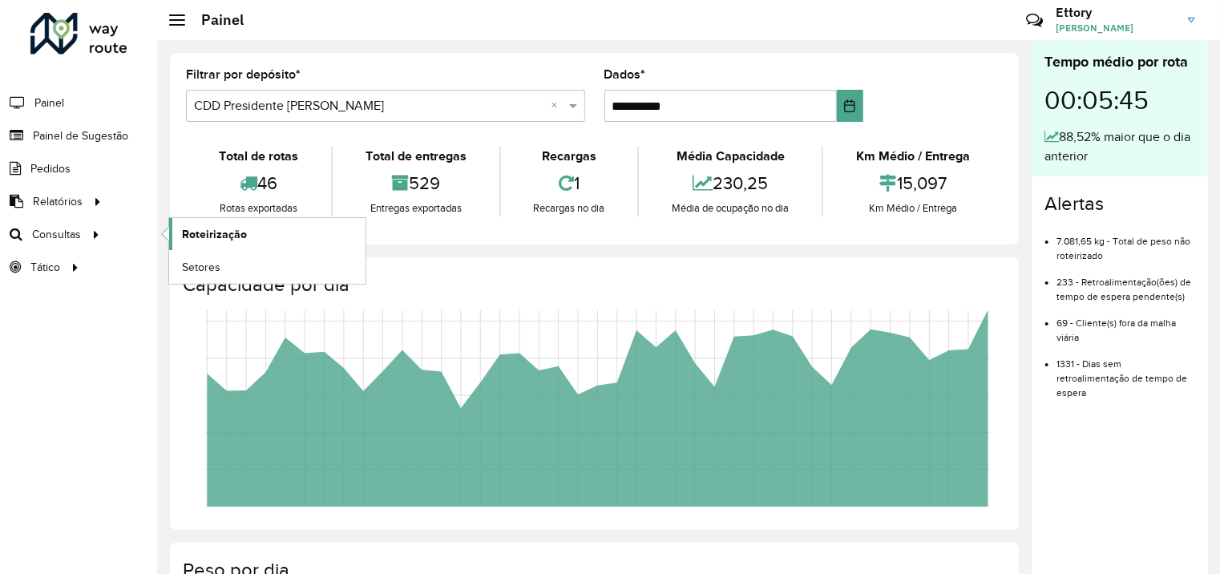
click at [215, 242] on link "Roteirização" at bounding box center [267, 234] width 196 height 32
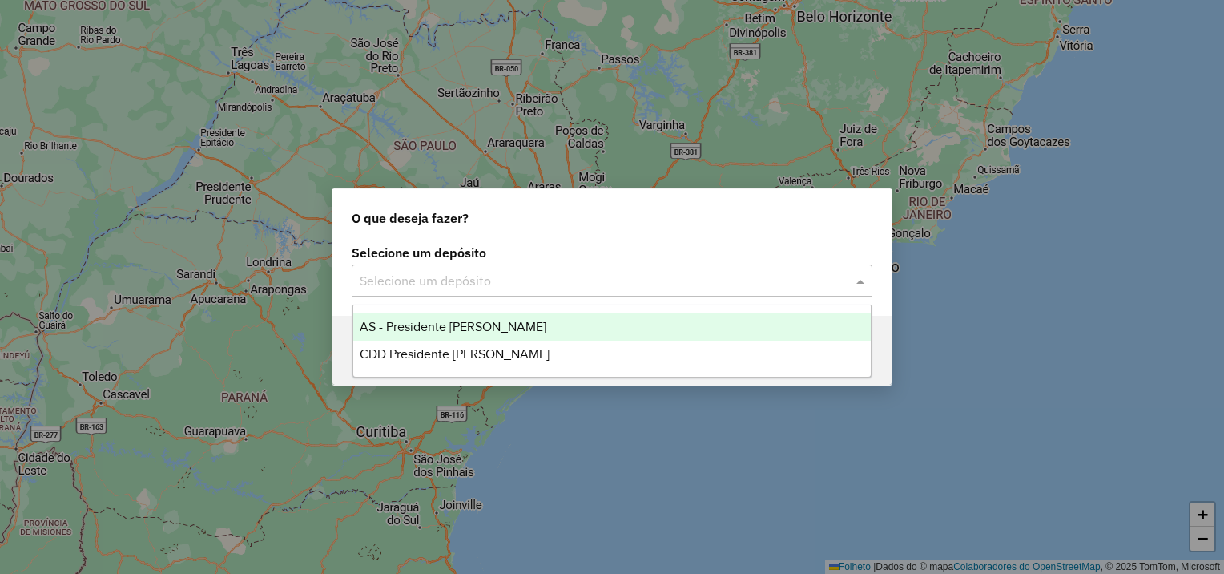
click at [437, 276] on input "text" at bounding box center [596, 281] width 473 height 19
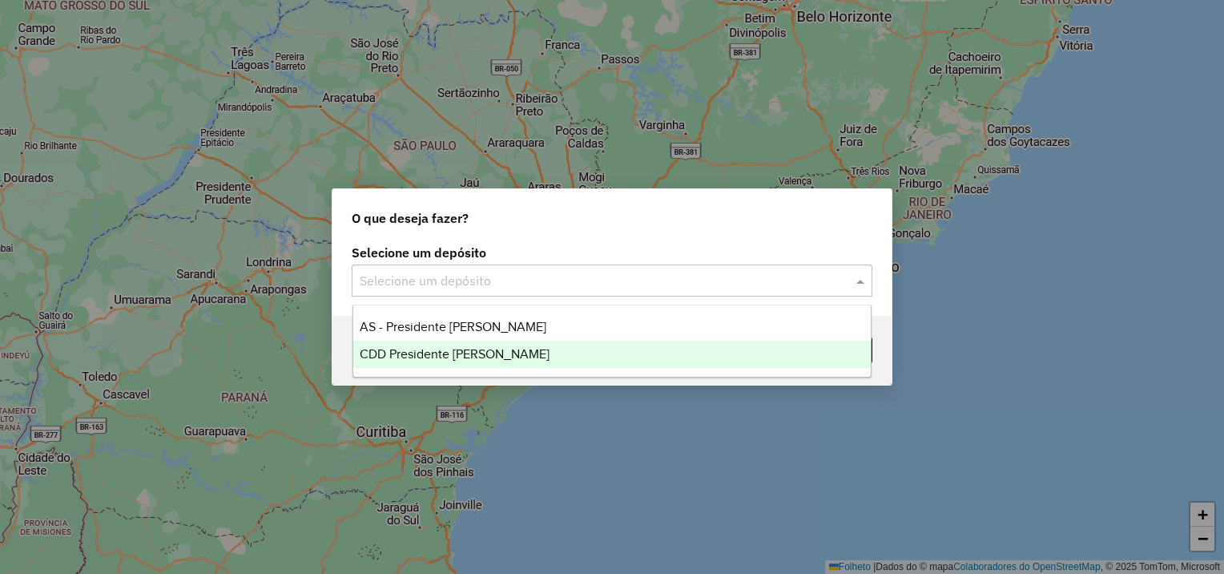
click at [428, 353] on span "CDD Presidente [PERSON_NAME]" at bounding box center [455, 354] width 190 height 14
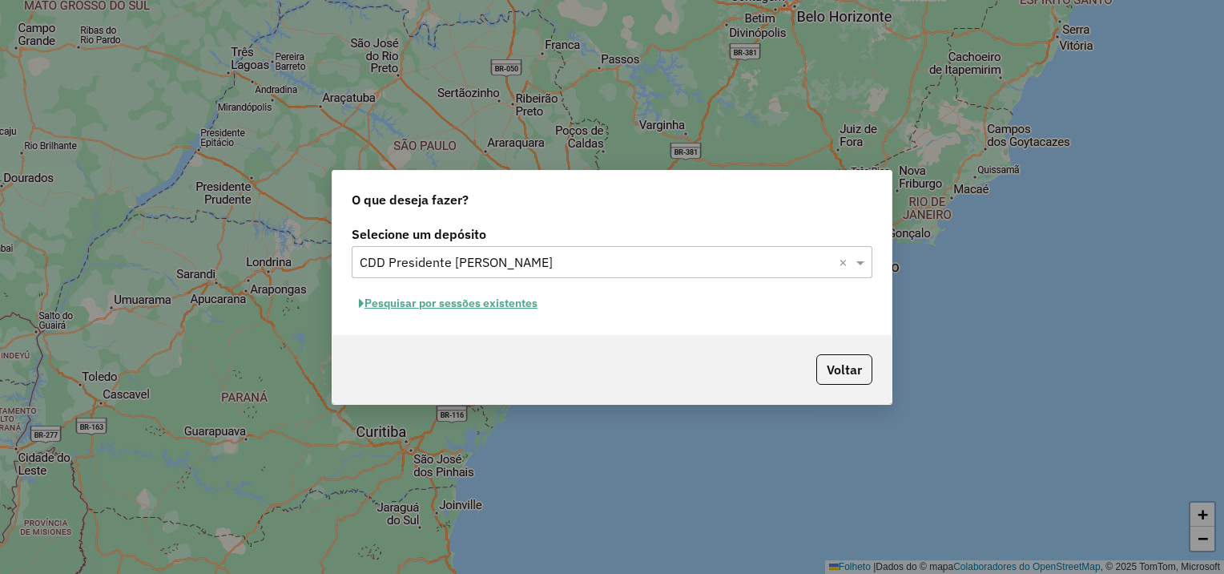
click at [488, 301] on font "Pesquisar por sessões existentes" at bounding box center [451, 303] width 173 height 14
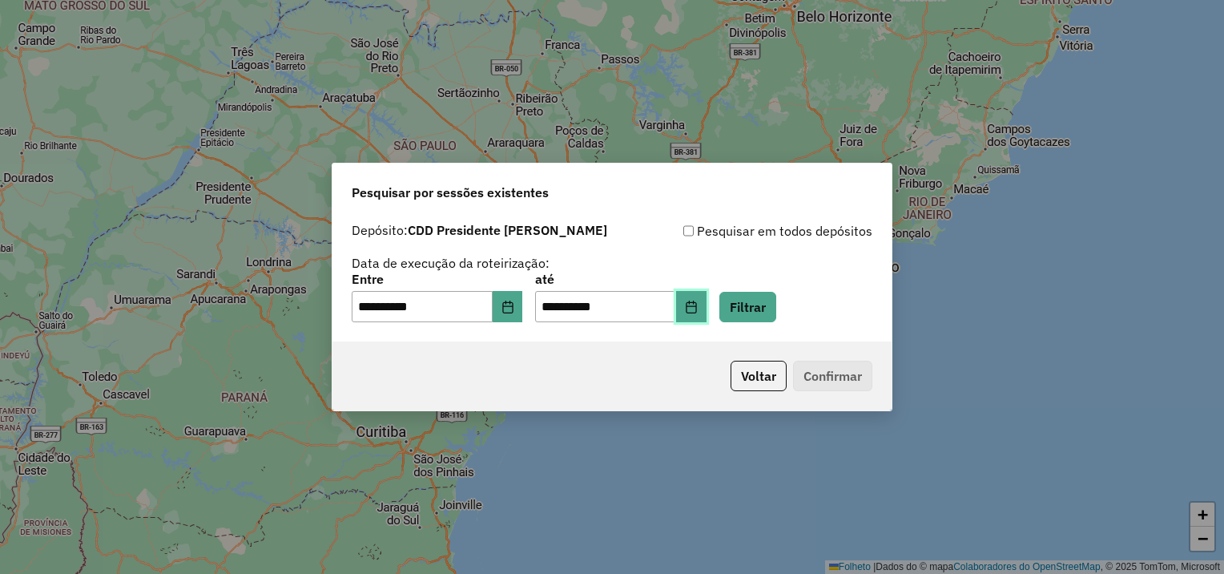
click at [707, 315] on button "Escolha a data" at bounding box center [691, 307] width 30 height 32
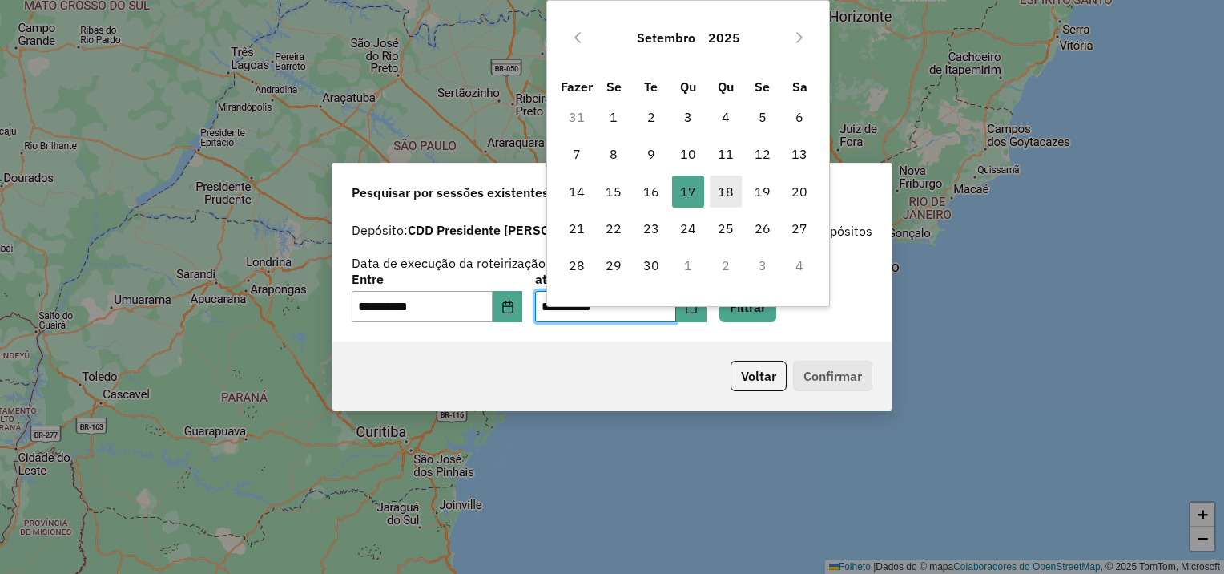
click at [727, 196] on font "18" at bounding box center [726, 191] width 16 height 19
type input "**********"
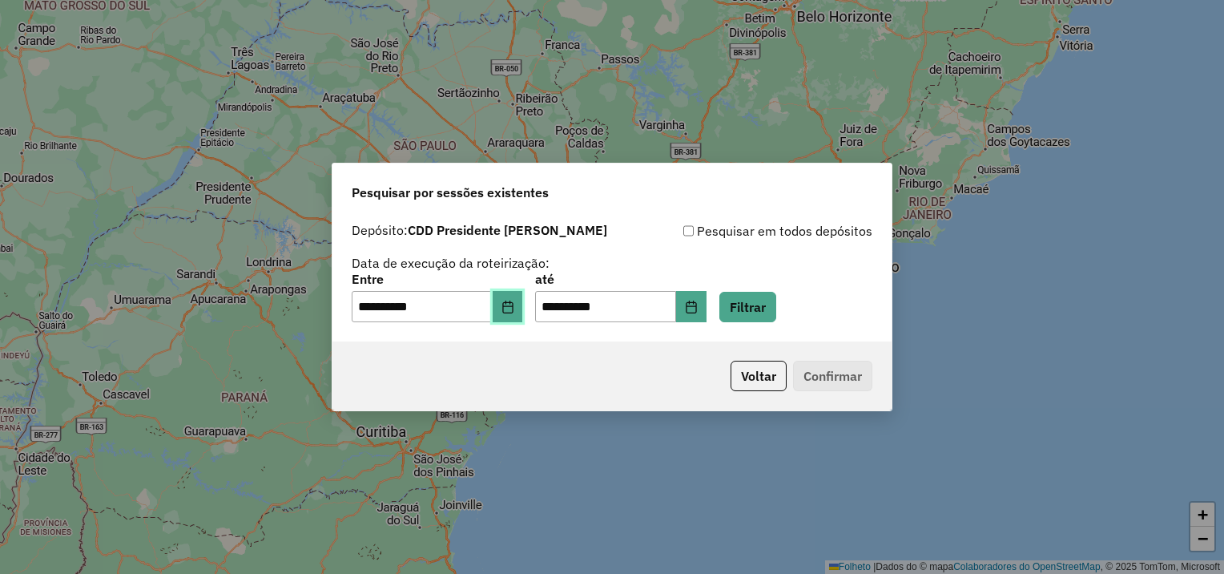
click at [514, 311] on icon "Escolha a data" at bounding box center [508, 306] width 13 height 13
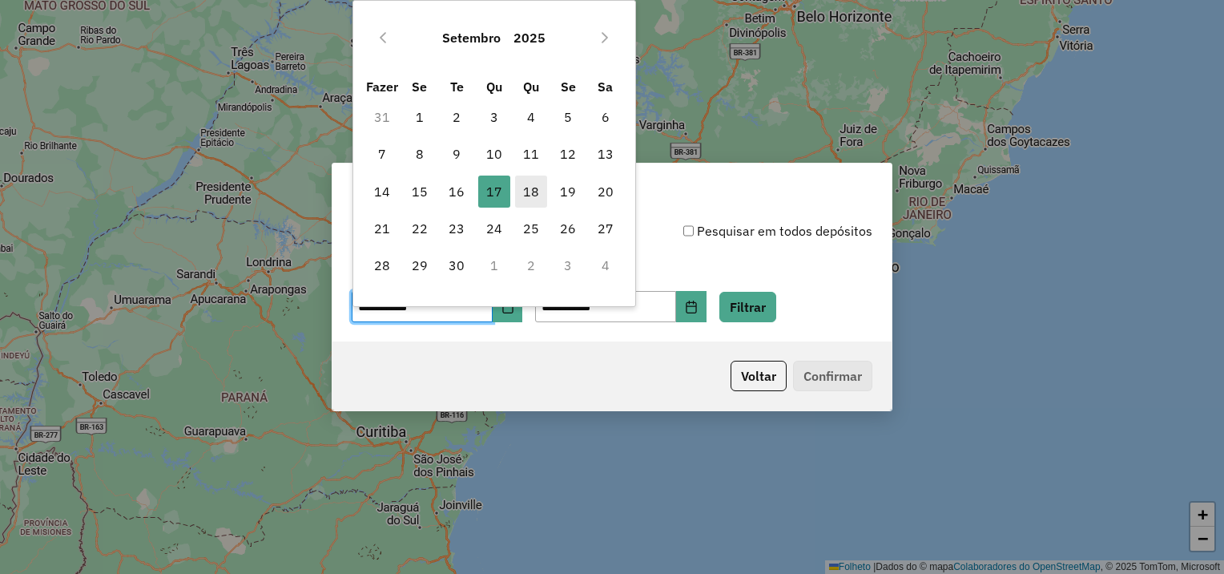
click at [530, 192] on font "18" at bounding box center [531, 191] width 16 height 19
type input "**********"
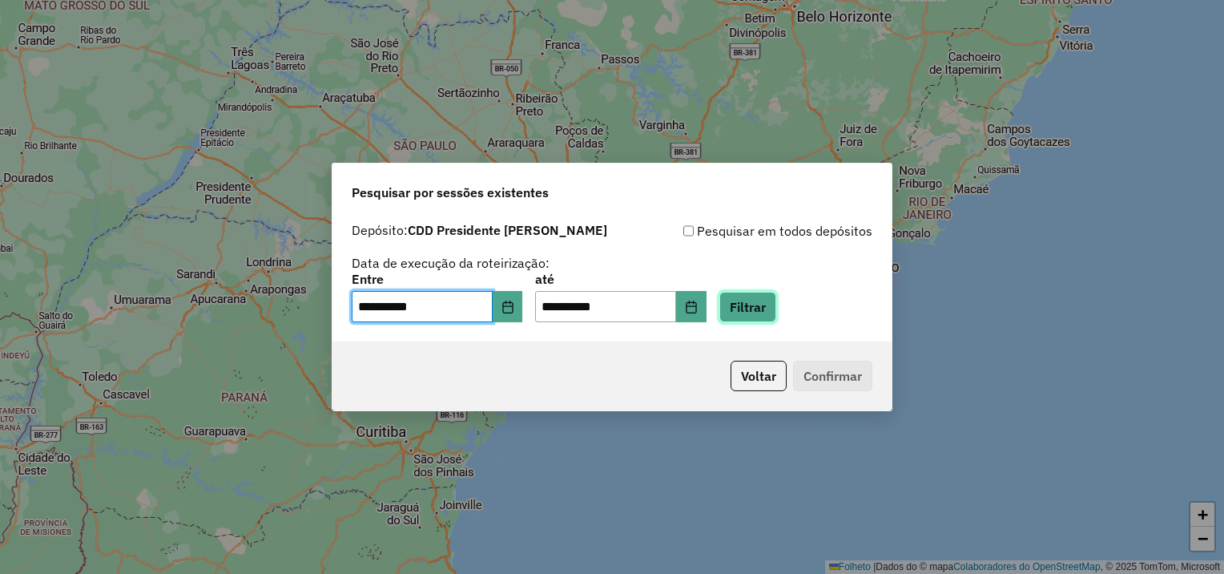
click at [761, 311] on button "Filtrar" at bounding box center [748, 307] width 57 height 30
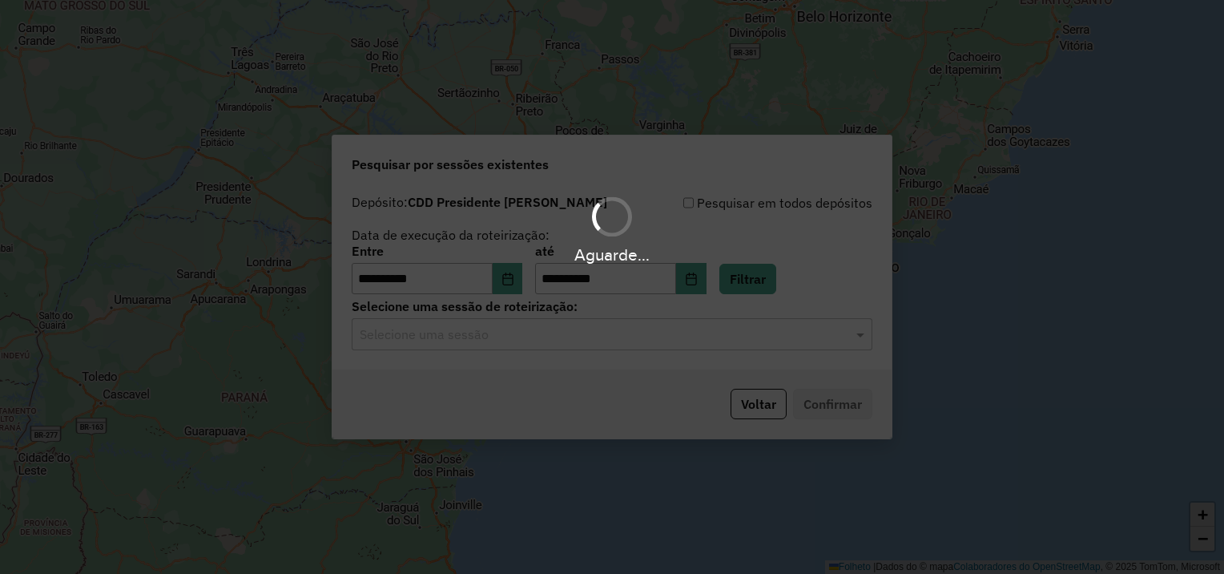
click at [465, 349] on div "Selecione uma sessão" at bounding box center [612, 334] width 521 height 32
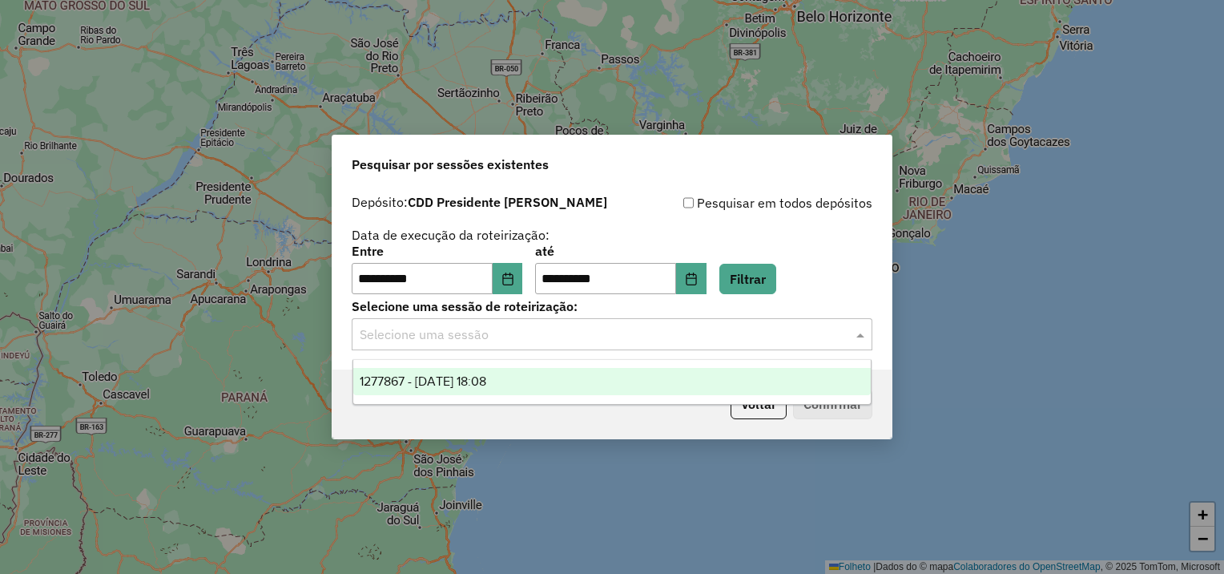
click at [466, 385] on span "1277867 - [DATE] 18:08" at bounding box center [423, 381] width 127 height 14
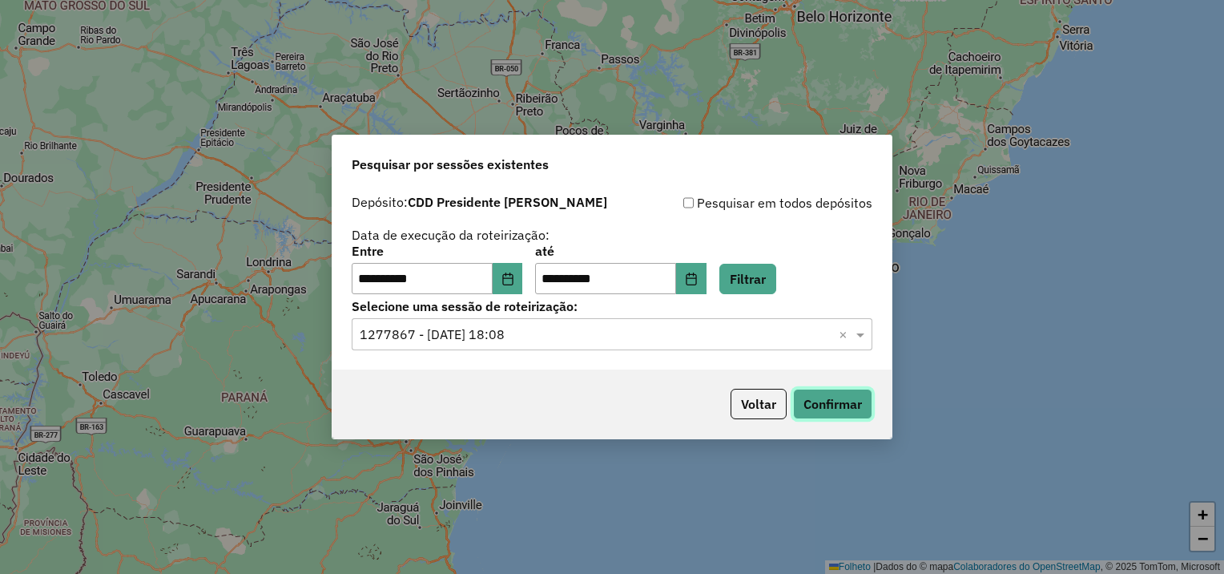
click at [830, 411] on button "Confirmar" at bounding box center [832, 404] width 79 height 30
